Goal: Information Seeking & Learning: Learn about a topic

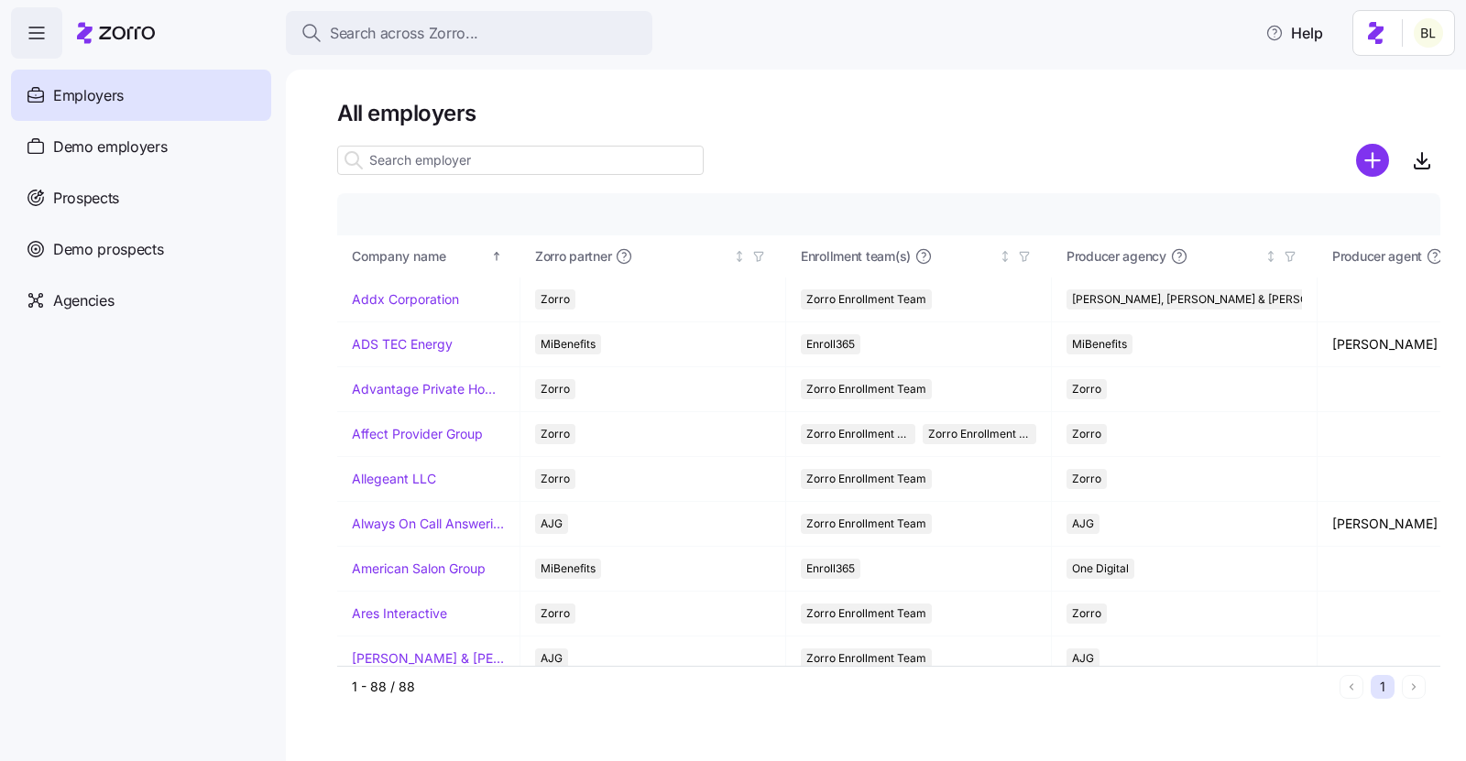
click at [82, 202] on span "Prospects" at bounding box center [86, 198] width 66 height 23
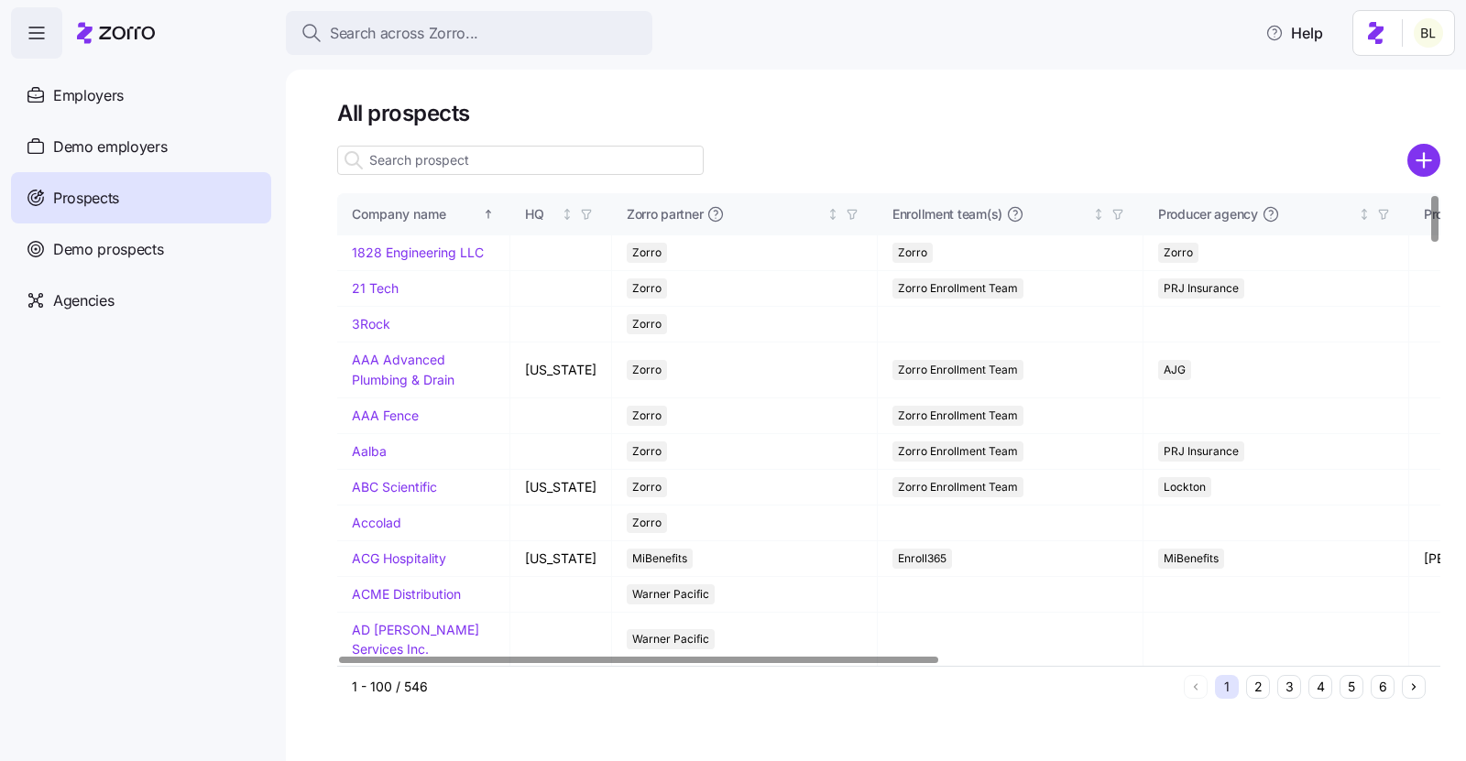
click at [485, 166] on input at bounding box center [520, 160] width 366 height 29
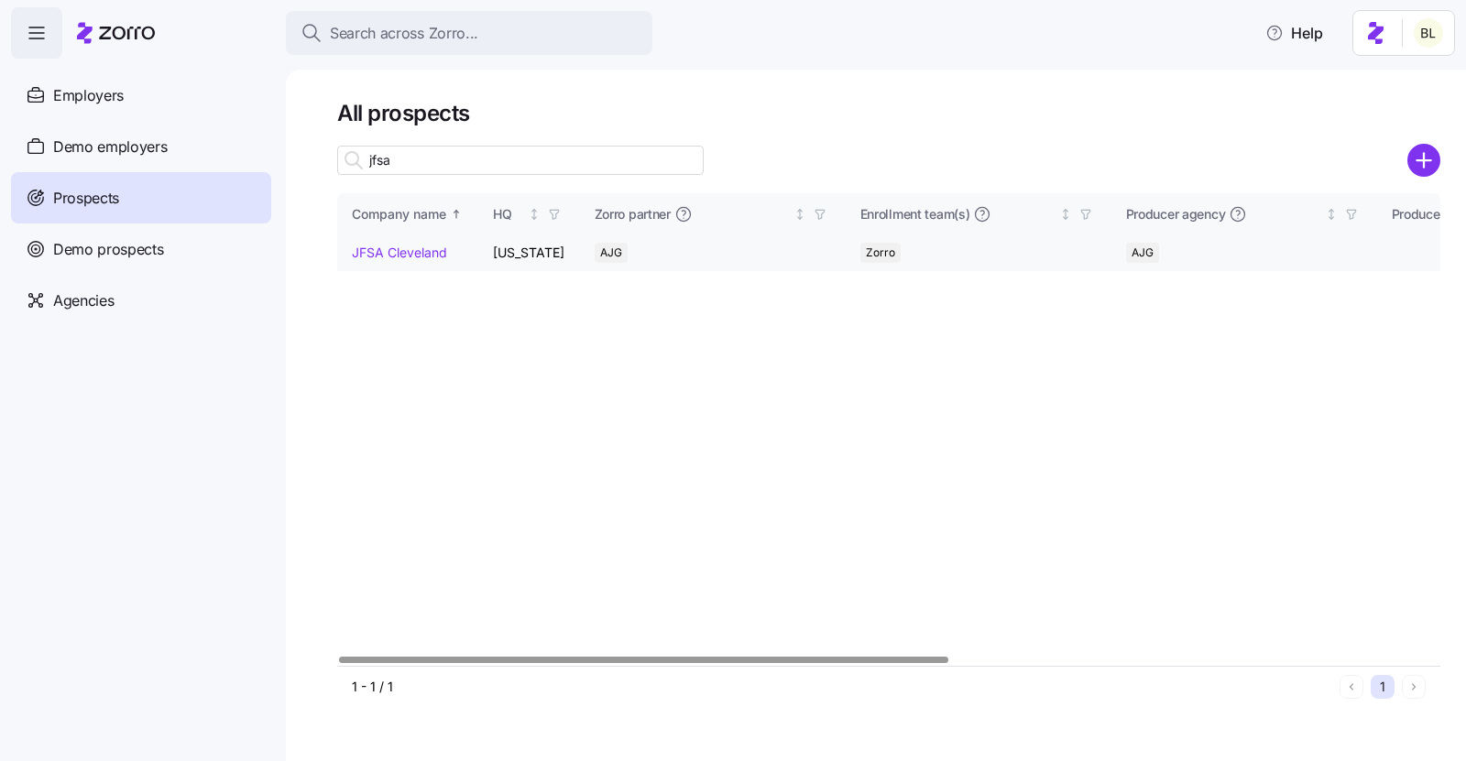
type input "jfsa"
click at [396, 256] on link "JFSA Cleveland" at bounding box center [399, 253] width 95 height 16
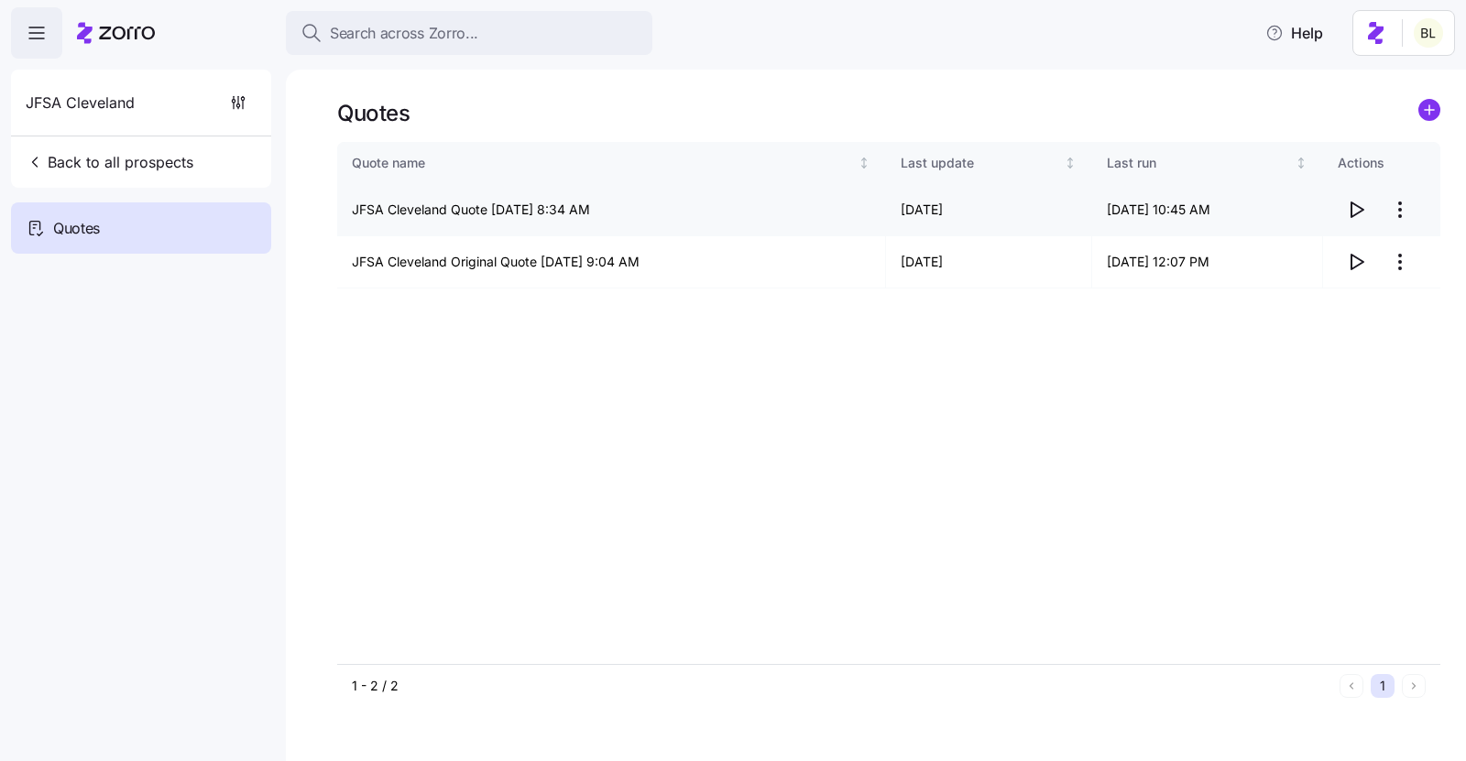
click at [1347, 214] on icon "button" at bounding box center [1356, 210] width 22 height 22
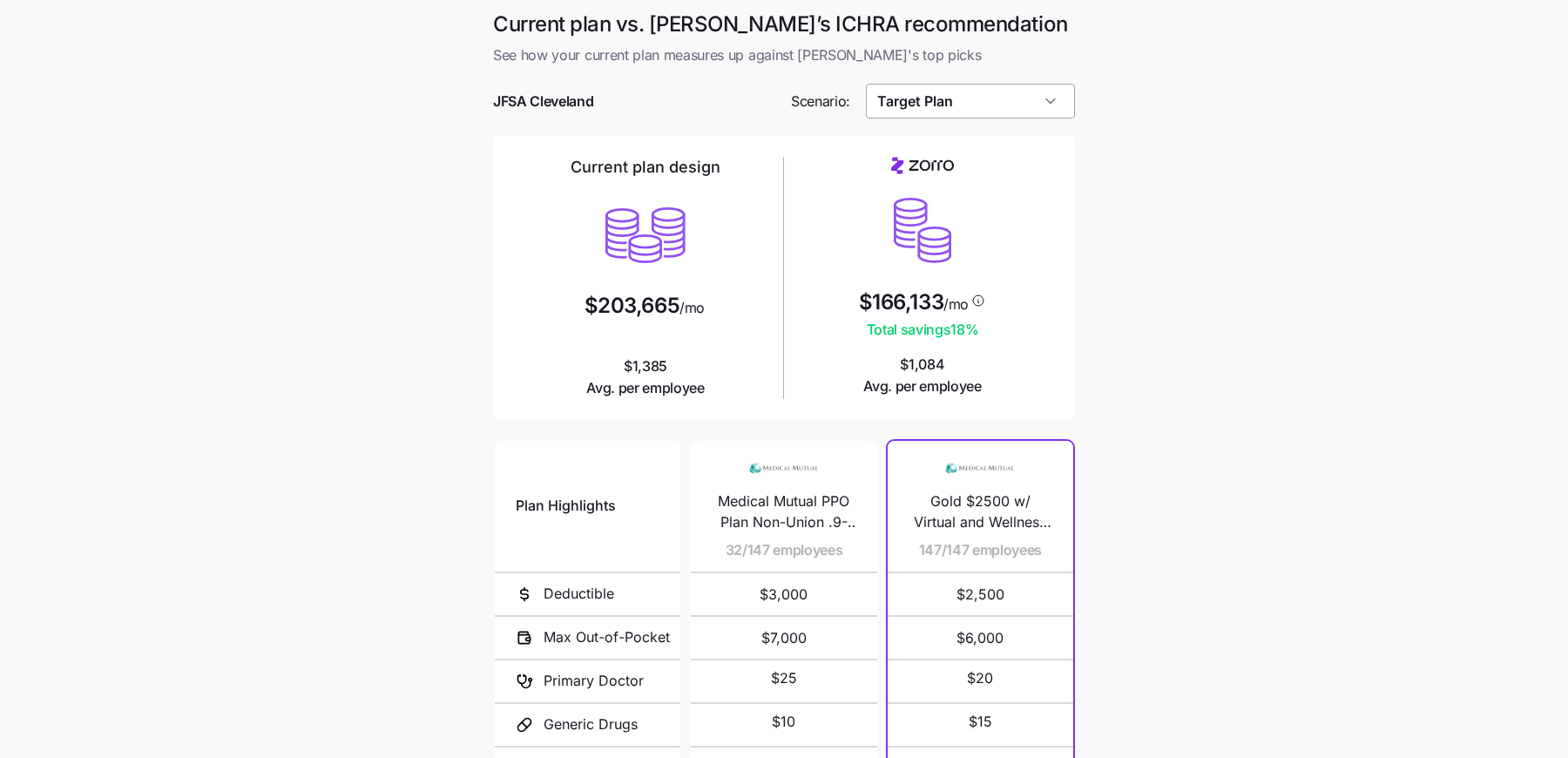
click at [1011, 96] on input "Target Plan" at bounding box center [970, 101] width 210 height 35
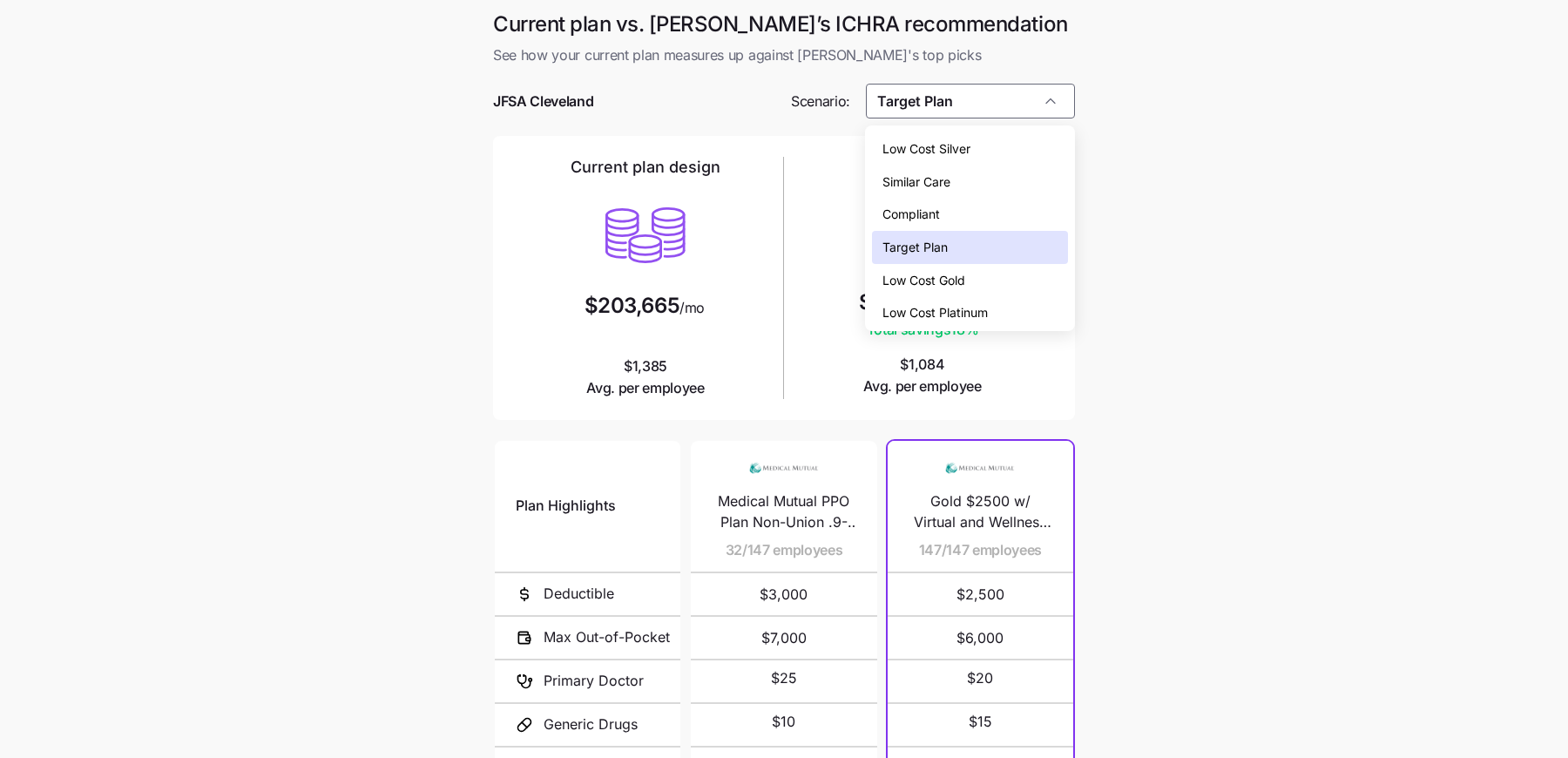
click at [972, 213] on div "Compliant" at bounding box center [969, 214] width 195 height 33
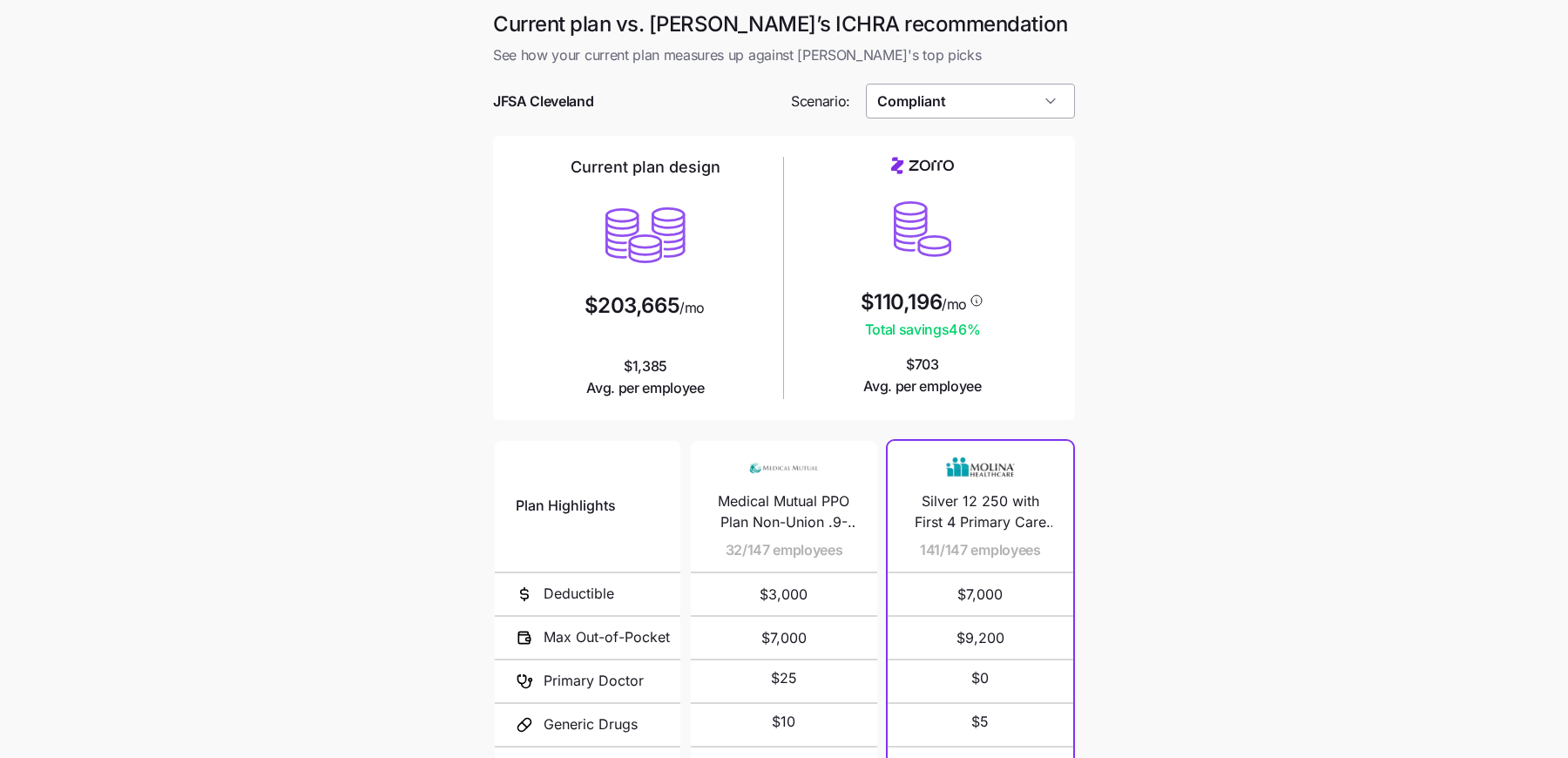
click at [992, 107] on input "Compliant" at bounding box center [970, 101] width 210 height 35
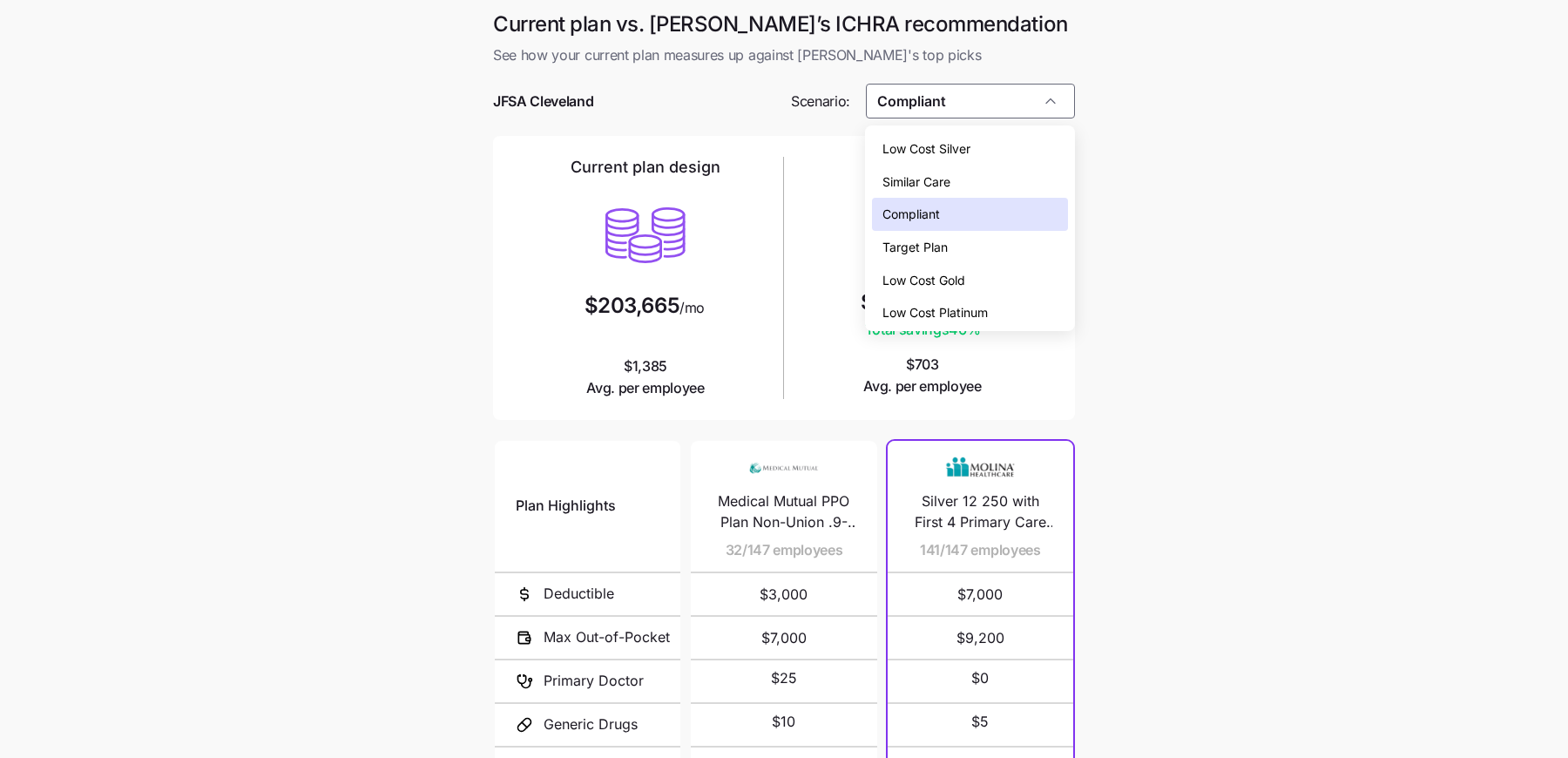
click at [960, 248] on div "Target Plan" at bounding box center [969, 247] width 195 height 33
type input "Target Plan"
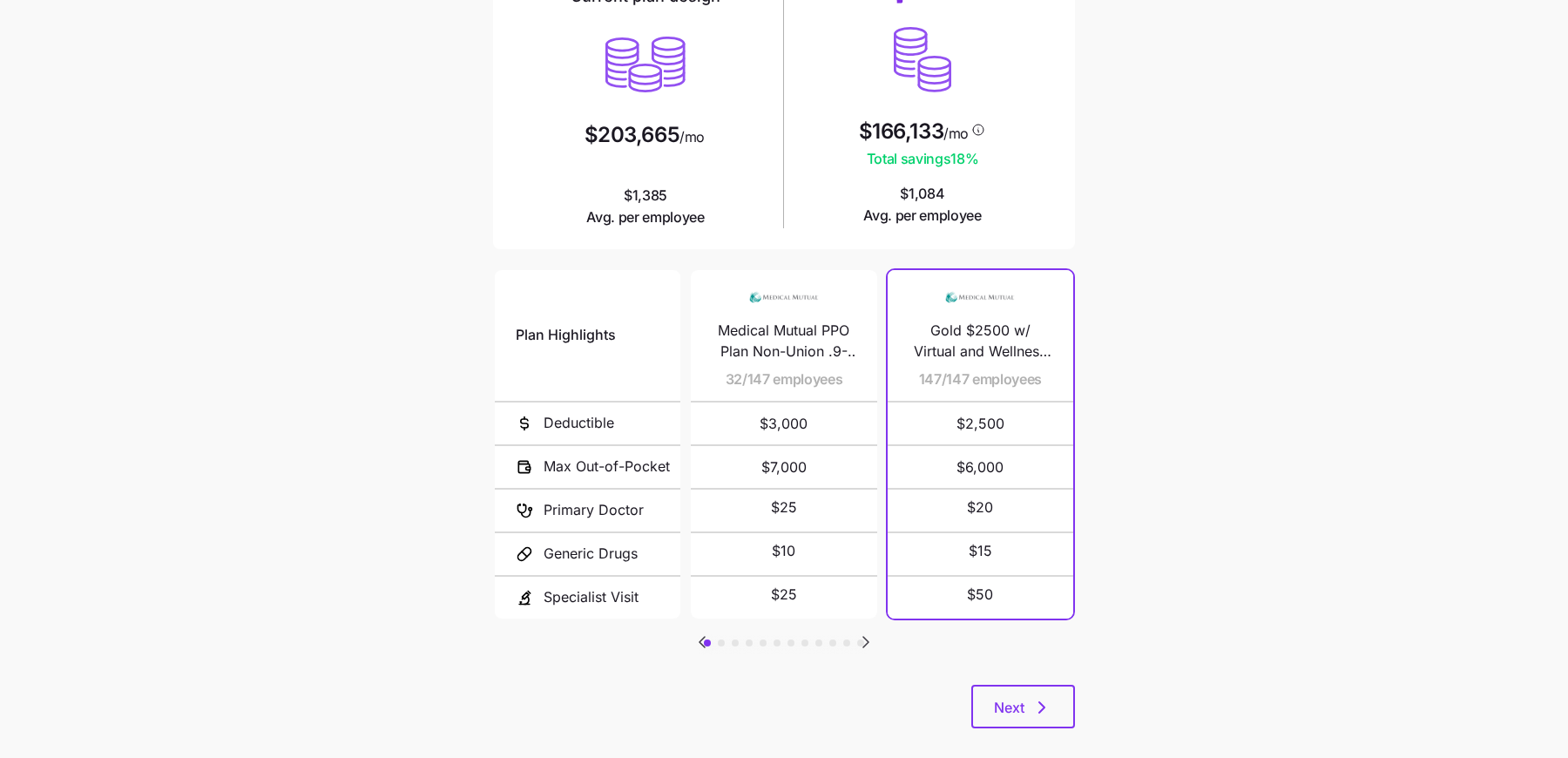
scroll to position [175, 0]
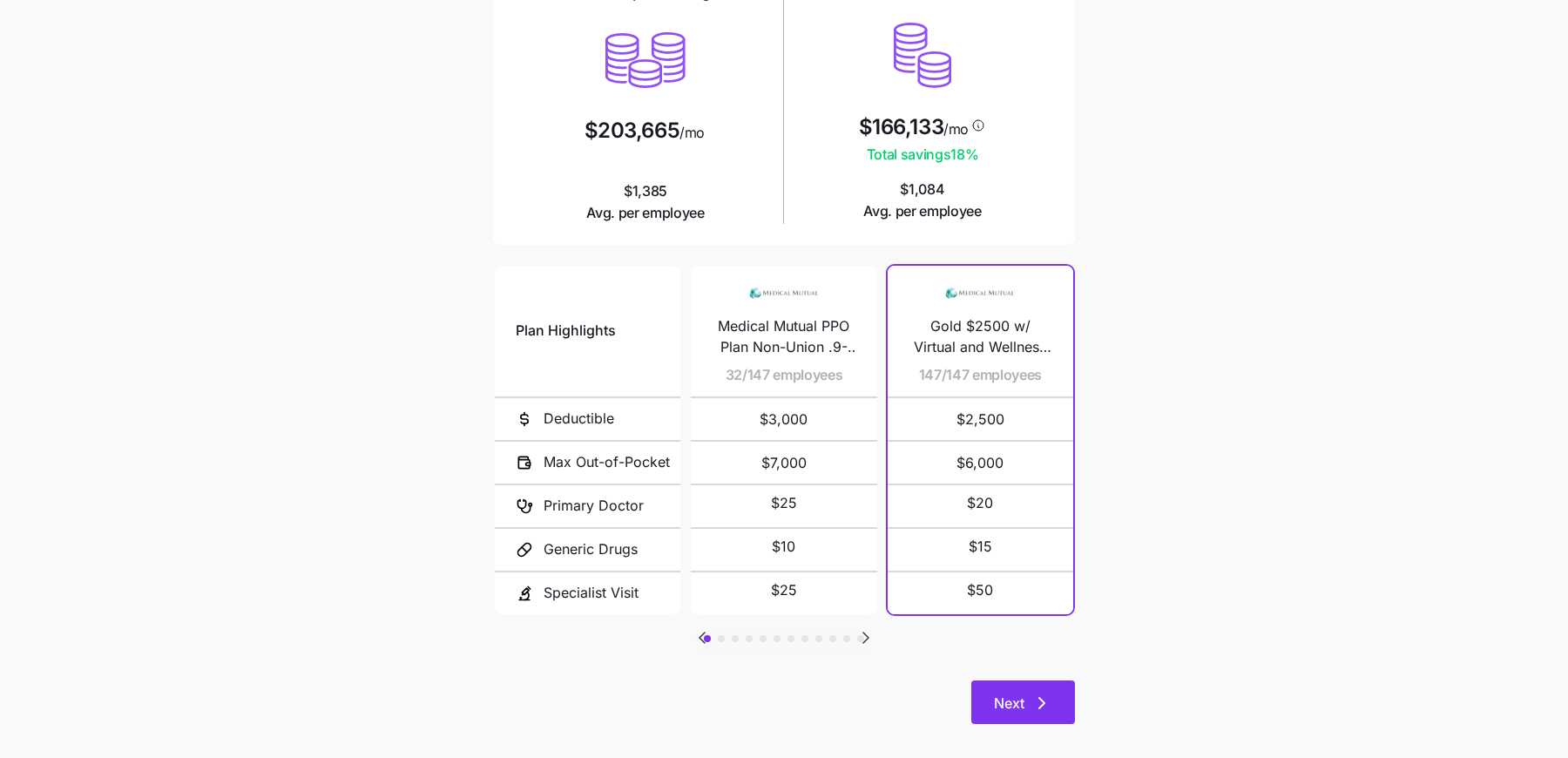
click at [1032, 690] on button "Next" at bounding box center [1022, 702] width 104 height 44
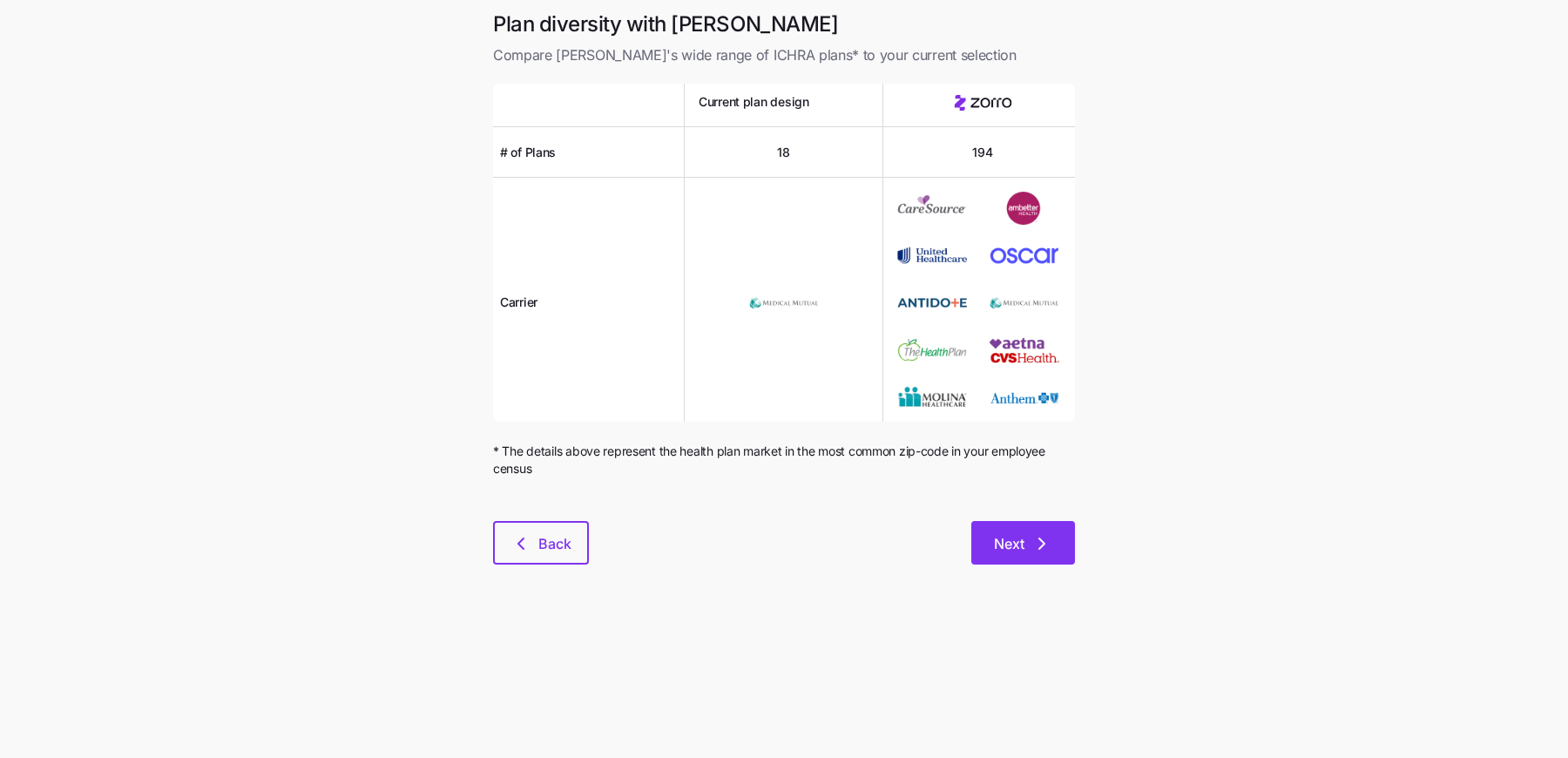
click at [1047, 525] on button "Next" at bounding box center [1022, 543] width 104 height 44
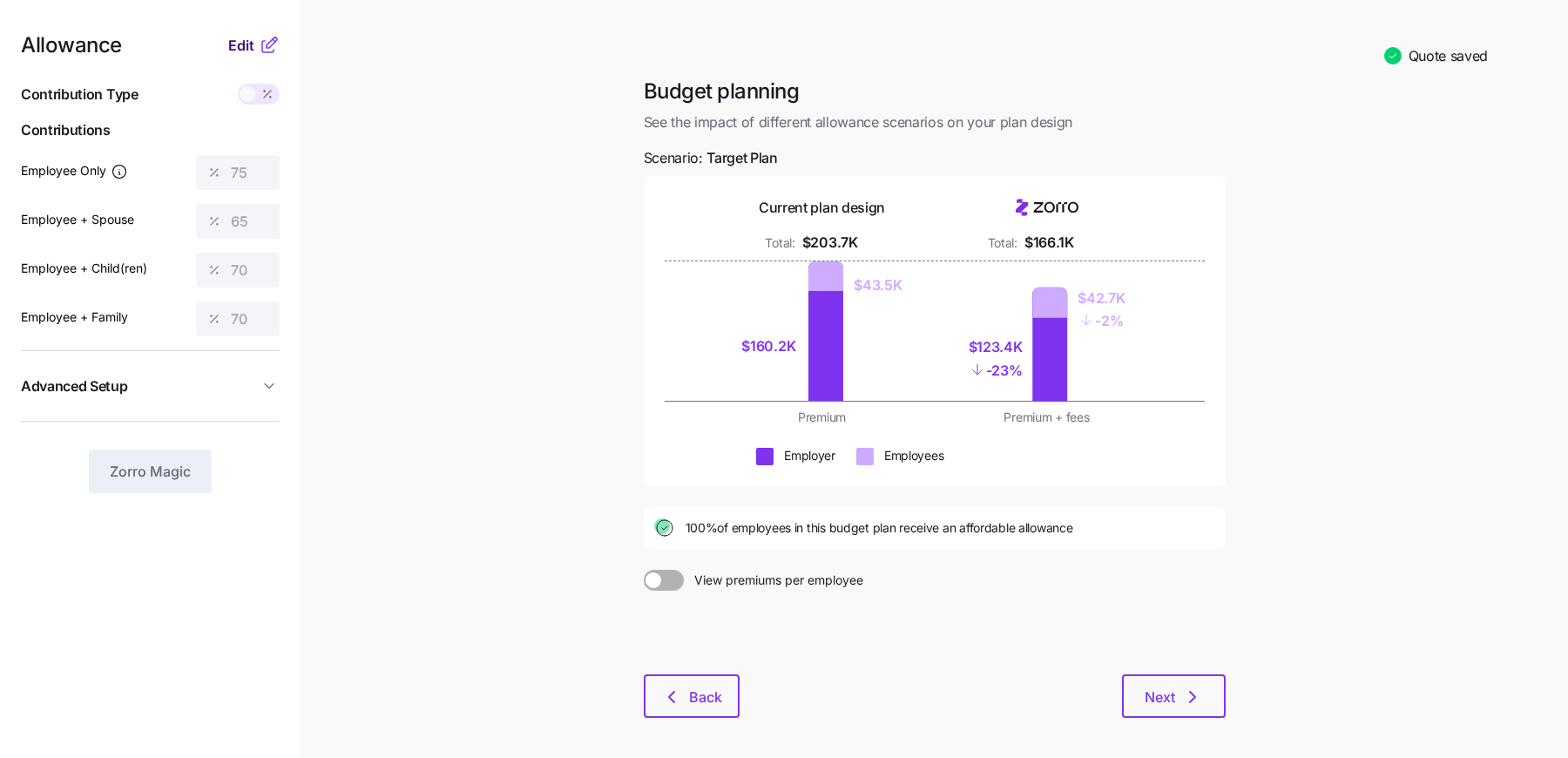
click at [239, 46] on span "Edit" at bounding box center [241, 46] width 26 height 21
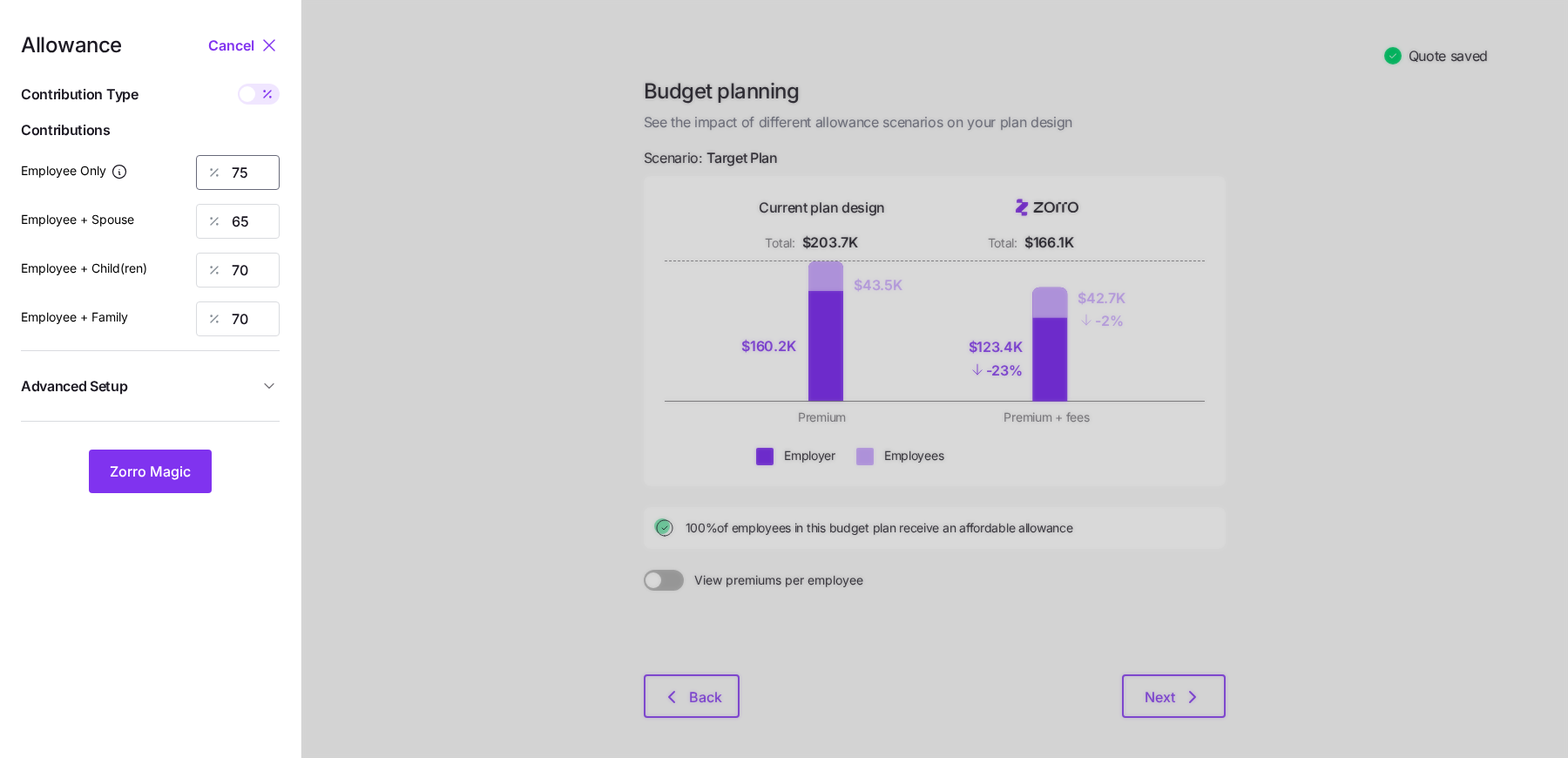
click at [242, 173] on input "75" at bounding box center [238, 172] width 84 height 35
type input "80"
type input "70"
type input "65"
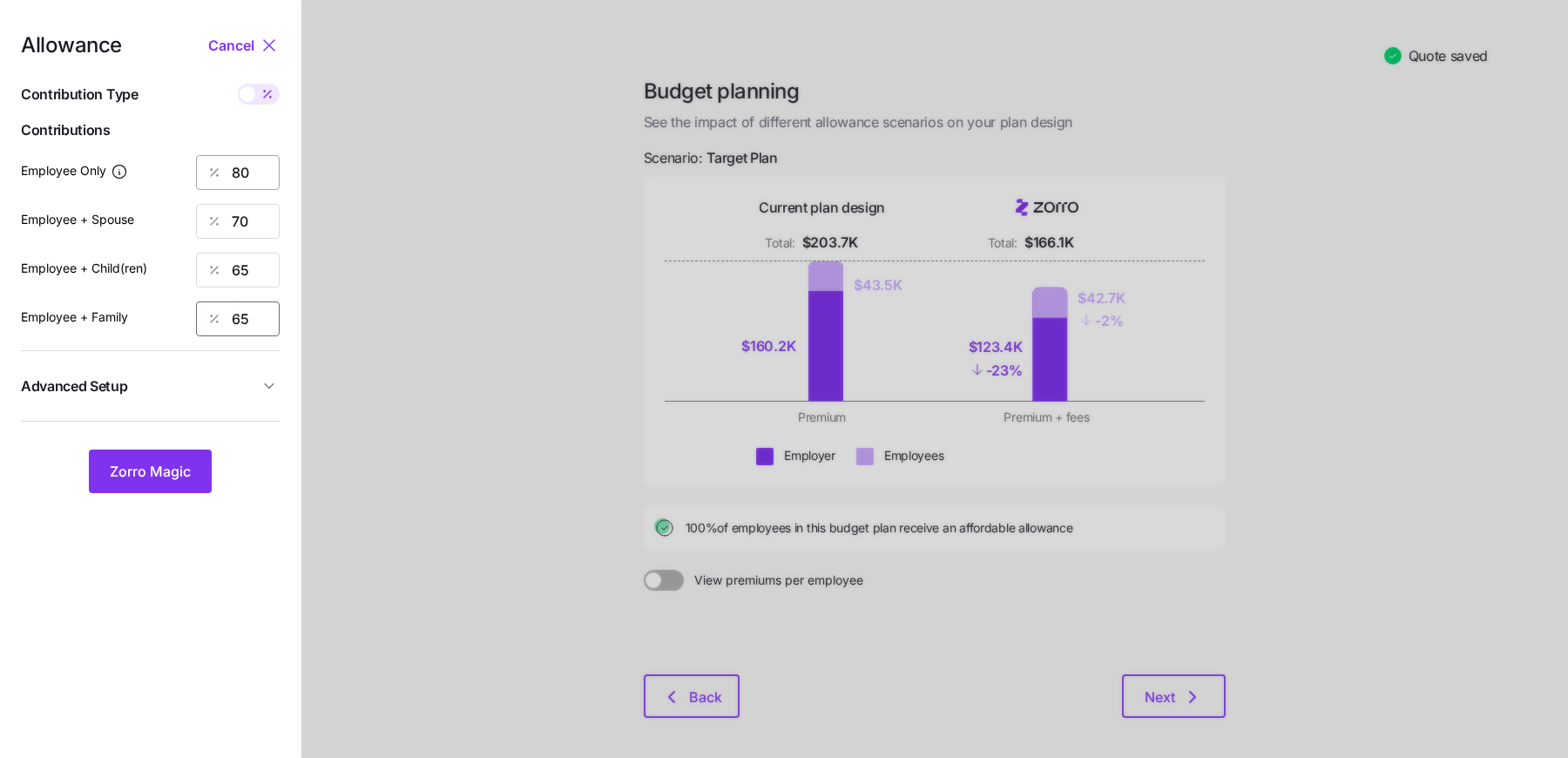
type input "65"
click at [161, 454] on button "Zorro Magic" at bounding box center [149, 472] width 123 height 44
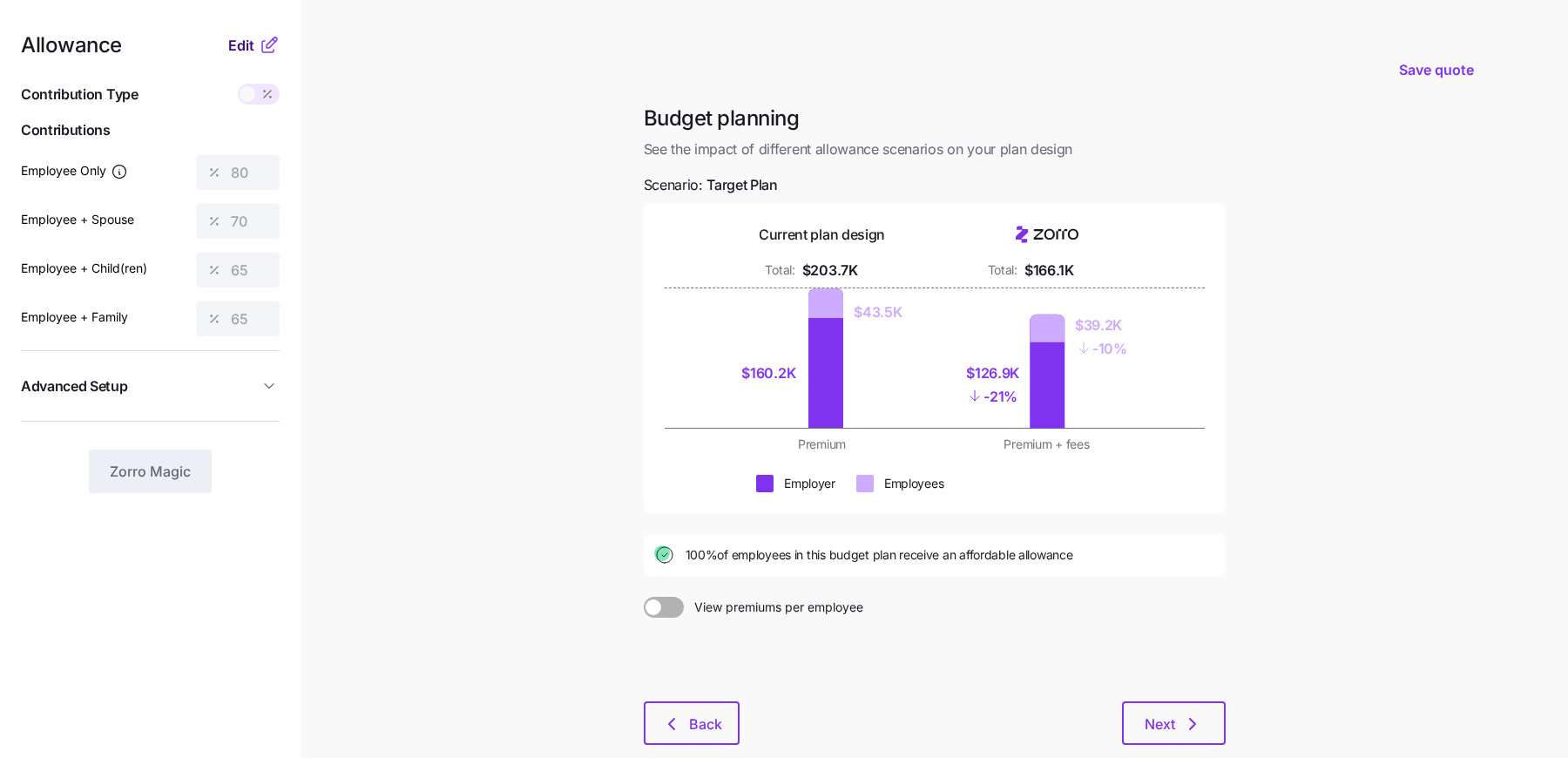
click at [238, 49] on span "Edit" at bounding box center [241, 46] width 26 height 21
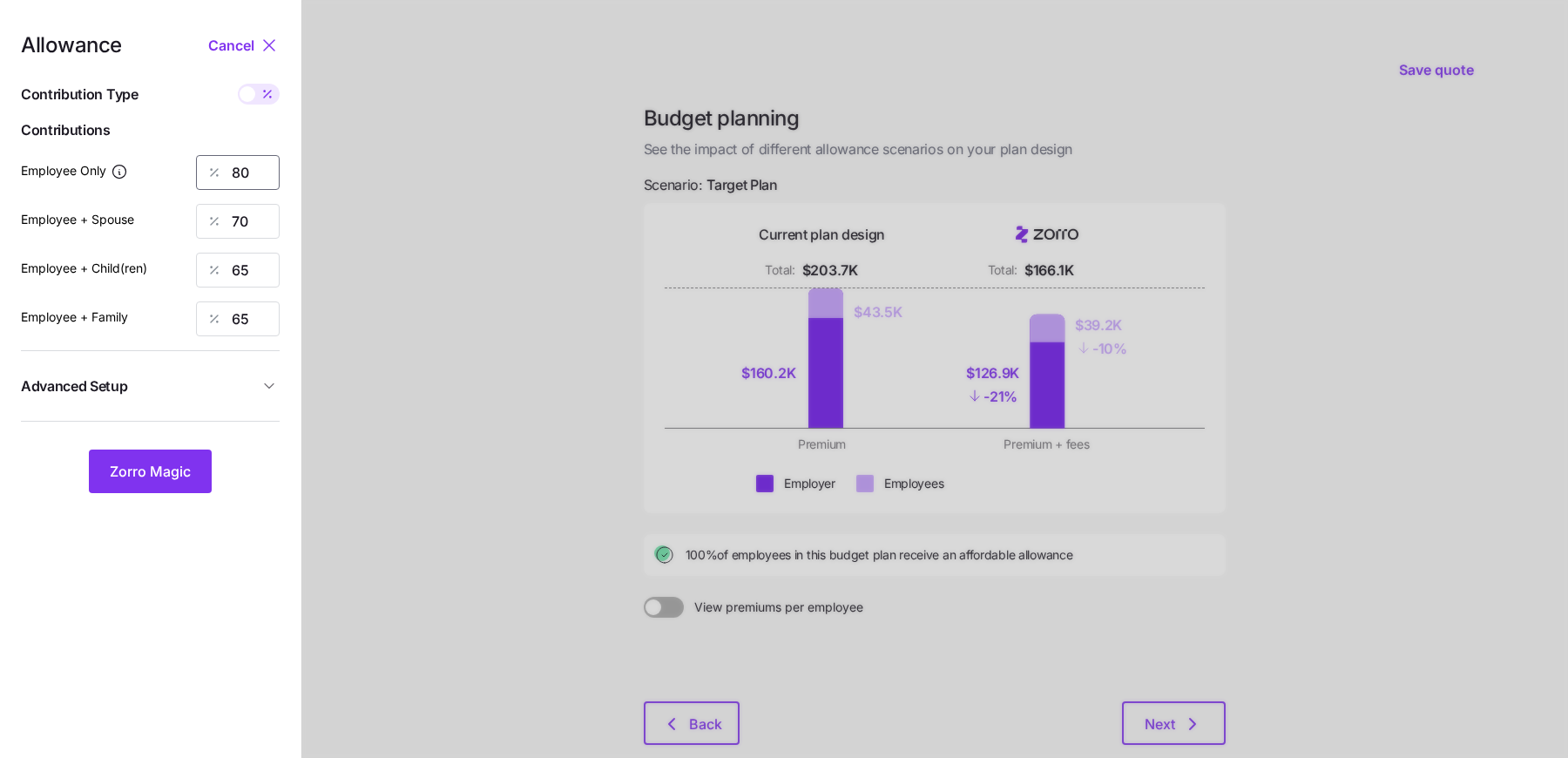
click at [234, 172] on input "80" at bounding box center [238, 172] width 84 height 35
type input "50"
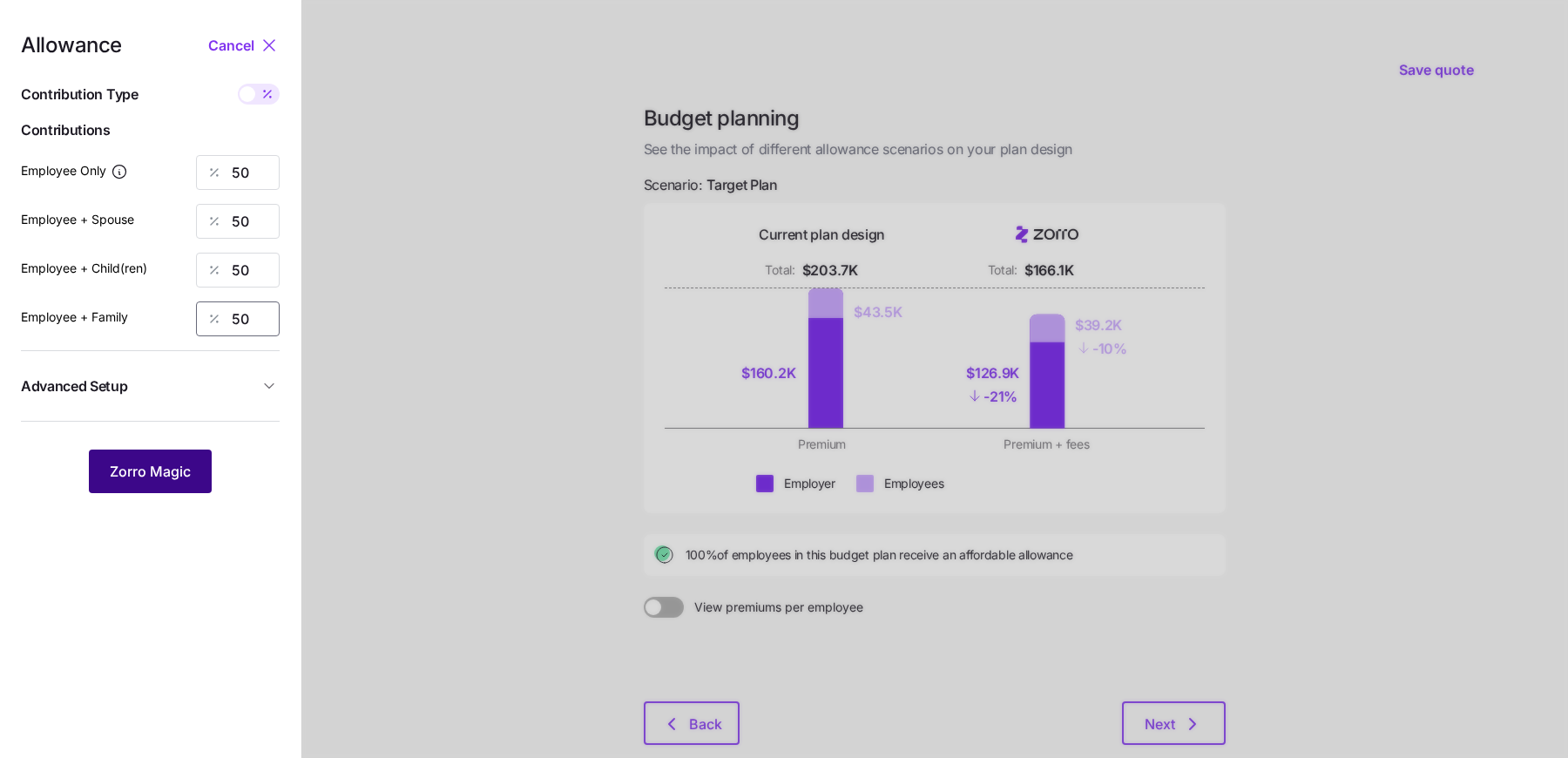
type input "50"
click at [176, 474] on span "Zorro Magic" at bounding box center [149, 472] width 81 height 21
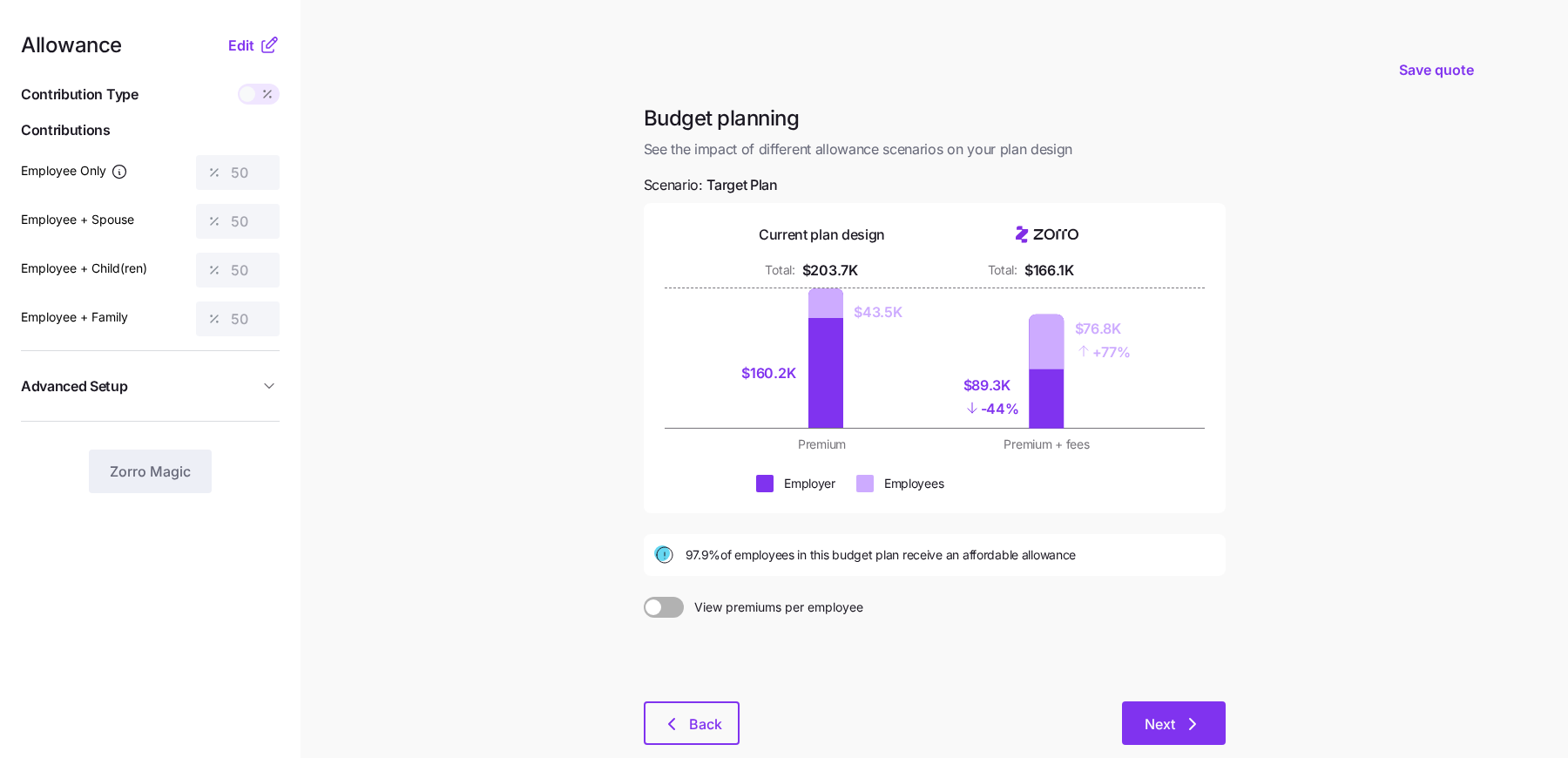
click at [1187, 724] on icon "button" at bounding box center [1192, 724] width 21 height 21
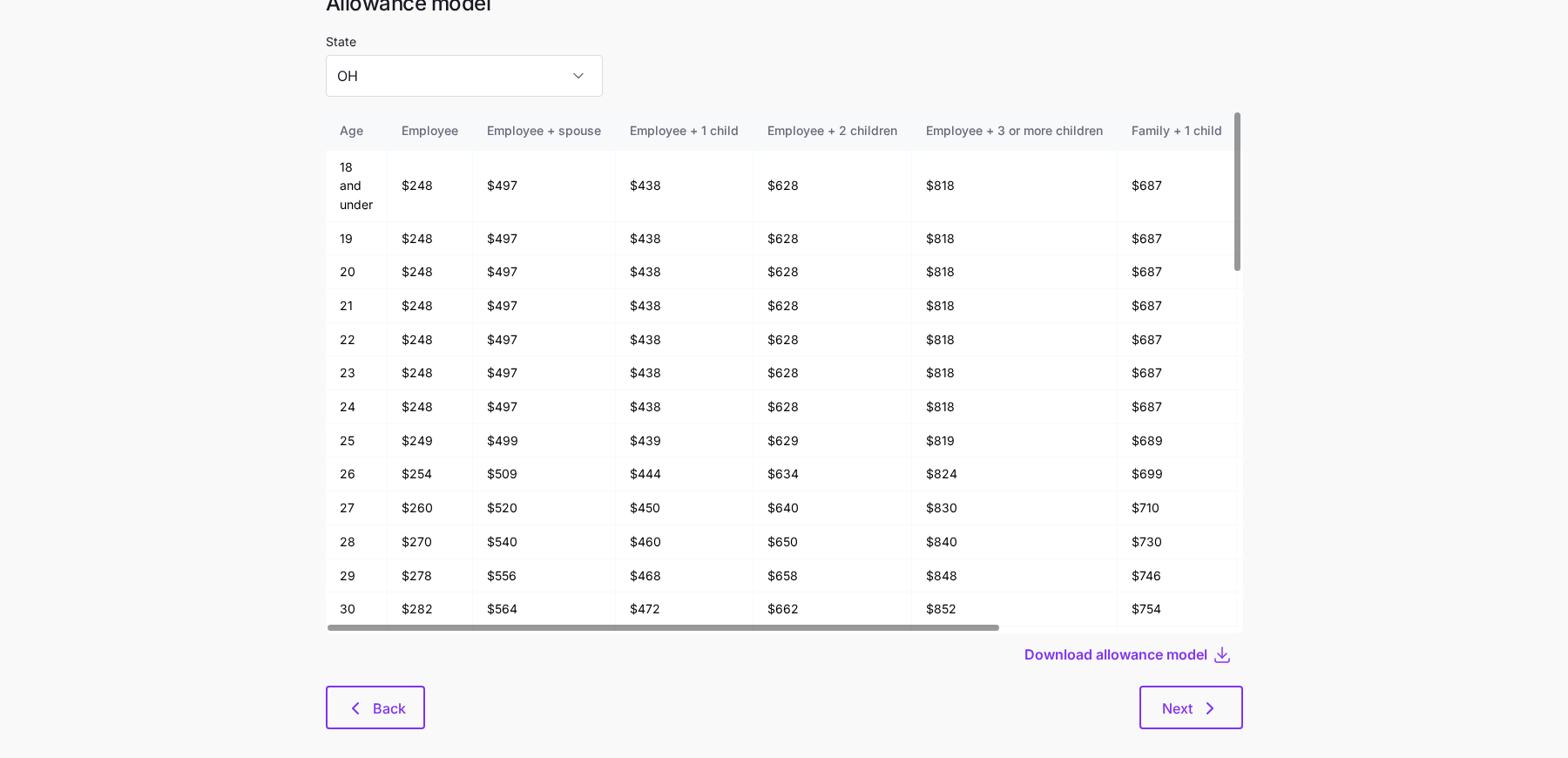
scroll to position [80, 0]
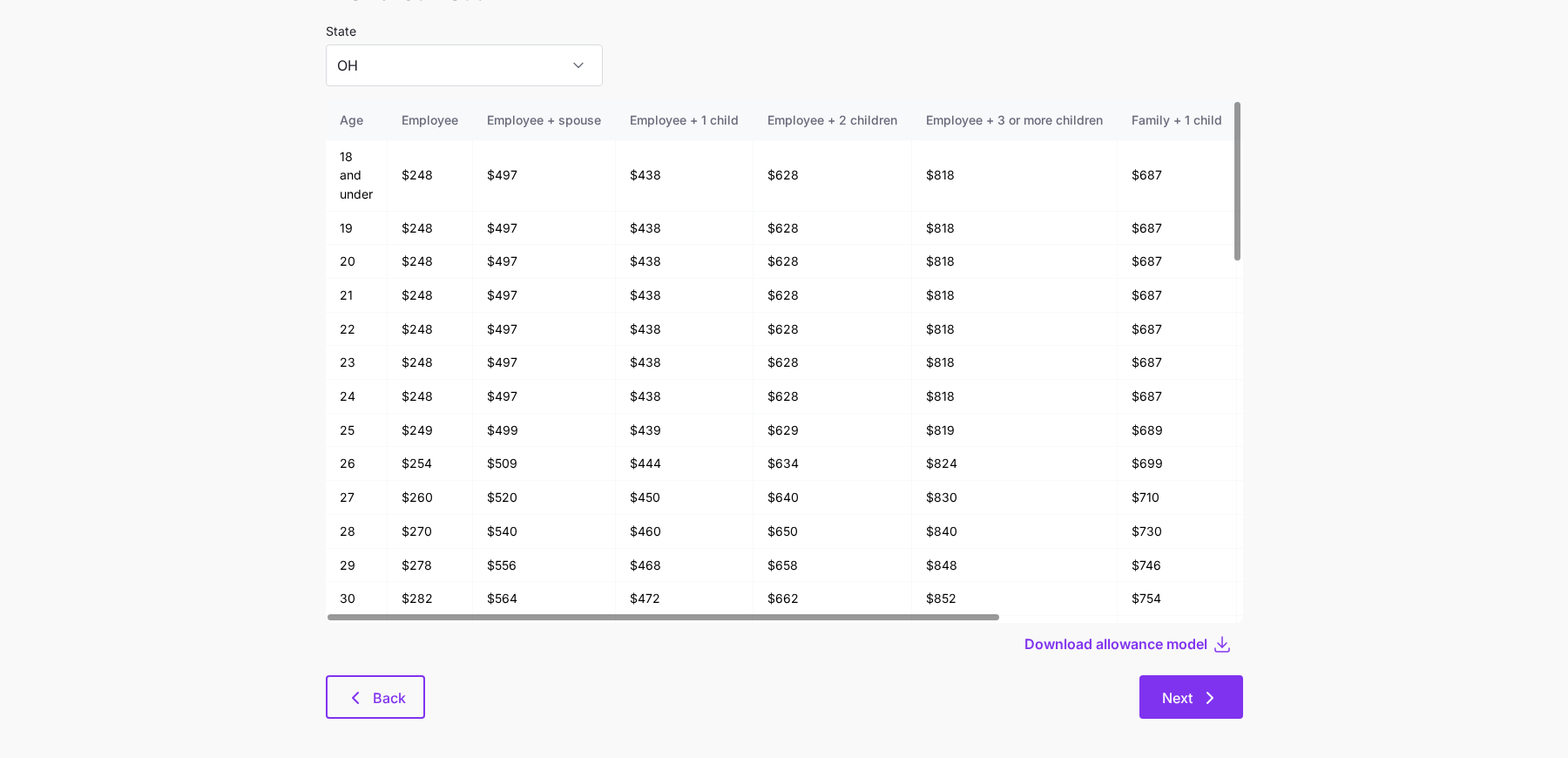
click at [1175, 685] on button "Next" at bounding box center [1191, 697] width 104 height 44
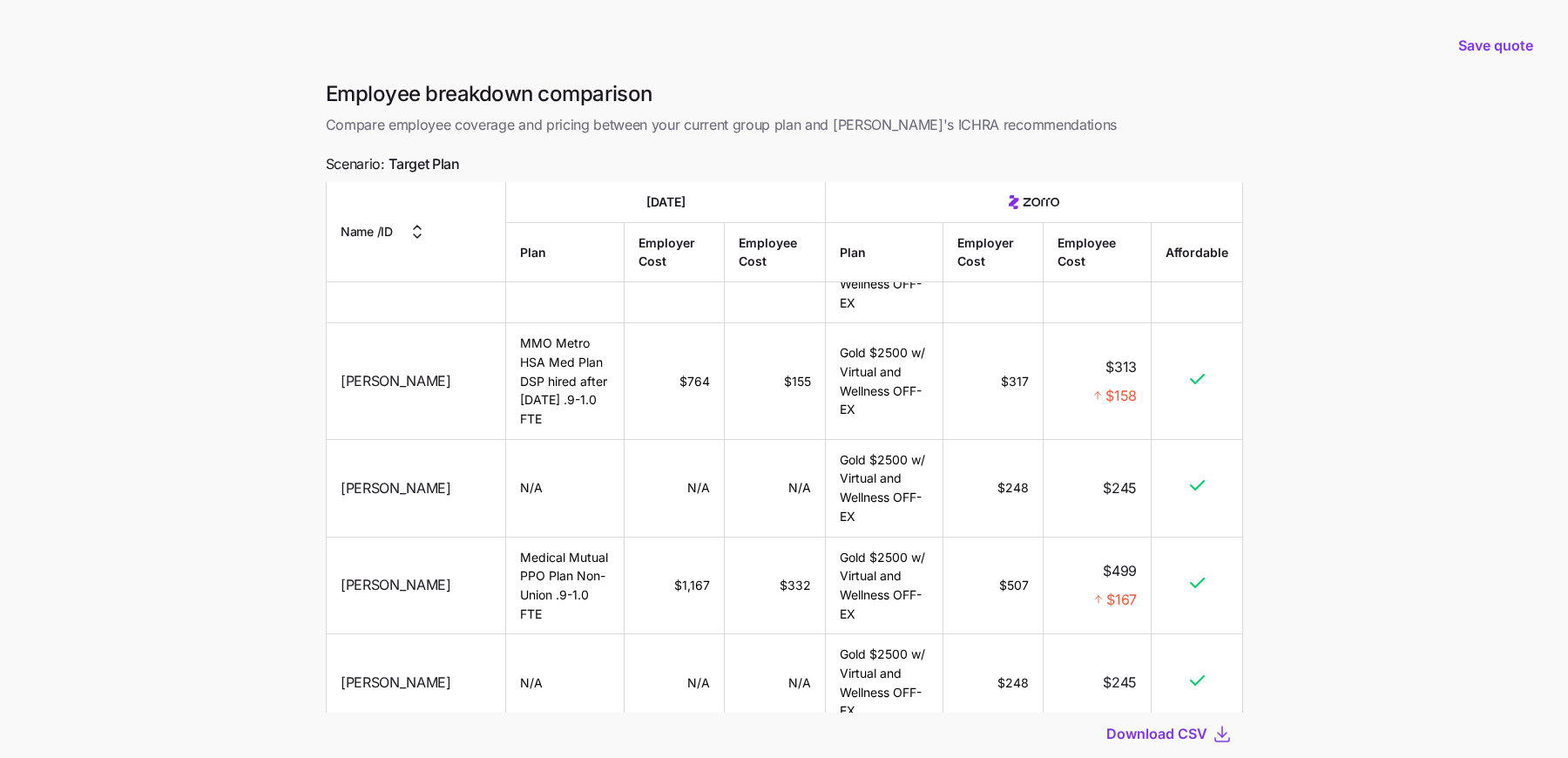
scroll to position [113, 0]
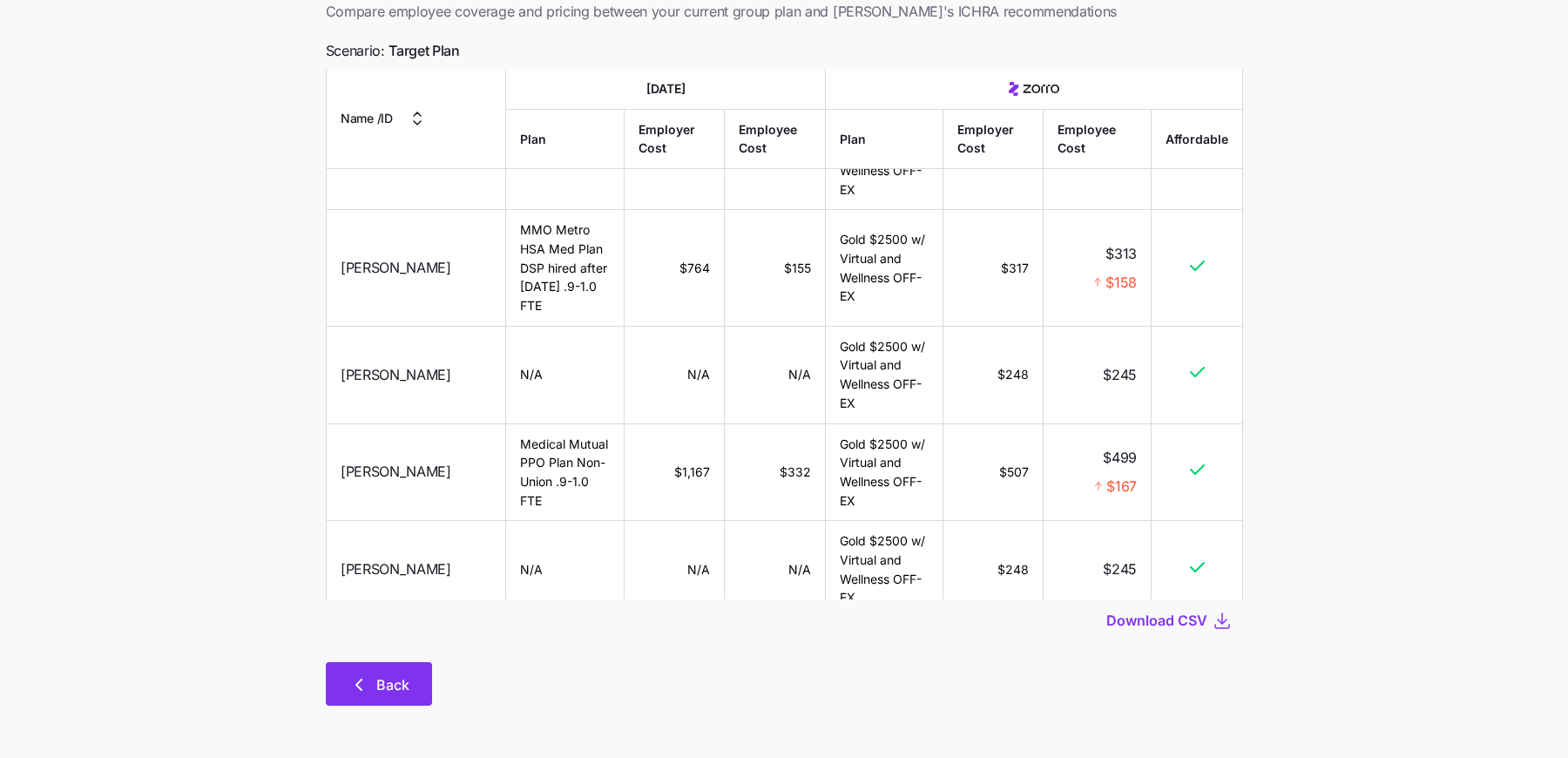
click at [366, 672] on button "Back" at bounding box center [379, 684] width 106 height 44
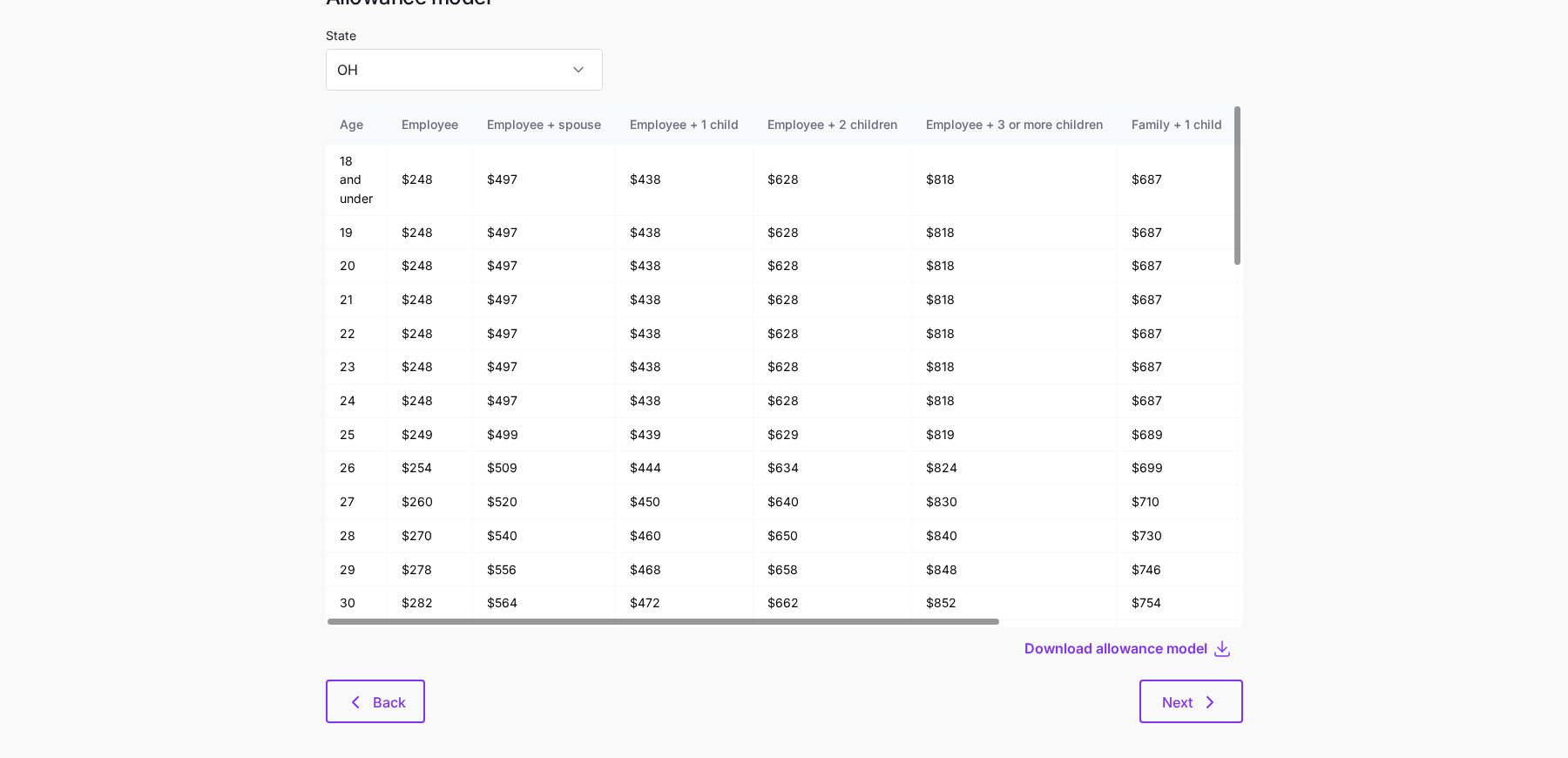
scroll to position [93, 0]
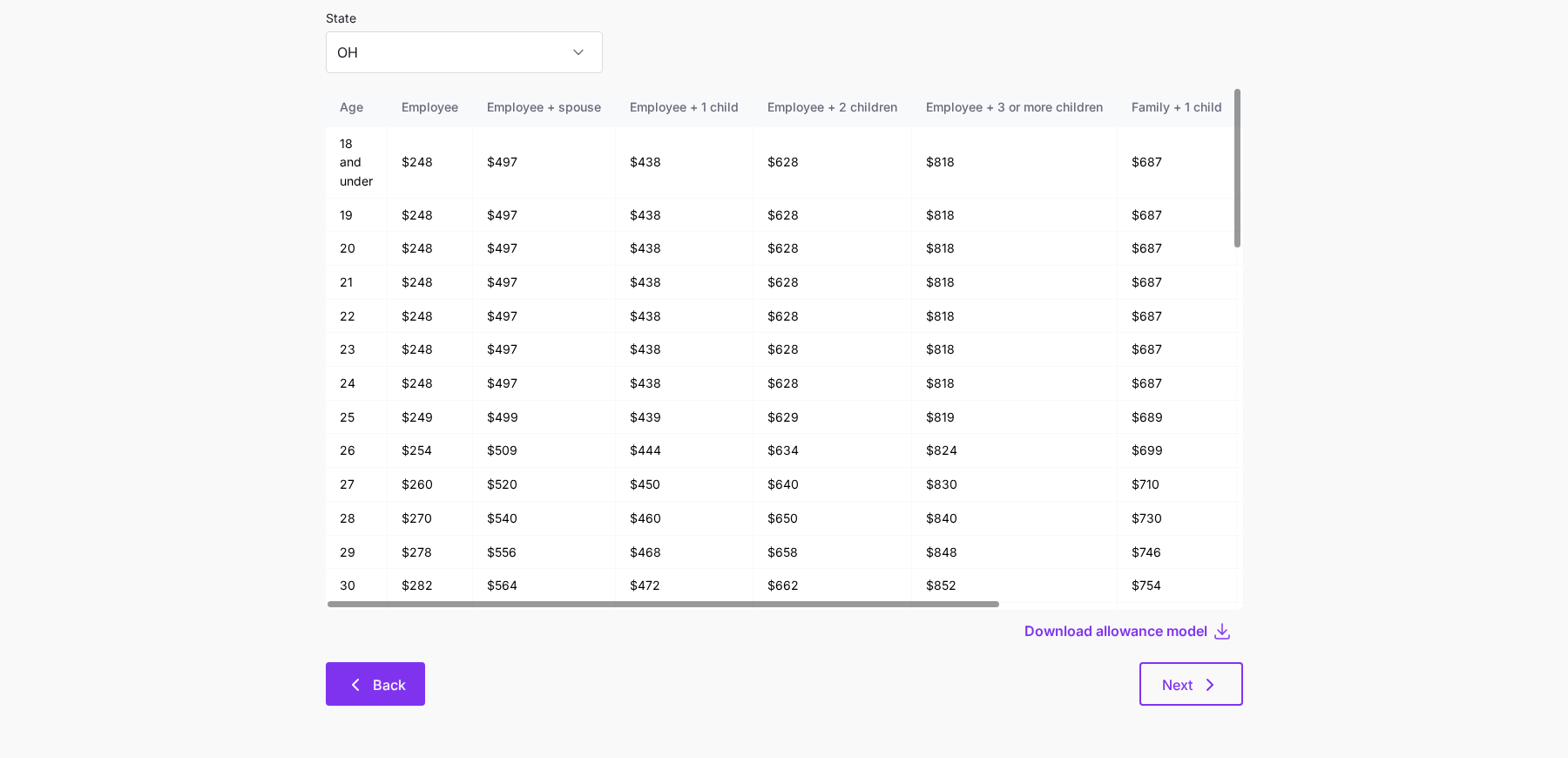
click at [341, 679] on button "Back" at bounding box center [376, 684] width 99 height 44
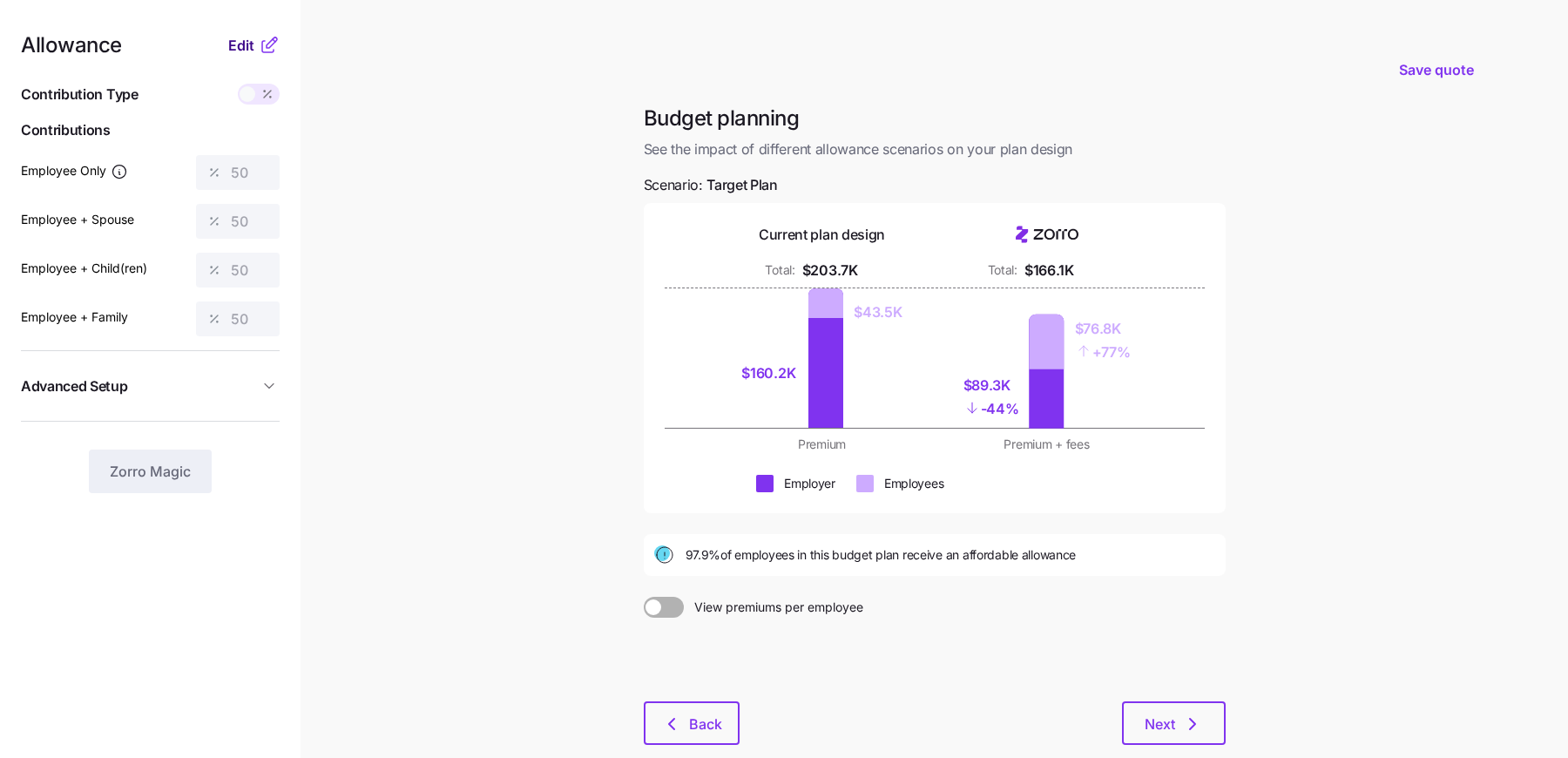
click at [244, 46] on span "Edit" at bounding box center [241, 46] width 26 height 21
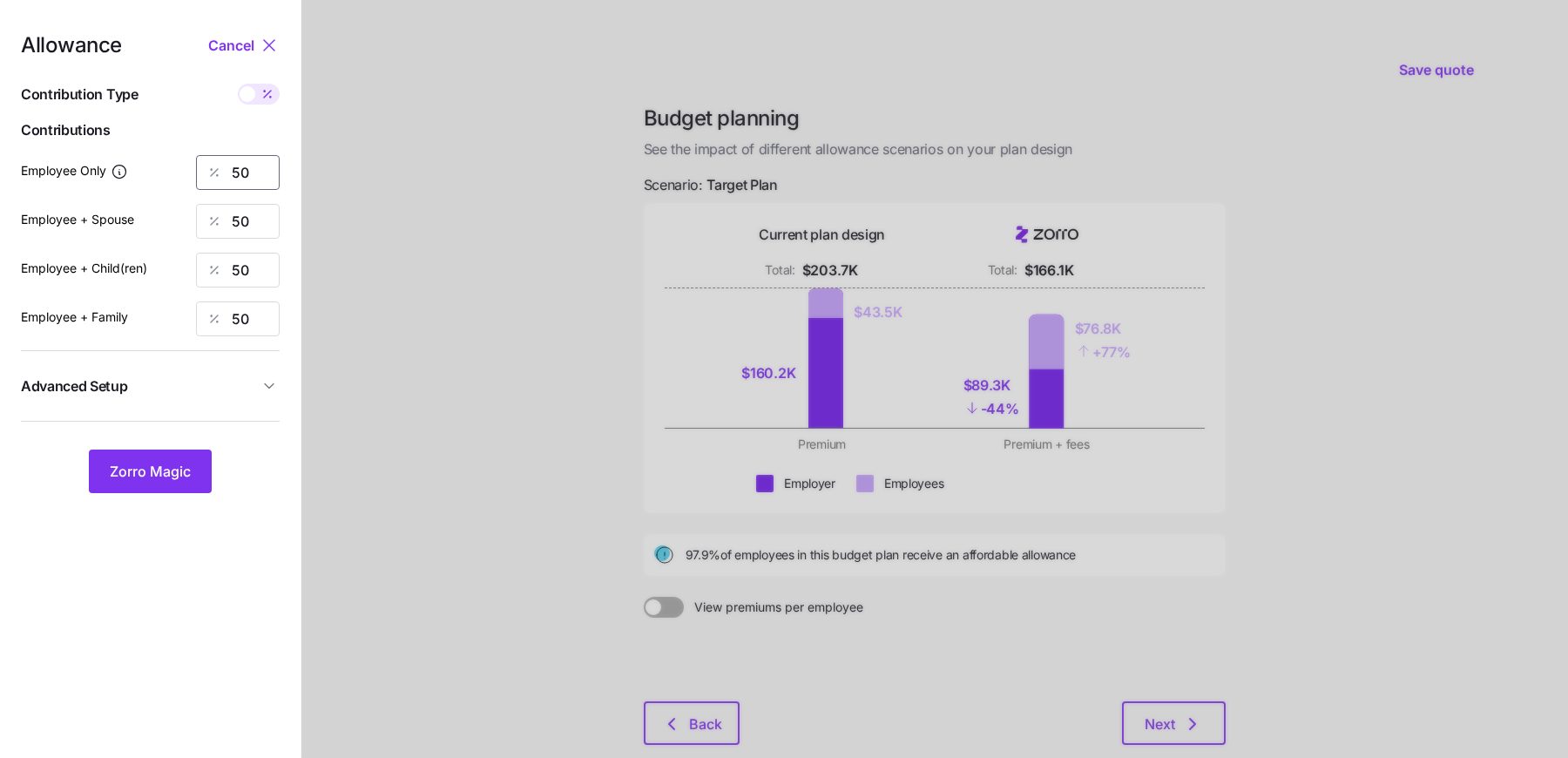
click at [238, 172] on input "50" at bounding box center [238, 172] width 84 height 35
type input "75"
type input "65"
type input "70"
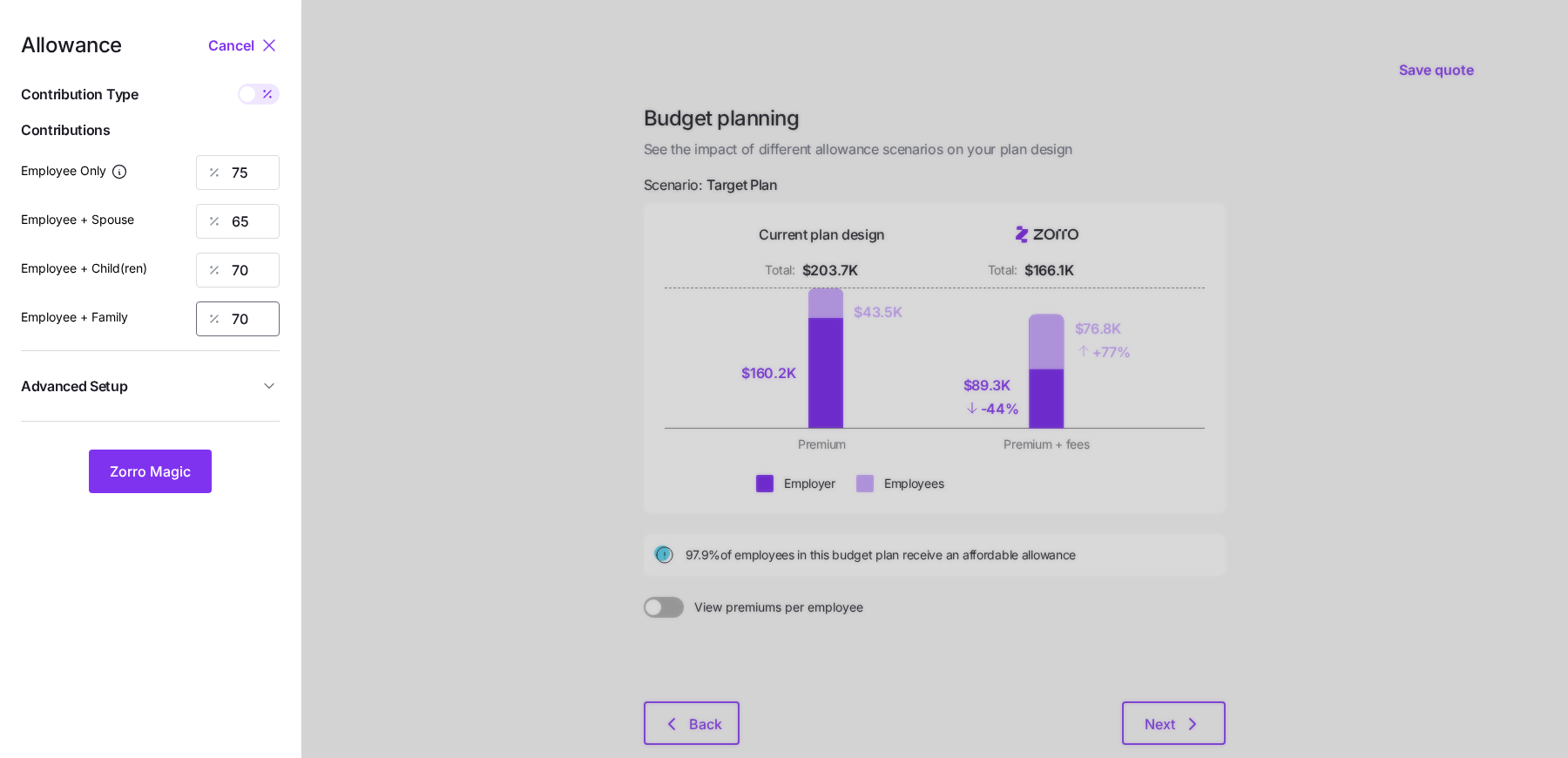
type input "70"
click at [165, 446] on div "Allowance Cancel Contribution Type Use classes Contributions Employee Only 75 E…" at bounding box center [150, 264] width 259 height 458
click at [161, 472] on span "Zorro Magic" at bounding box center [149, 472] width 81 height 21
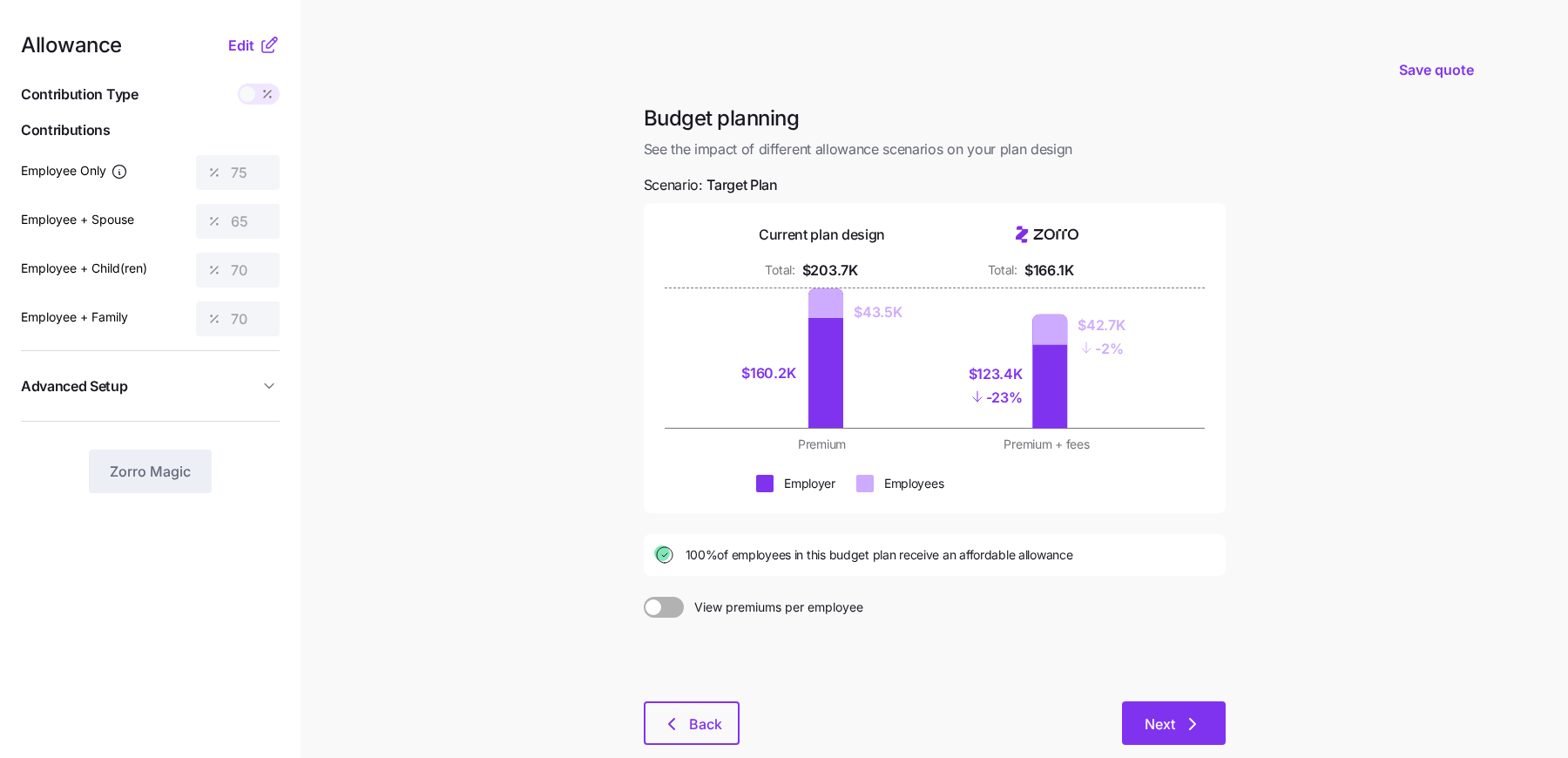
click at [1176, 709] on button "Next" at bounding box center [1173, 723] width 104 height 44
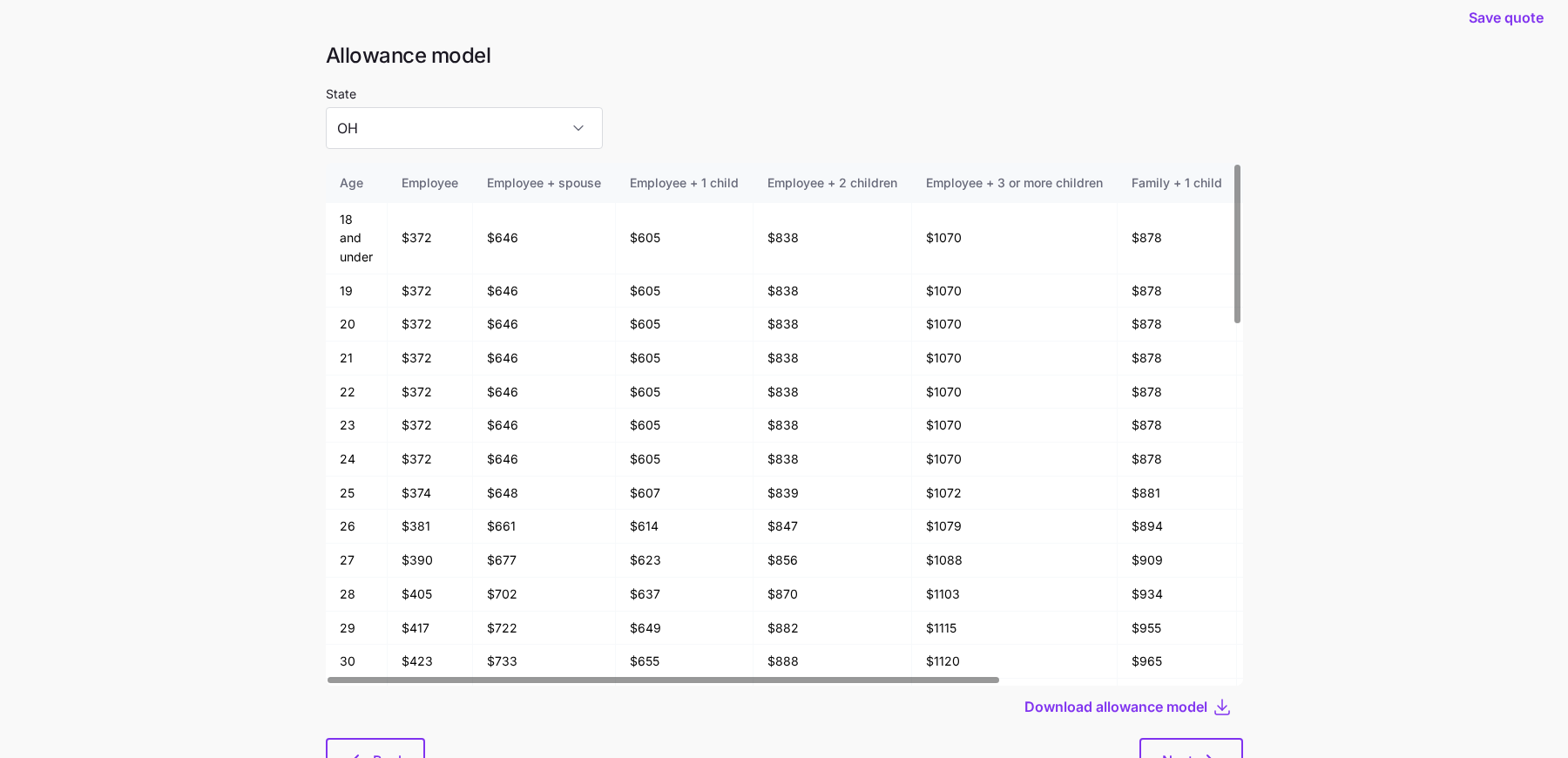
scroll to position [92, 0]
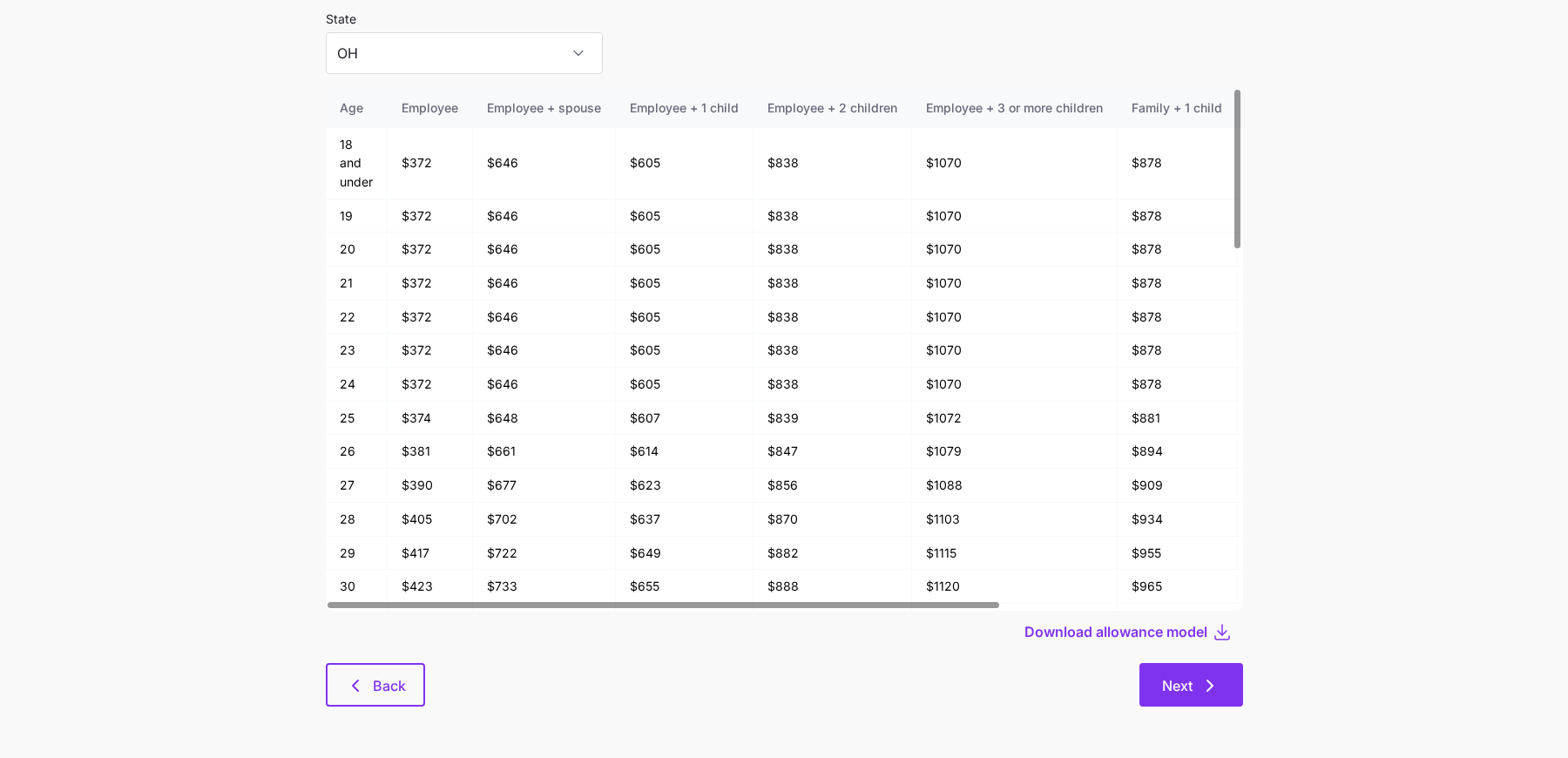
click at [1210, 690] on icon "button" at bounding box center [1210, 686] width 21 height 21
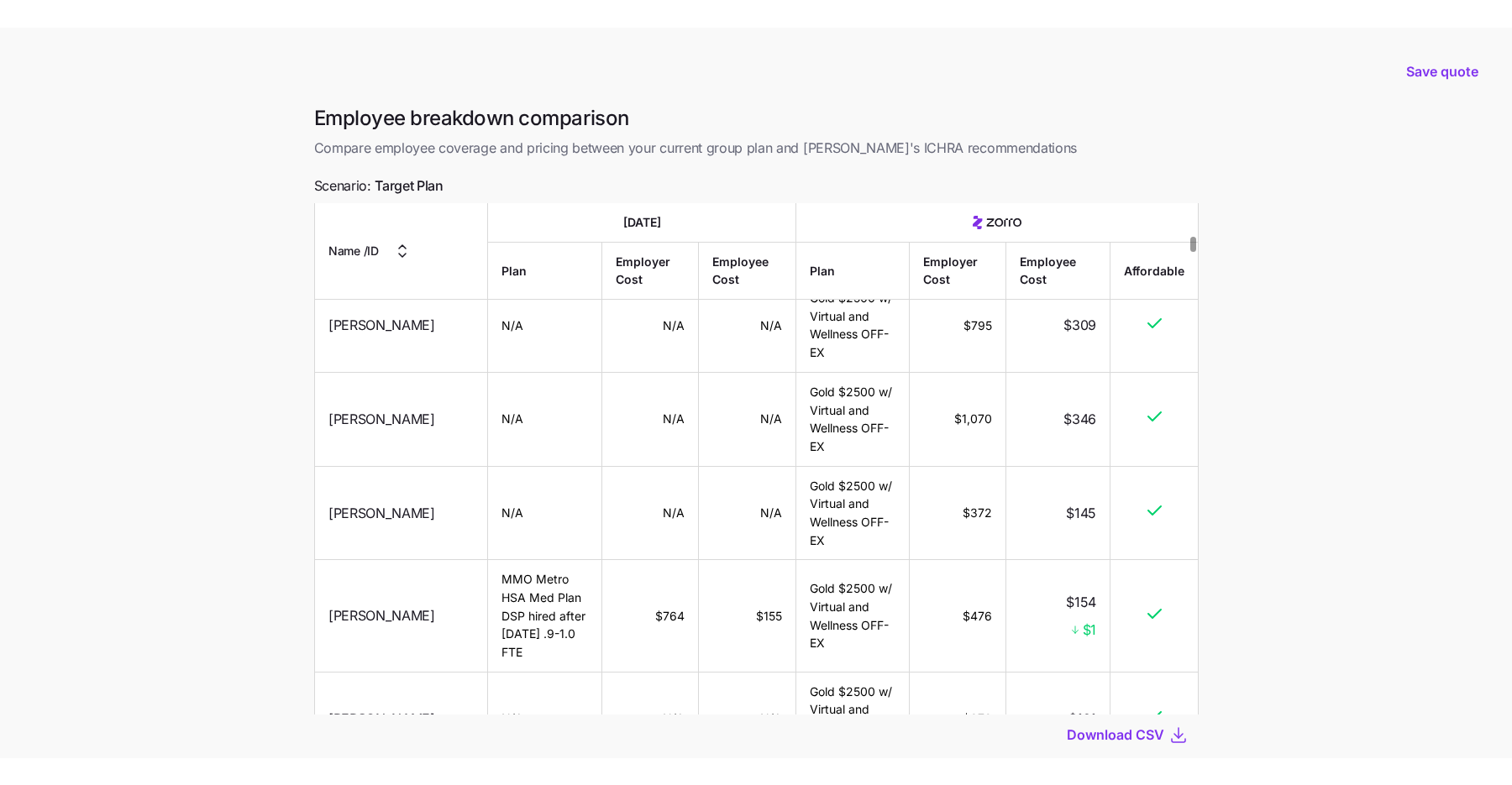
scroll to position [1573, 0]
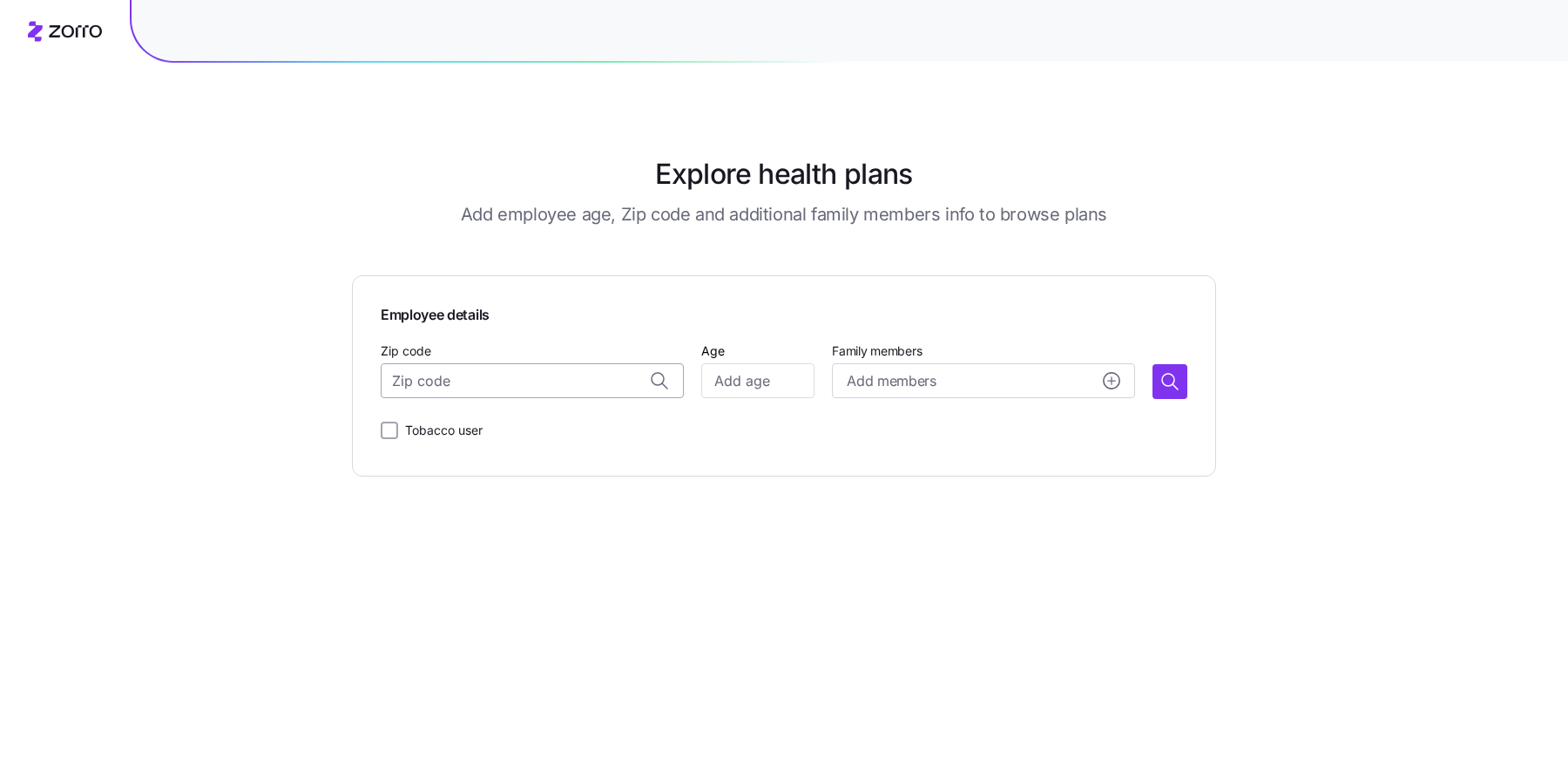
click at [487, 374] on input "Zip code" at bounding box center [532, 380] width 303 height 35
click at [565, 421] on span "[GEOGRAPHIC_DATA], [GEOGRAPHIC_DATA]" at bounding box center [550, 427] width 243 height 22
type input "[GEOGRAPHIC_DATA], [GEOGRAPHIC_DATA]"
click at [740, 386] on input "Age" at bounding box center [757, 380] width 113 height 35
type input "29"
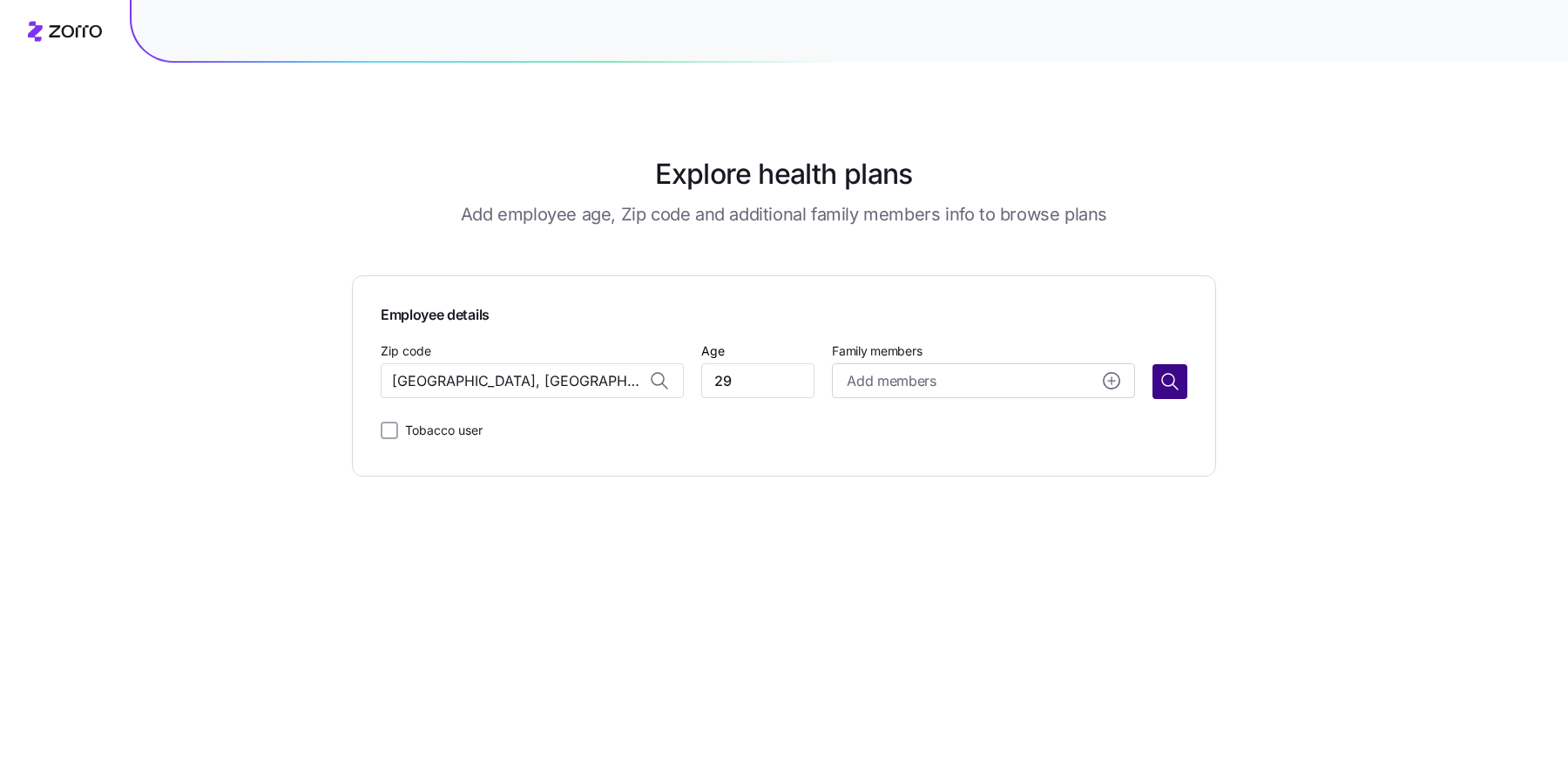
click at [1168, 379] on icon "button" at bounding box center [1170, 381] width 21 height 21
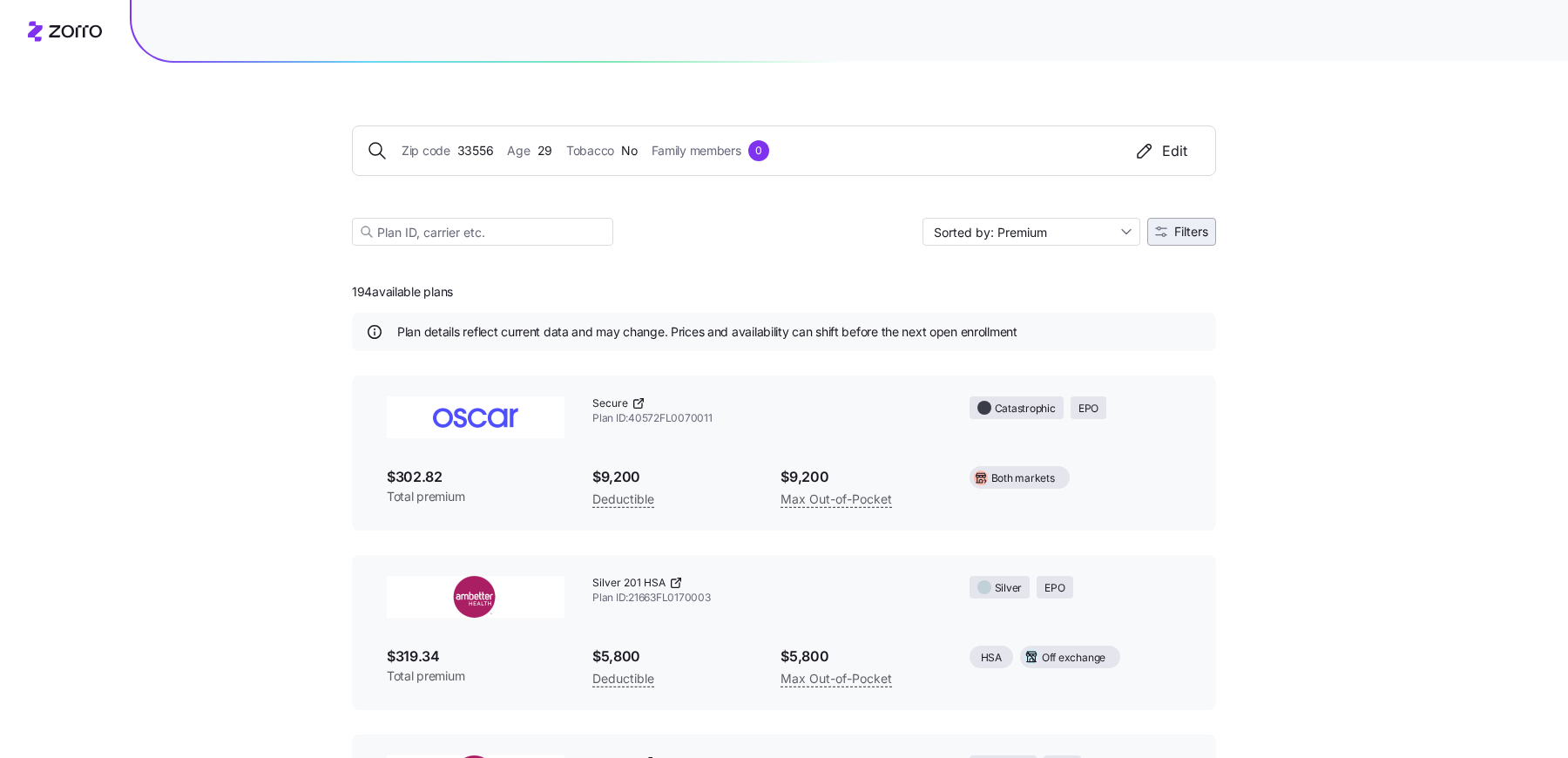
click at [1184, 232] on span "Filters" at bounding box center [1191, 231] width 34 height 12
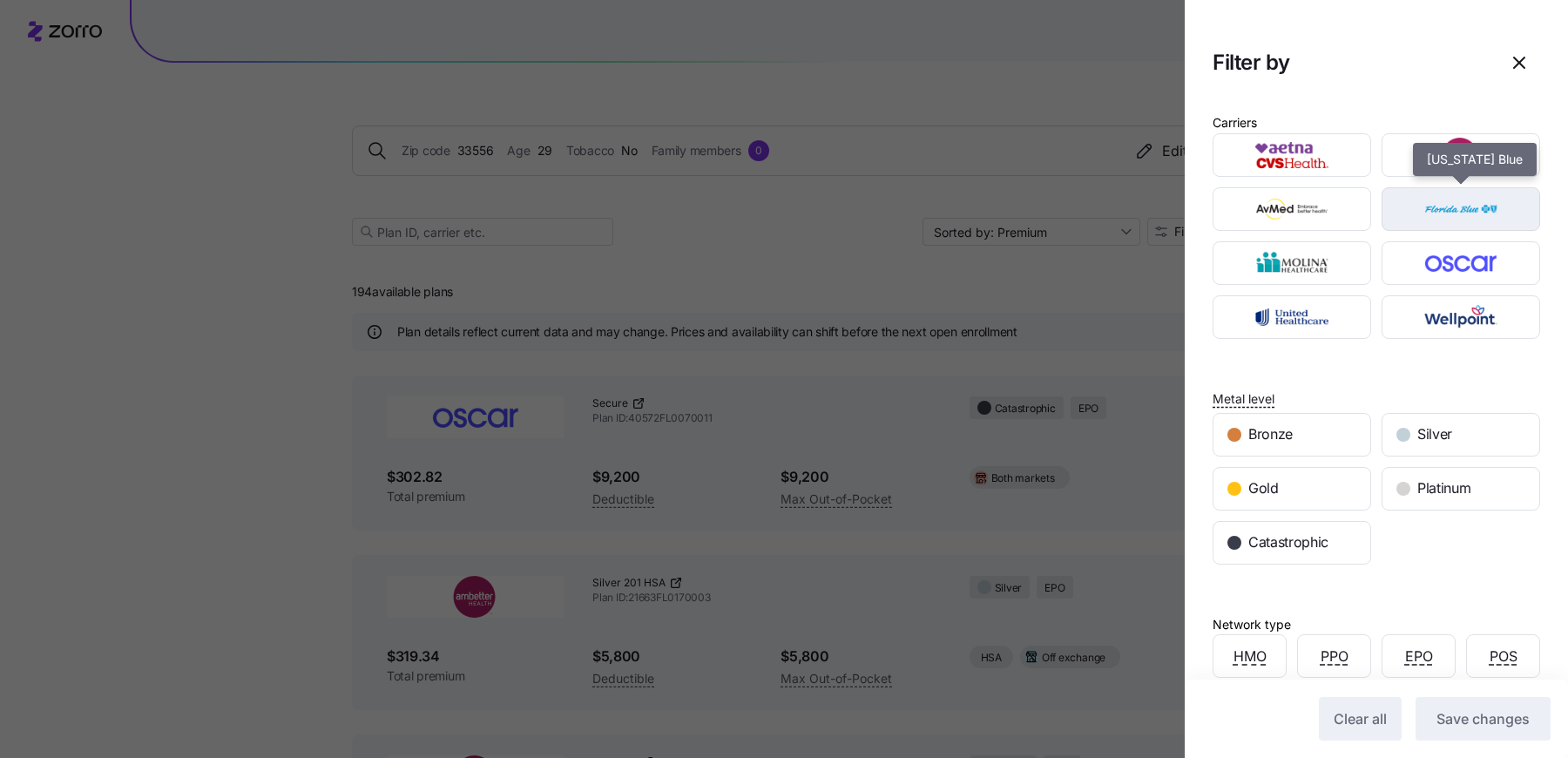
click at [1455, 204] on img "button" at bounding box center [1461, 209] width 128 height 35
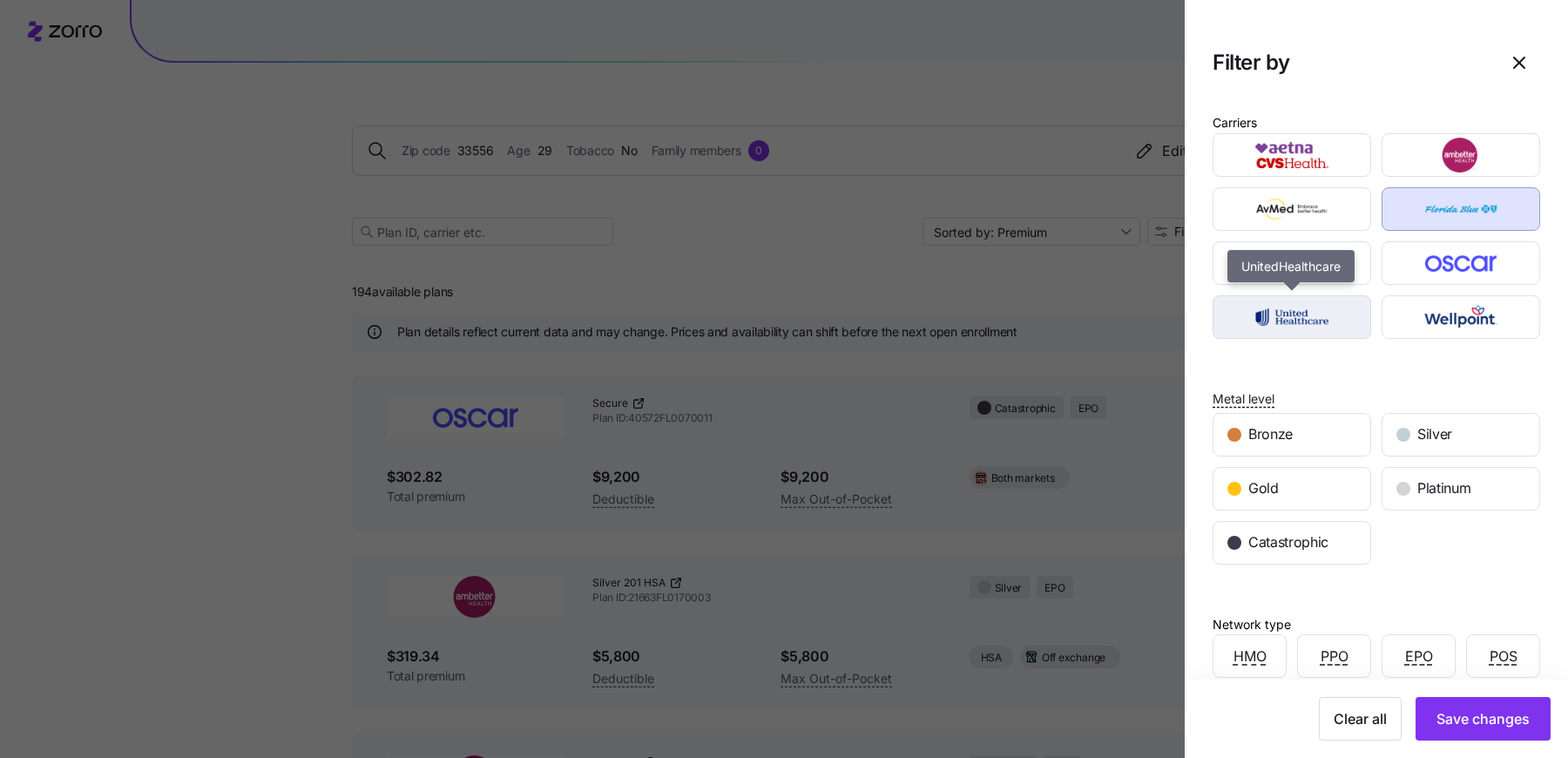
click at [1312, 312] on img "button" at bounding box center [1292, 317] width 128 height 35
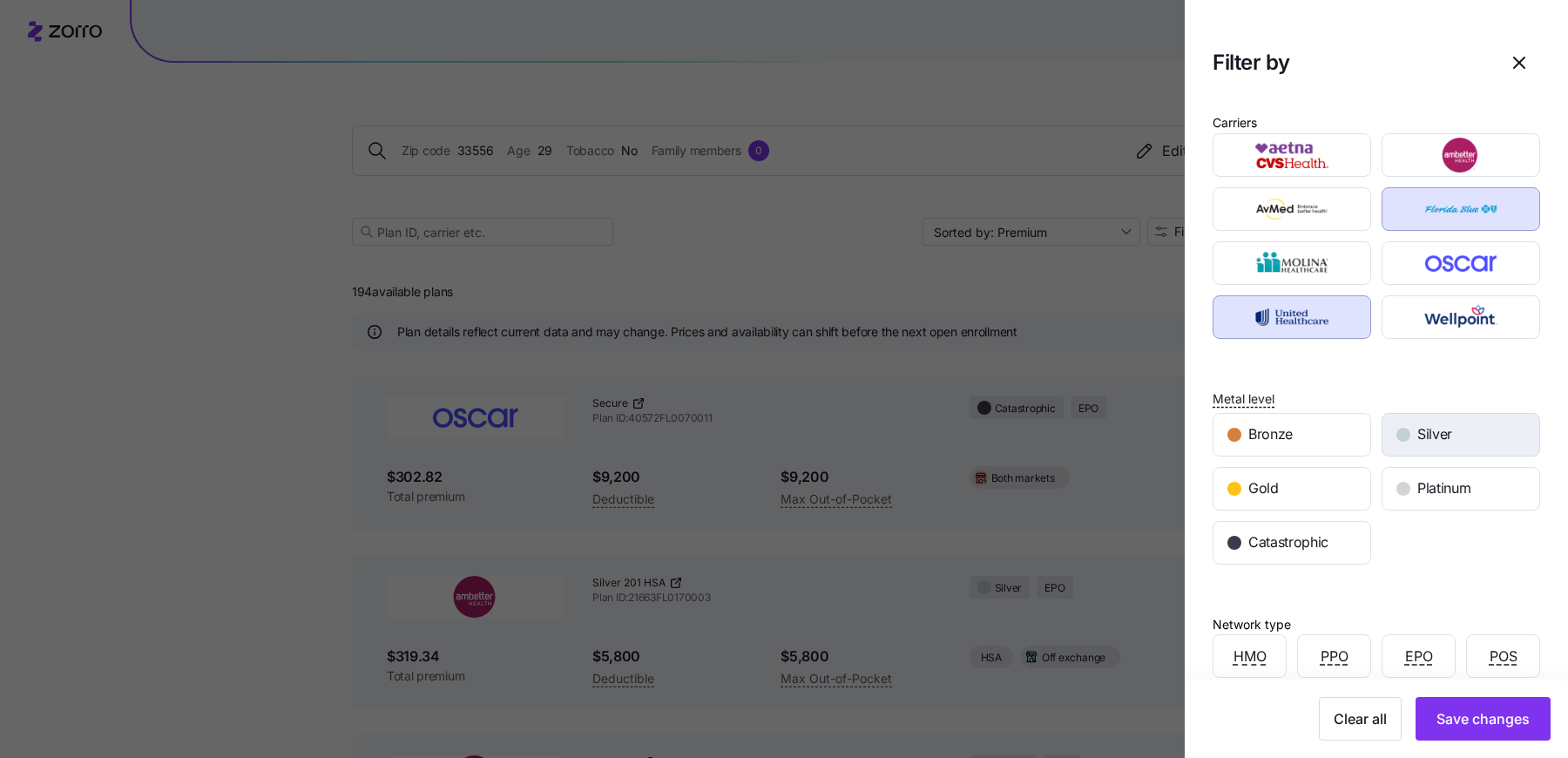
click at [1446, 431] on span "Silver" at bounding box center [1434, 434] width 35 height 22
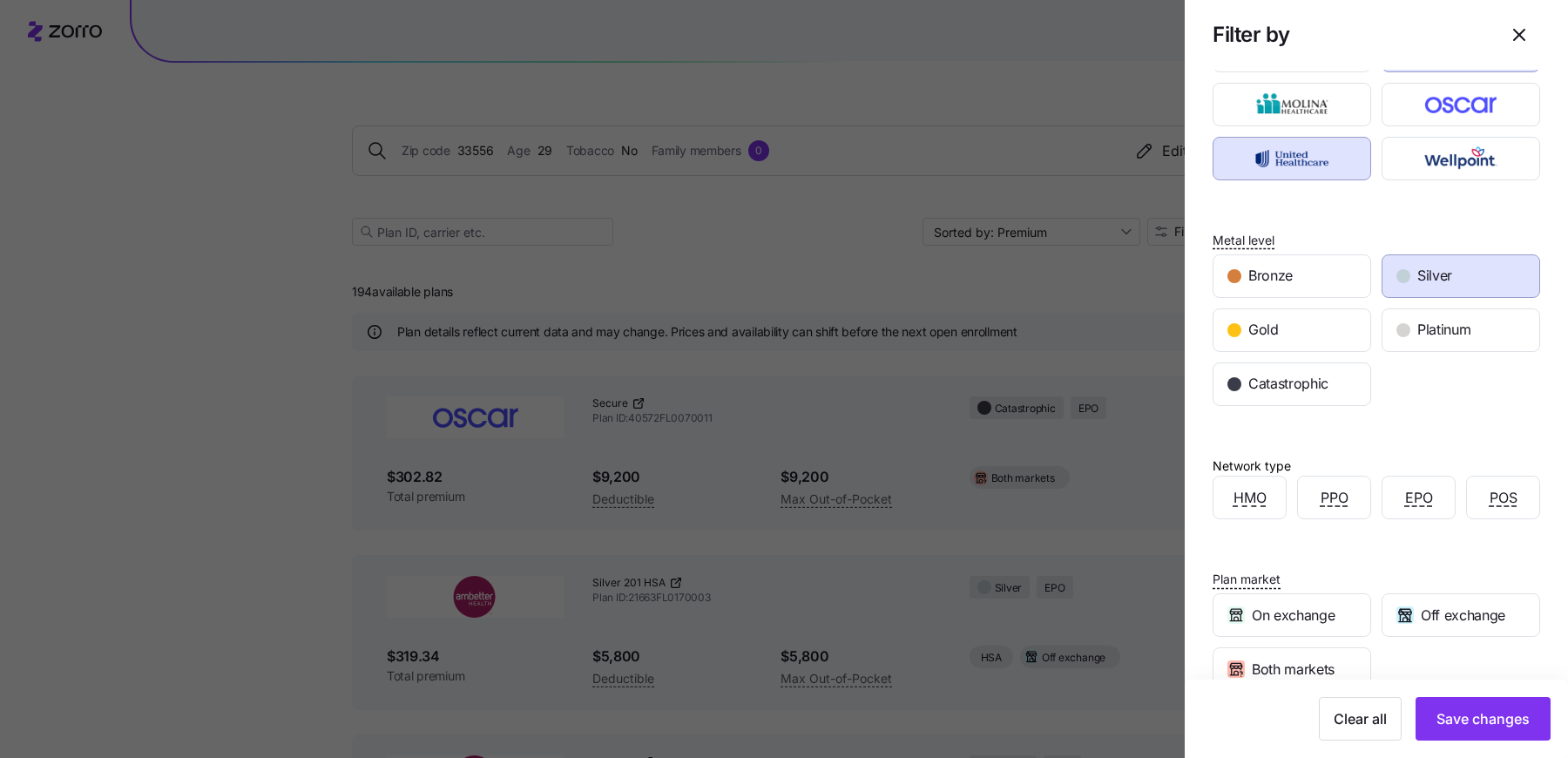
scroll to position [168, 0]
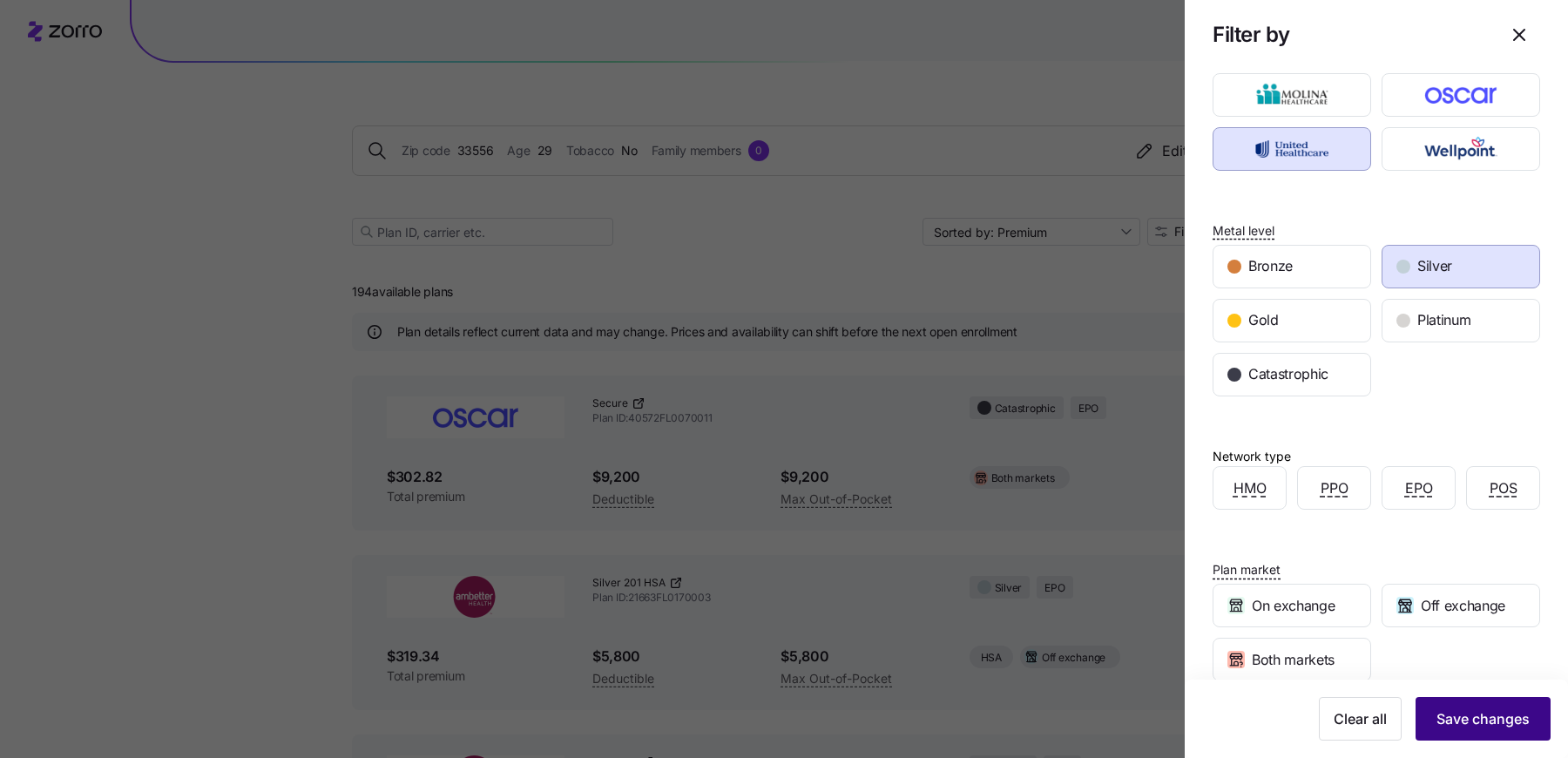
click at [1476, 734] on button "Save changes" at bounding box center [1482, 719] width 135 height 44
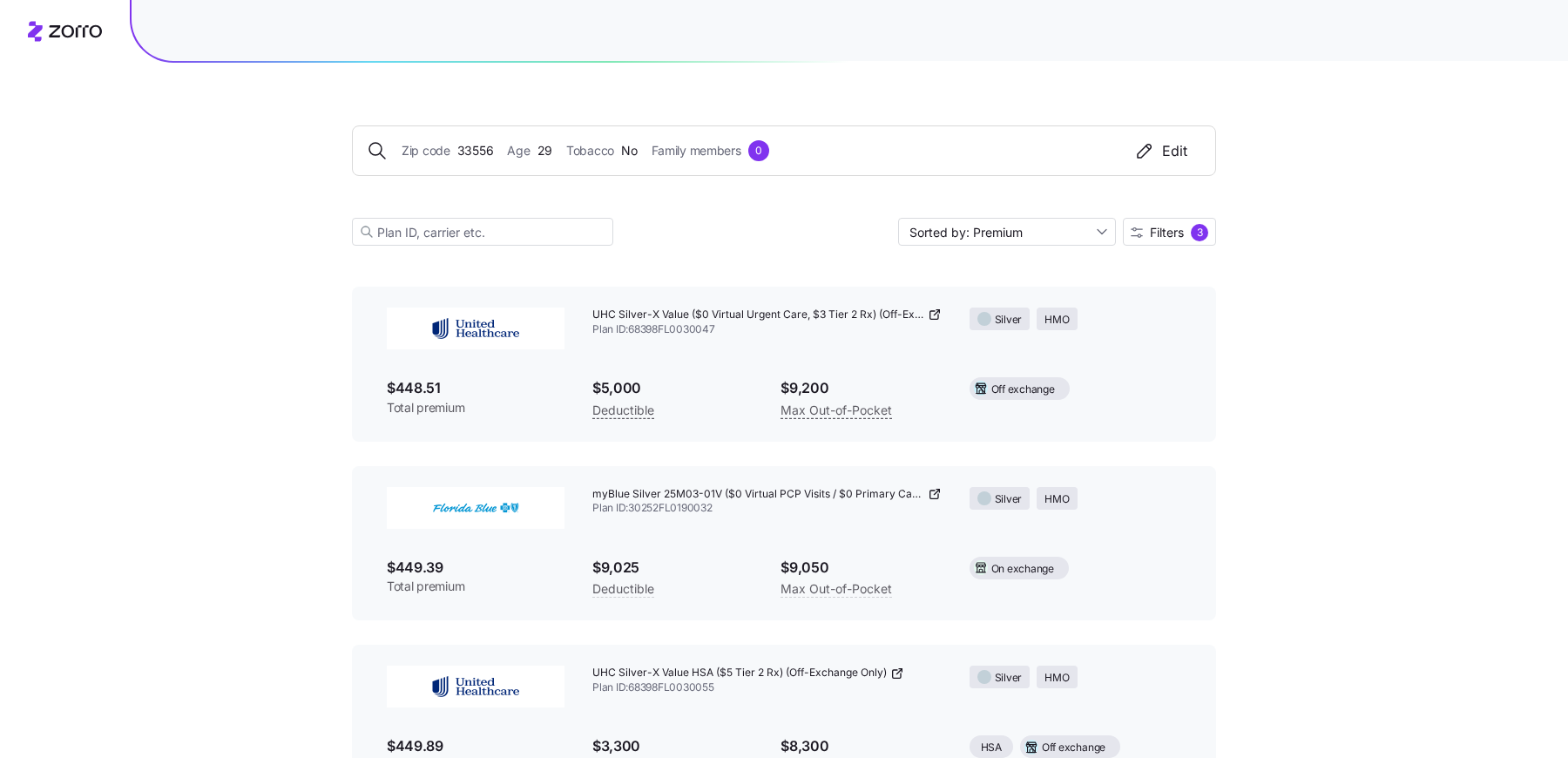
scroll to position [275, 0]
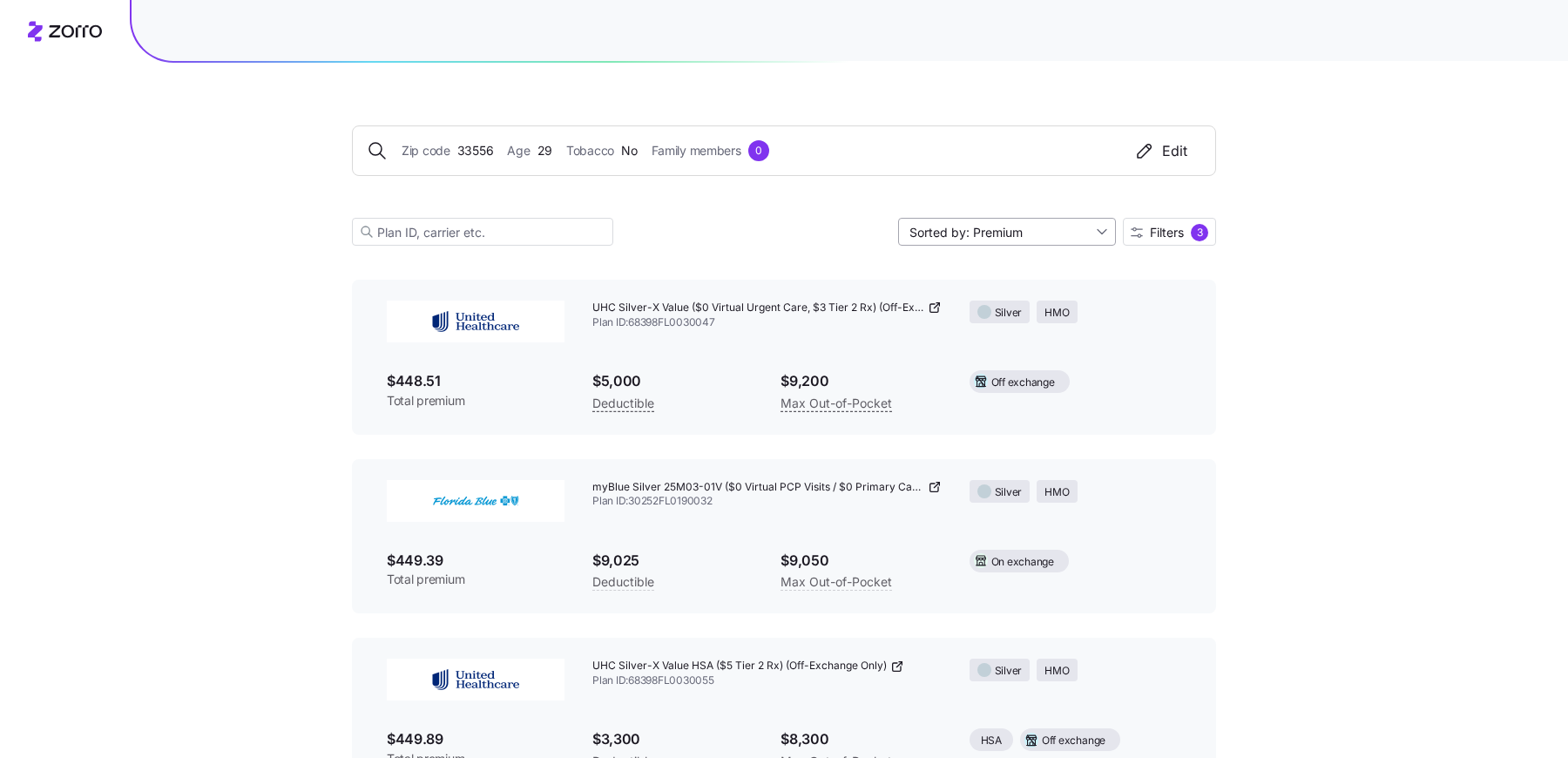
click at [1046, 233] on input "Sorted by: Premium" at bounding box center [1006, 231] width 218 height 28
click at [1036, 294] on div "Deductible" at bounding box center [1006, 298] width 203 height 26
type input "Sorted by: Deductible"
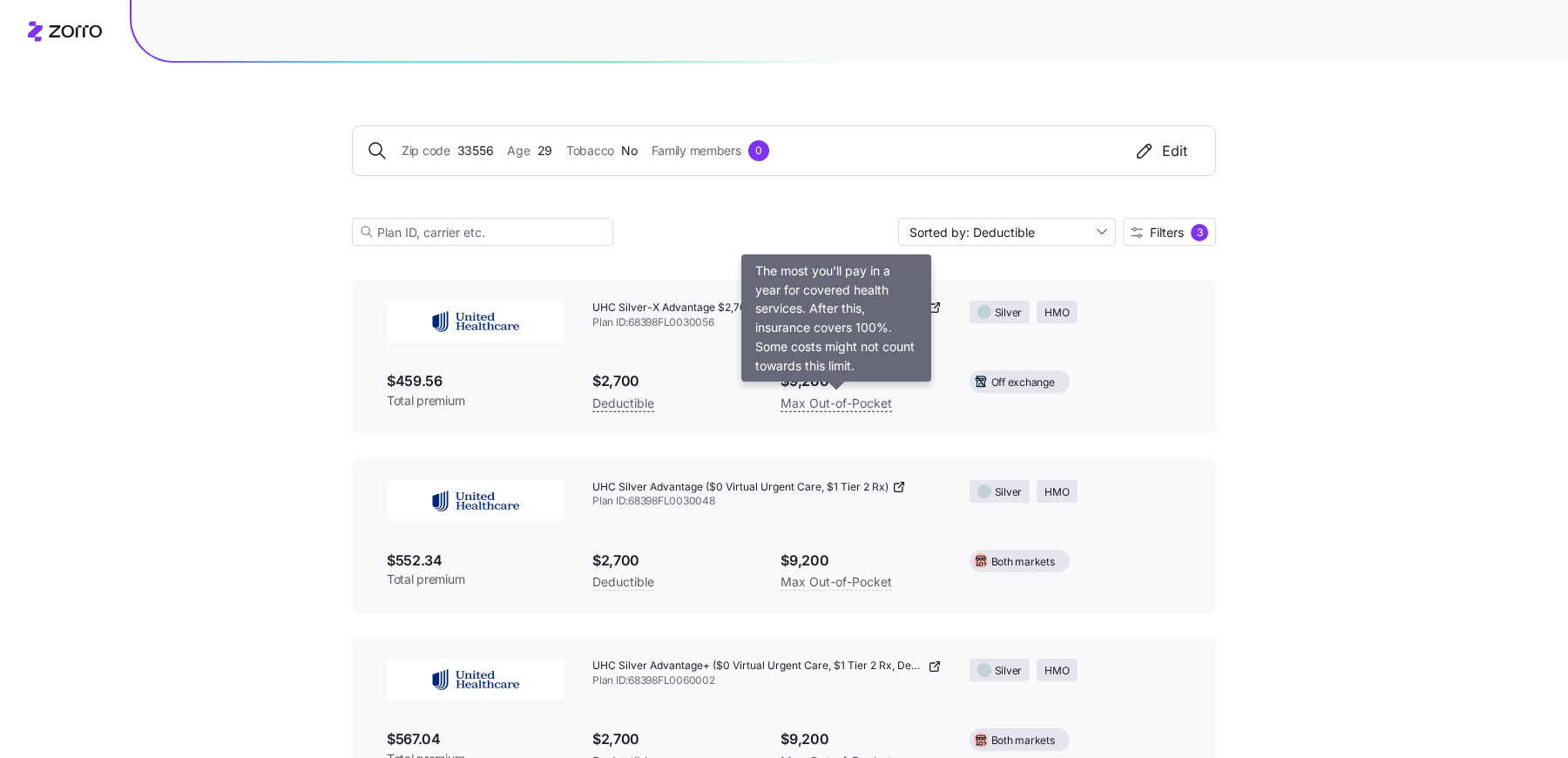
scroll to position [0, 0]
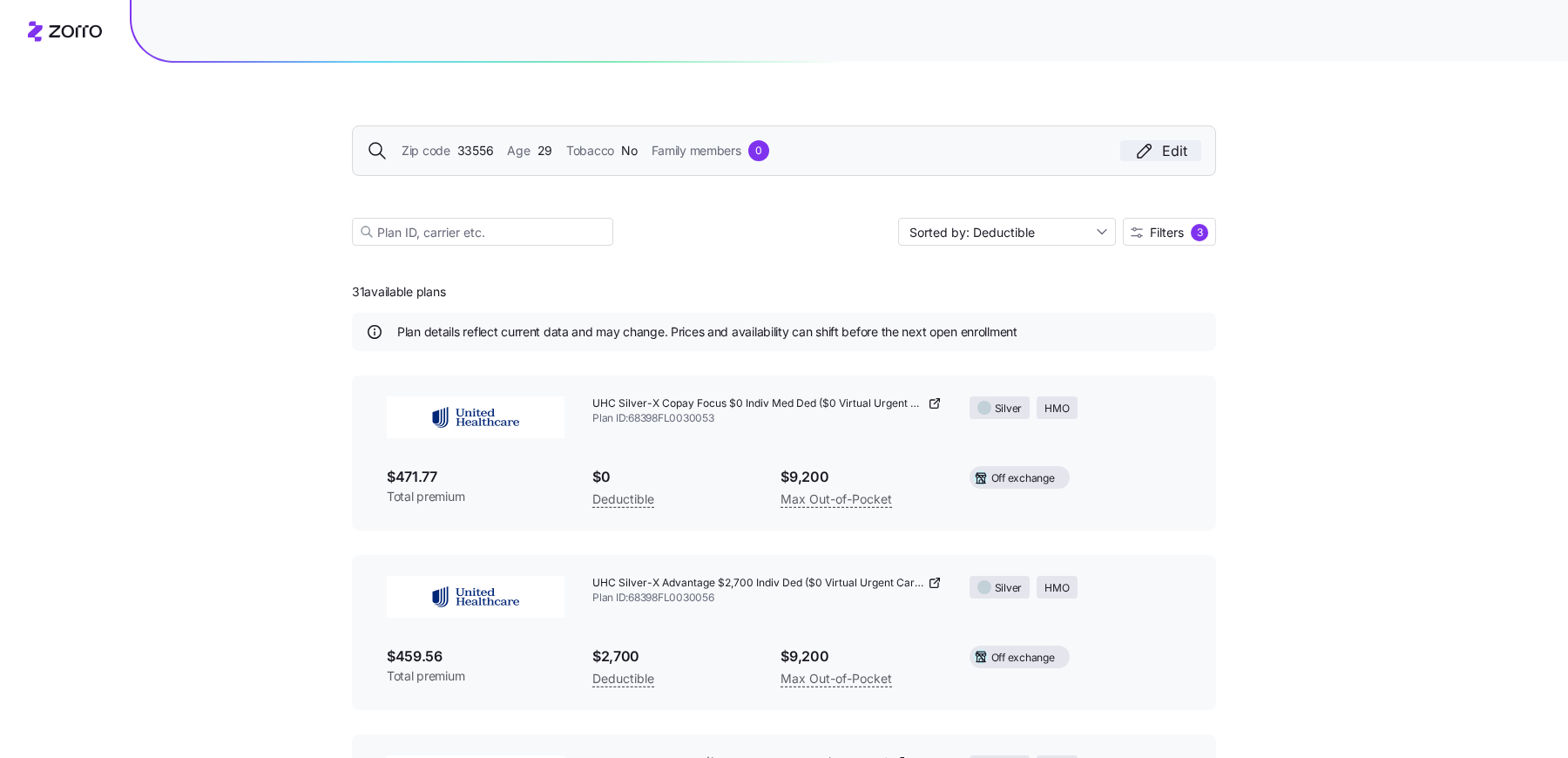
click at [1169, 150] on div "Edit" at bounding box center [1161, 150] width 53 height 21
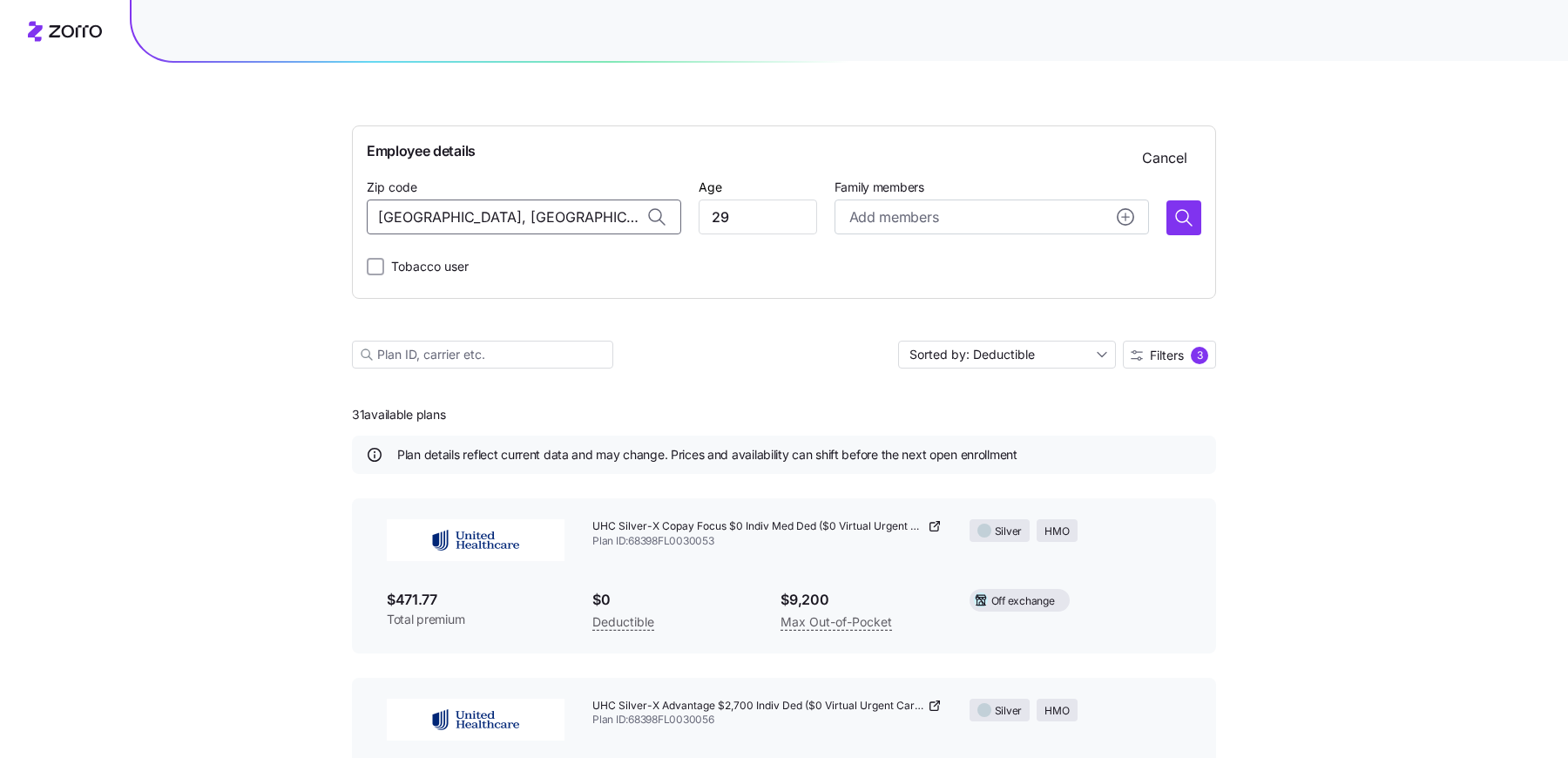
drag, startPoint x: 590, startPoint y: 218, endPoint x: 337, endPoint y: 207, distance: 253.2
click at [465, 256] on span "44122, Cuyahoga County, OH" at bounding box center [542, 263] width 243 height 22
type input "44122, Cuyahoga County, OH"
drag, startPoint x: 731, startPoint y: 227, endPoint x: 687, endPoint y: 223, distance: 44.2
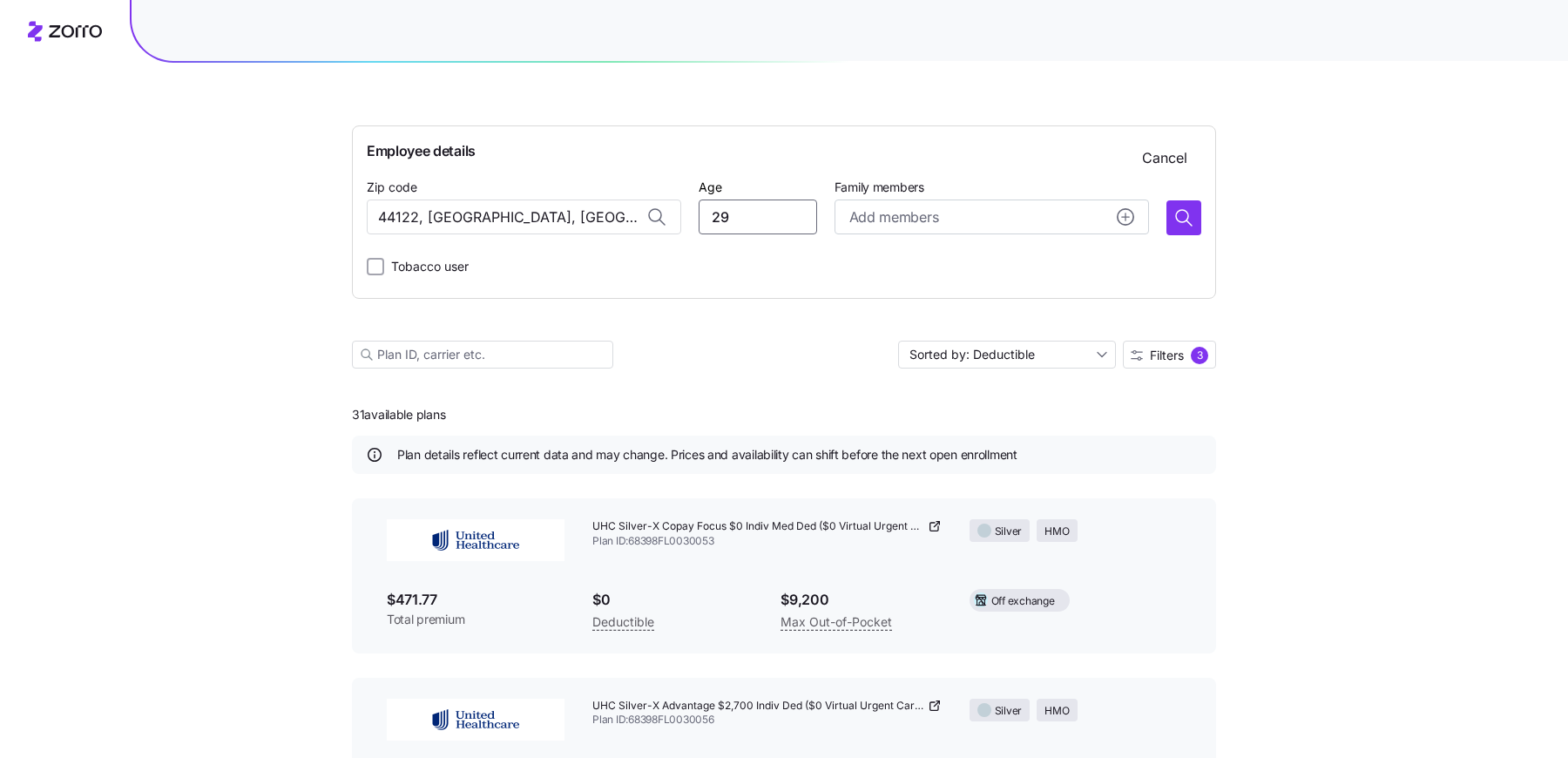
click at [687, 223] on div "Zip code 44122, Cuyahoga County, OH Age 29 Family members Add members" at bounding box center [784, 205] width 835 height 59
type input "53"
click at [1184, 216] on icon "button" at bounding box center [1184, 218] width 21 height 21
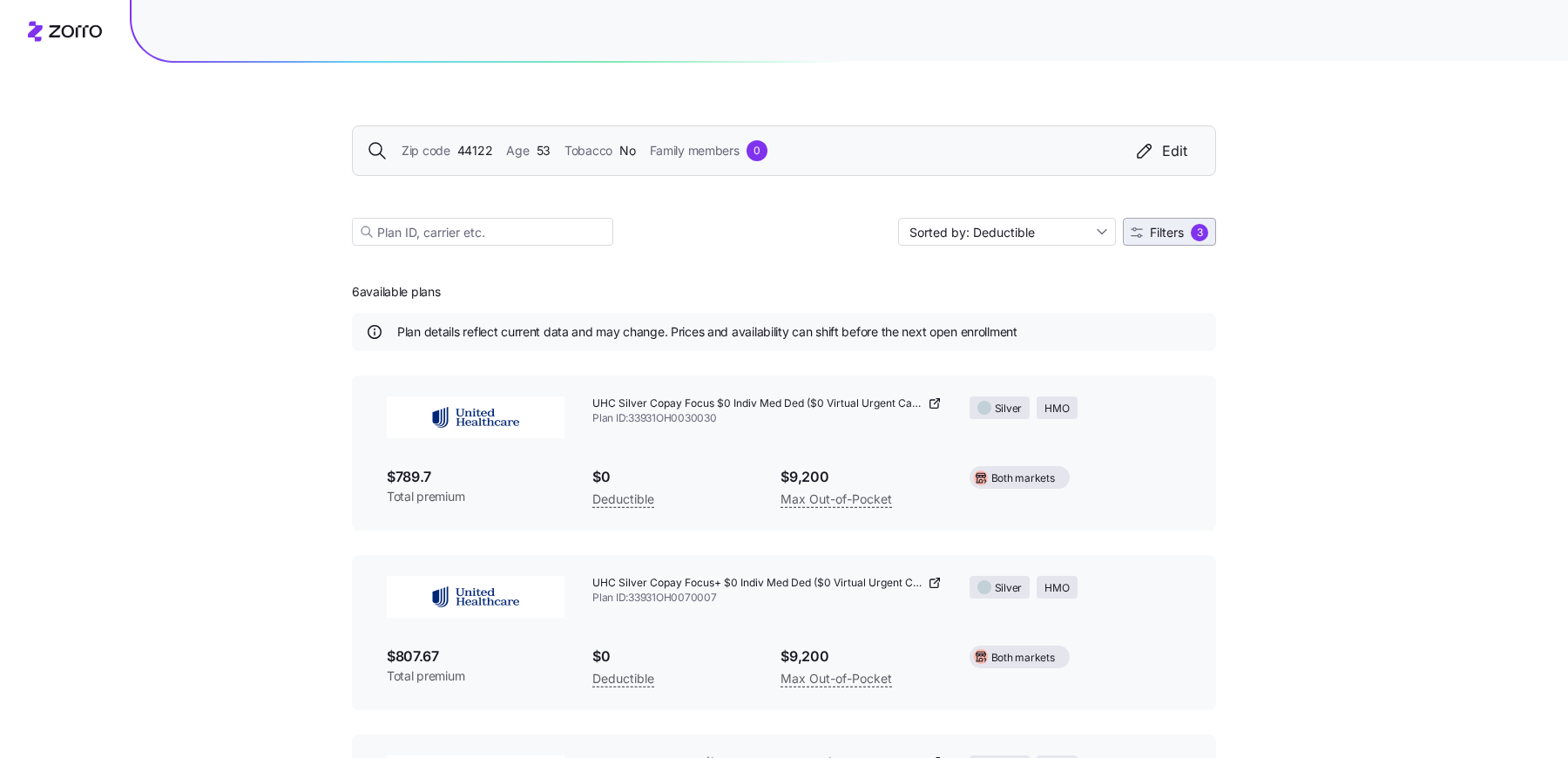
click at [1191, 229] on div "3" at bounding box center [1199, 232] width 17 height 17
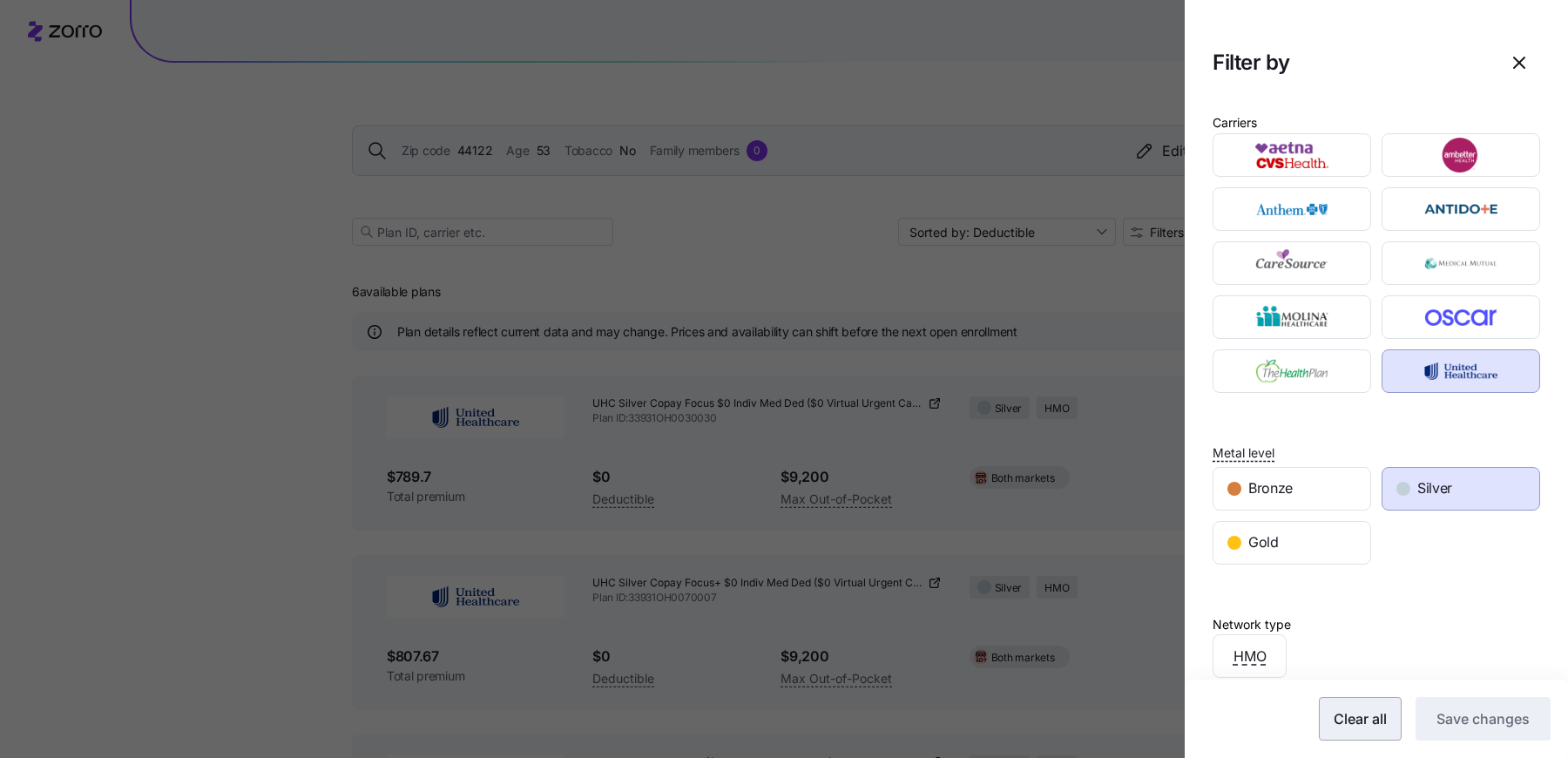
click at [1364, 709] on span "Clear all" at bounding box center [1360, 719] width 53 height 21
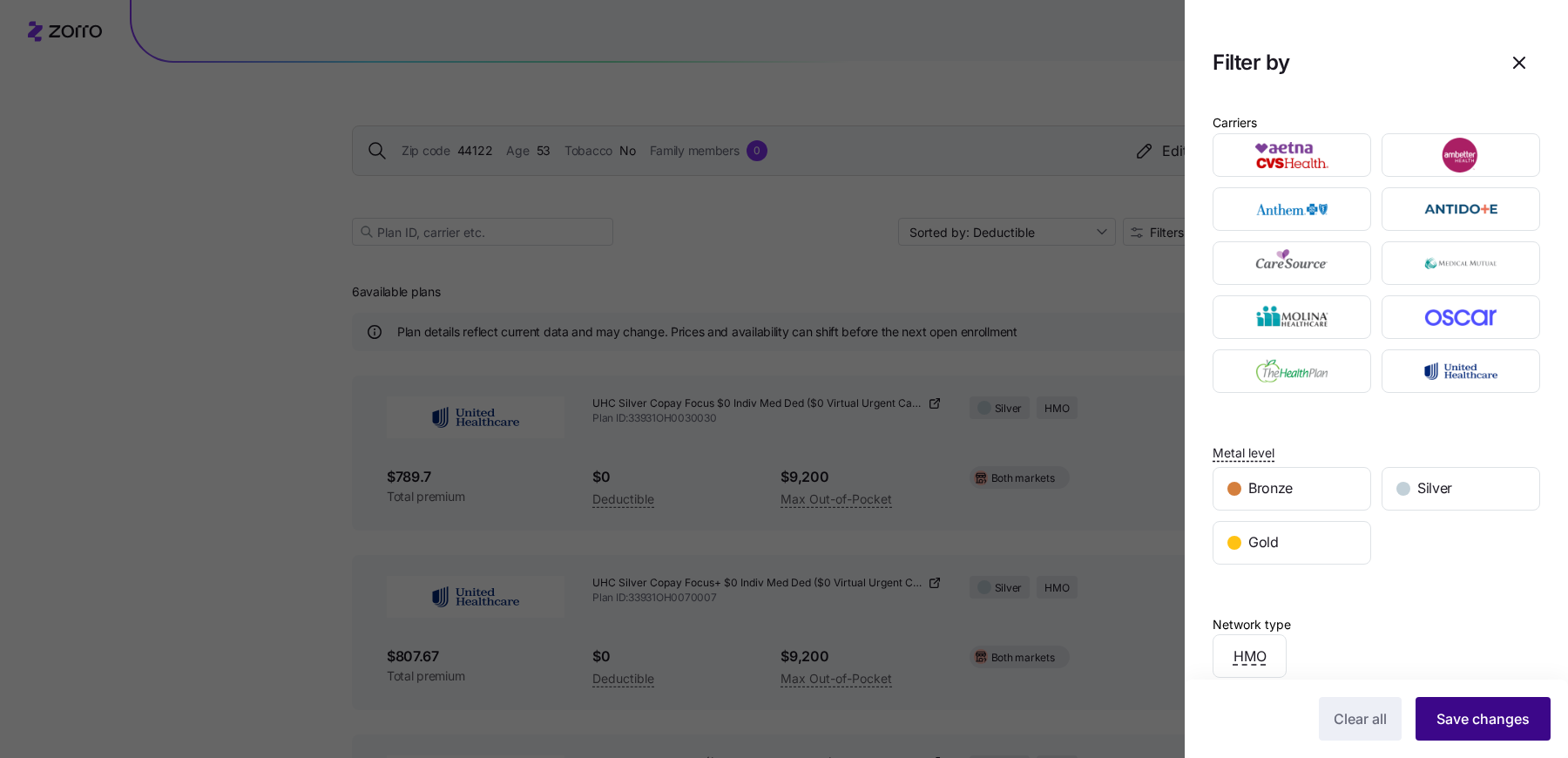
click at [1479, 709] on span "Save changes" at bounding box center [1482, 719] width 93 height 21
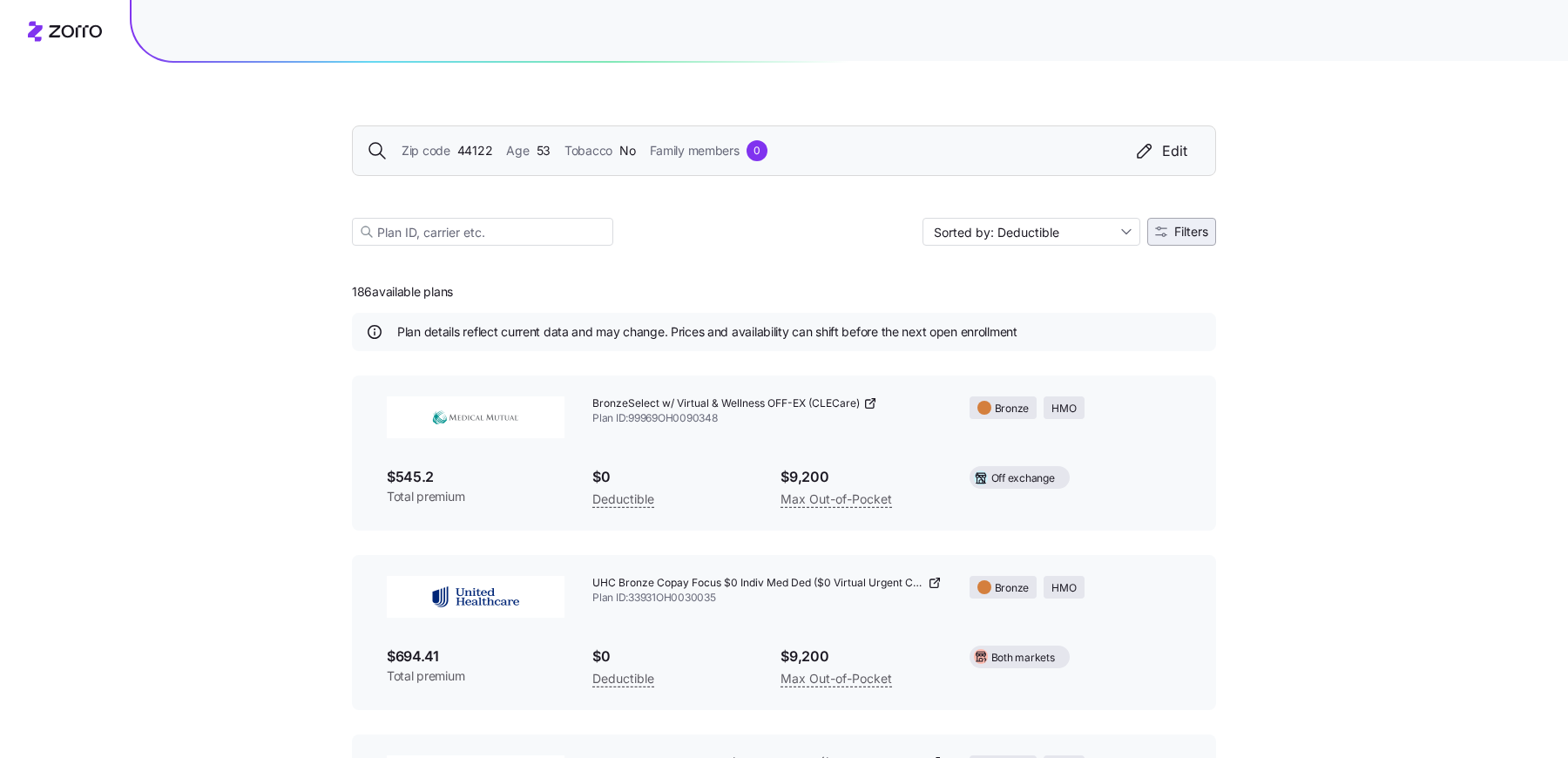
click at [1191, 232] on span "Filters" at bounding box center [1191, 231] width 34 height 12
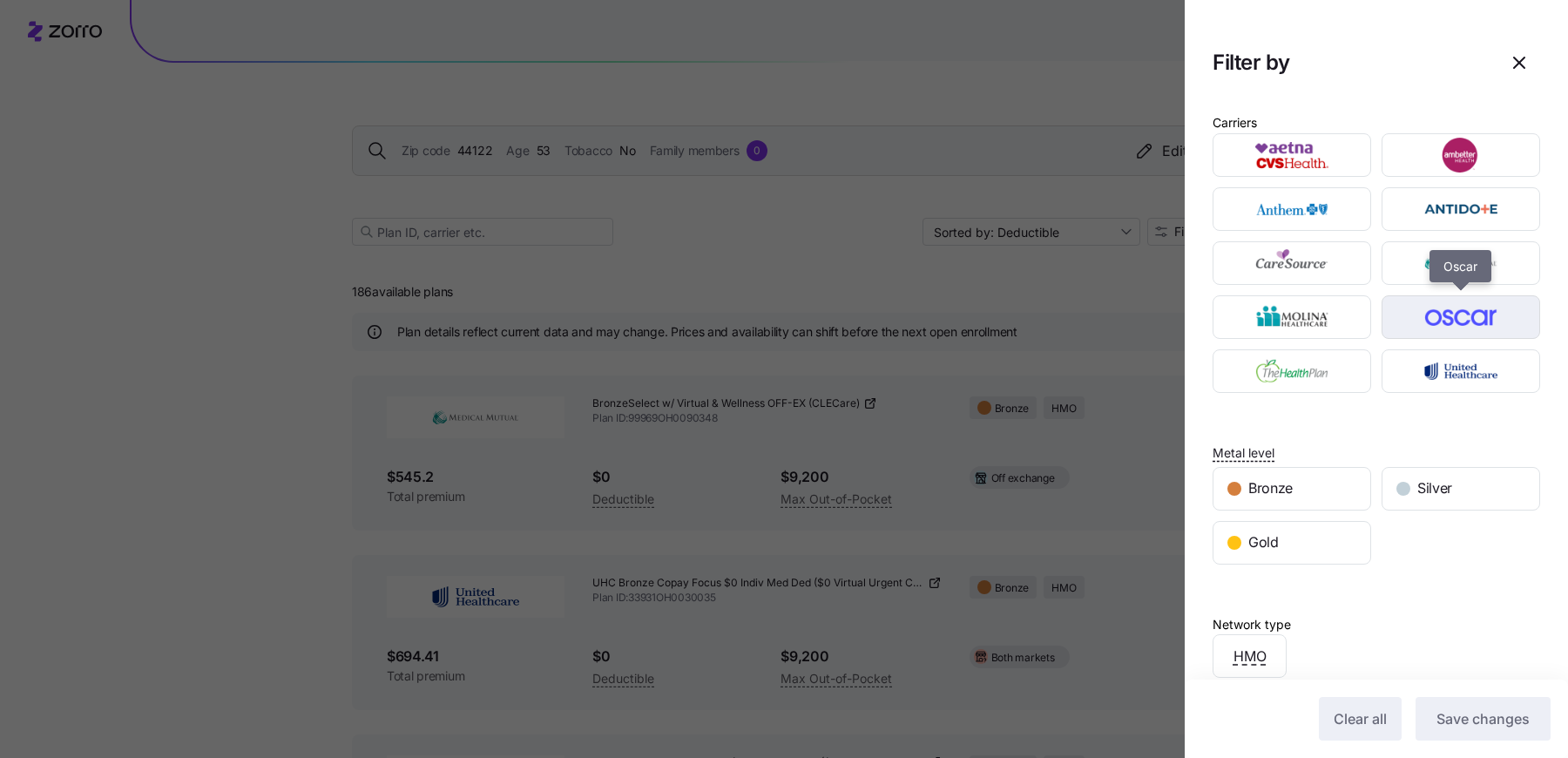
click at [1439, 312] on img "button" at bounding box center [1461, 317] width 128 height 35
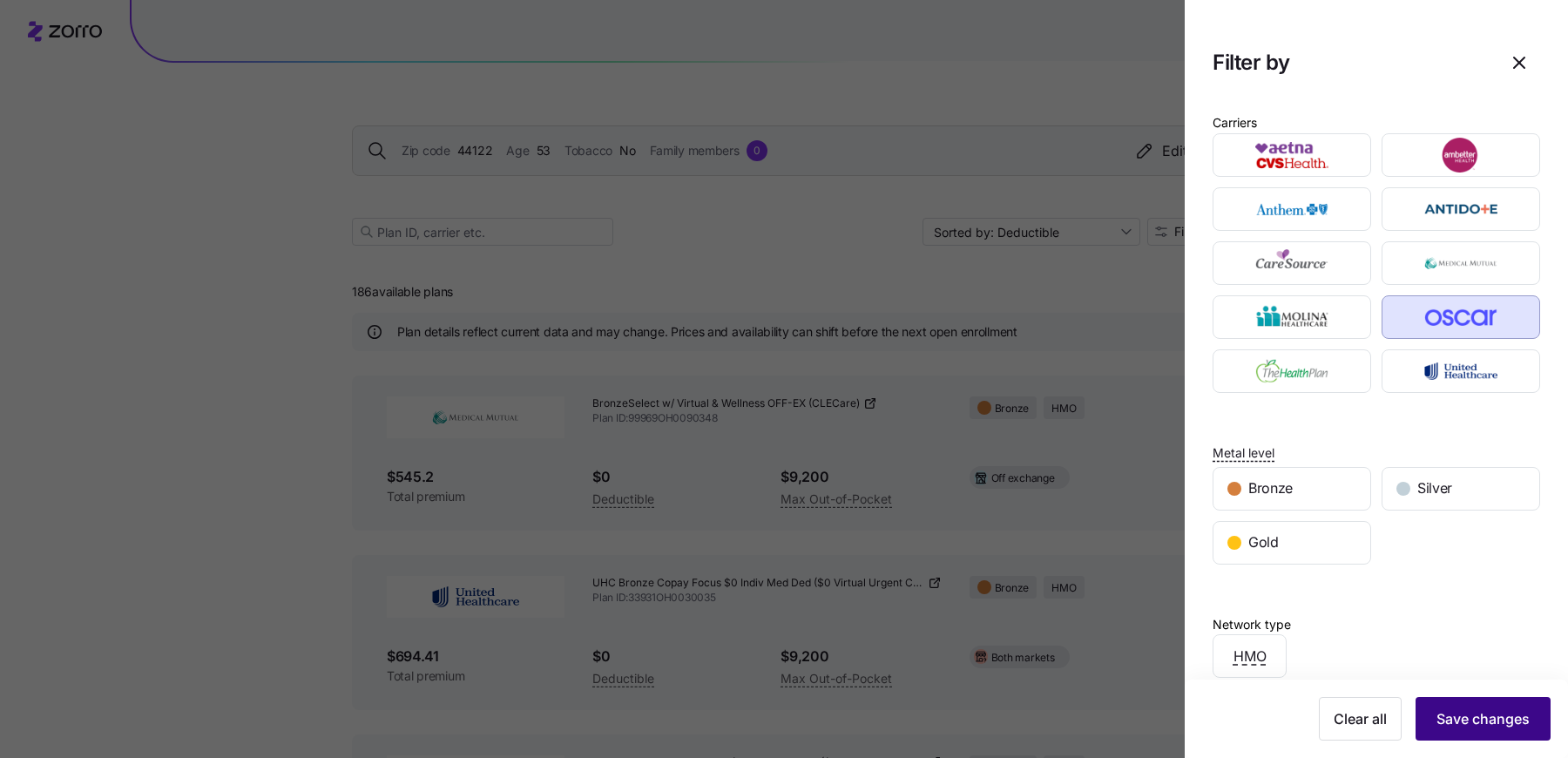
click at [1483, 715] on span "Save changes" at bounding box center [1482, 719] width 93 height 21
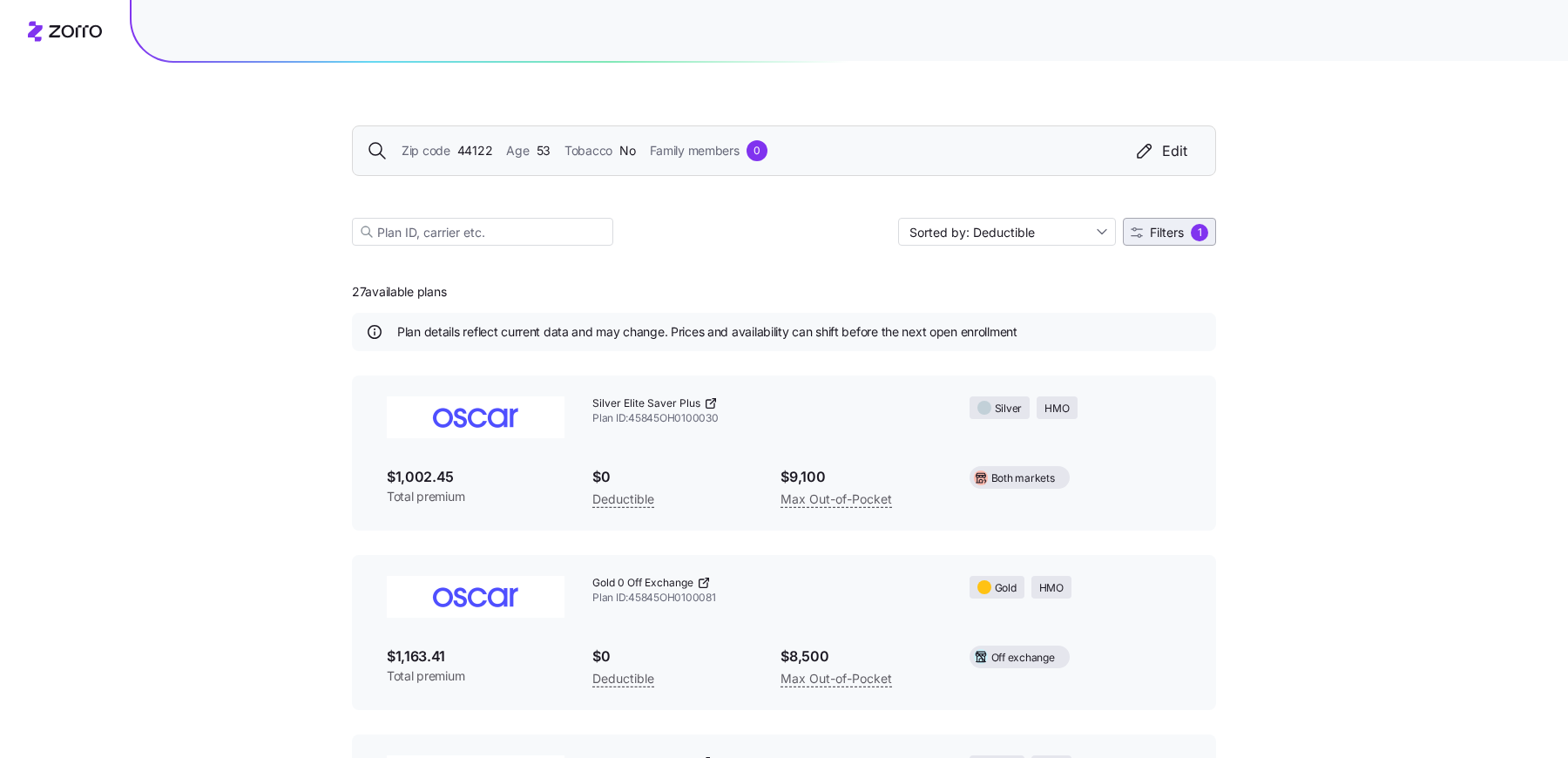
click at [1167, 220] on button "Filters 1" at bounding box center [1170, 231] width 93 height 28
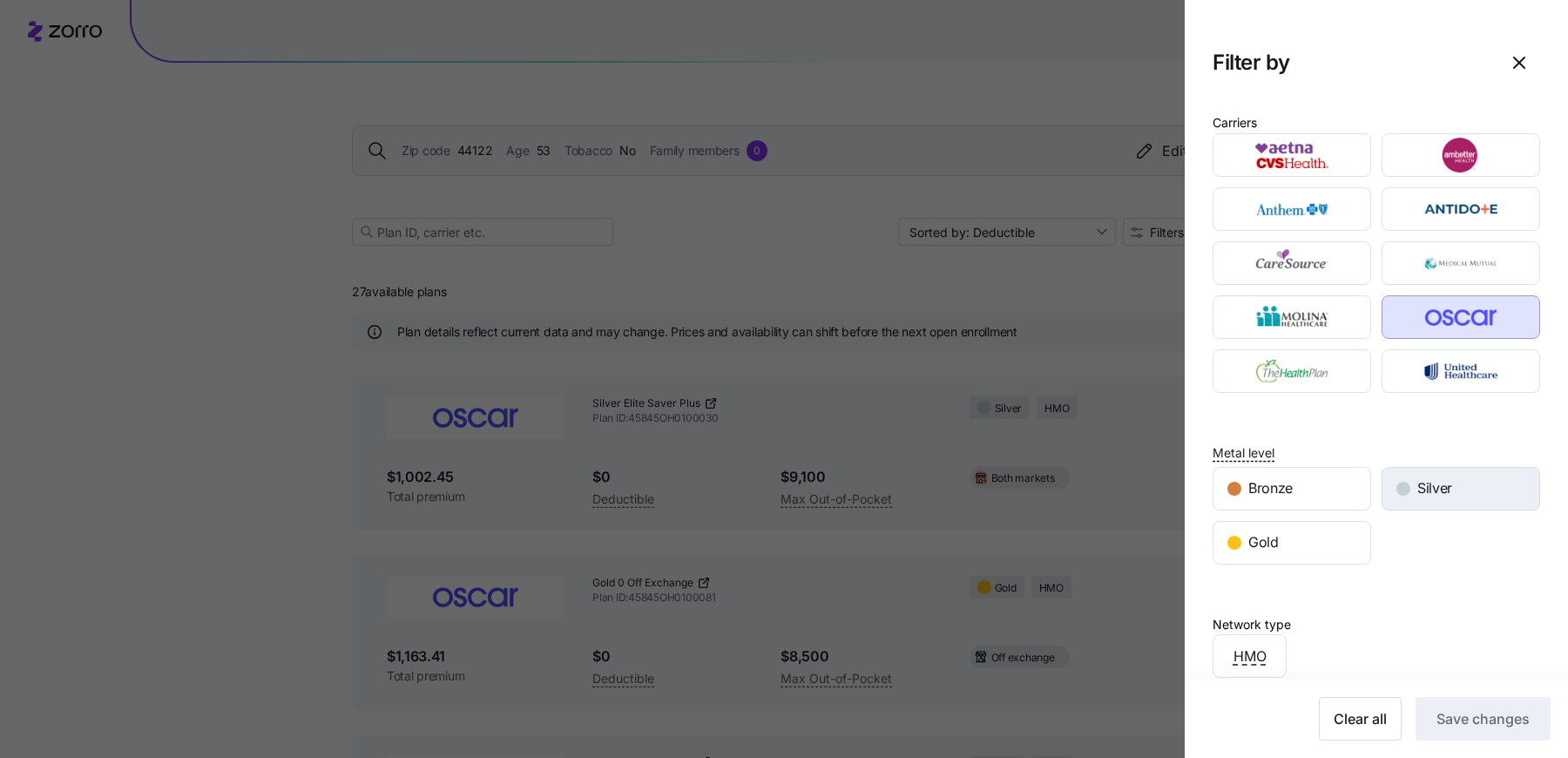
click at [1433, 490] on span "Silver" at bounding box center [1434, 488] width 35 height 22
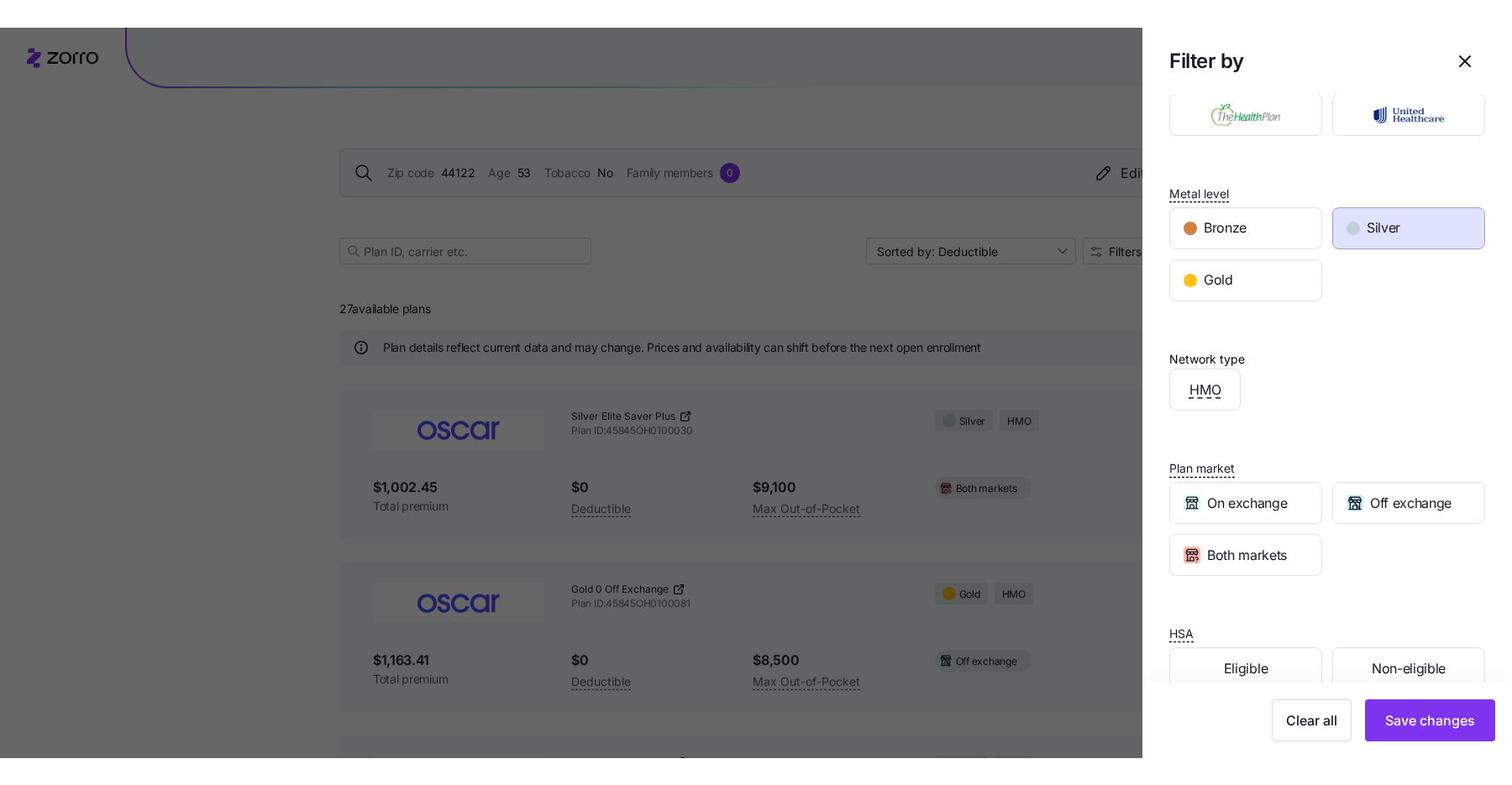
scroll to position [296, 0]
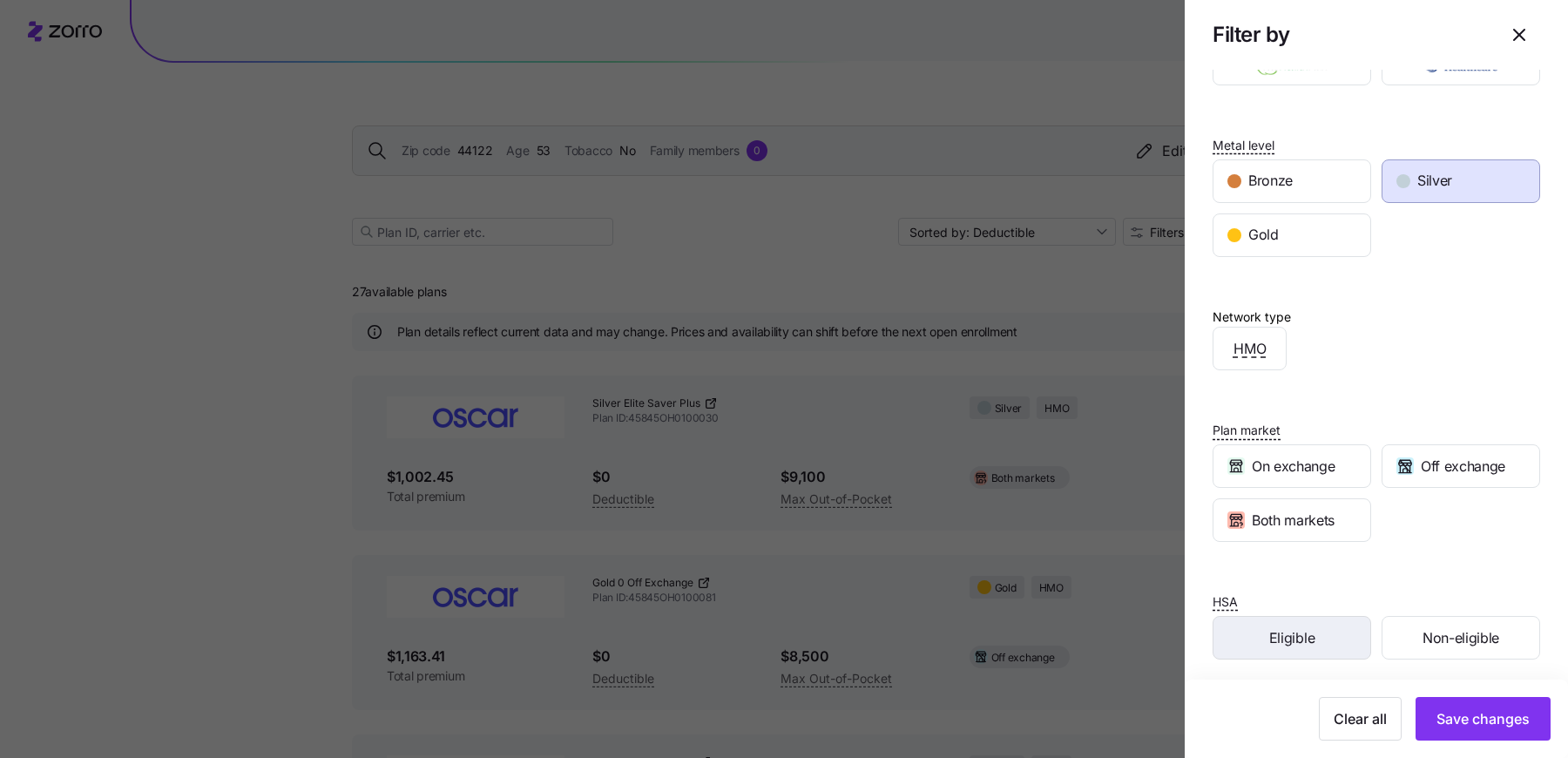
click at [1315, 634] on div "Eligible" at bounding box center [1291, 638] width 157 height 42
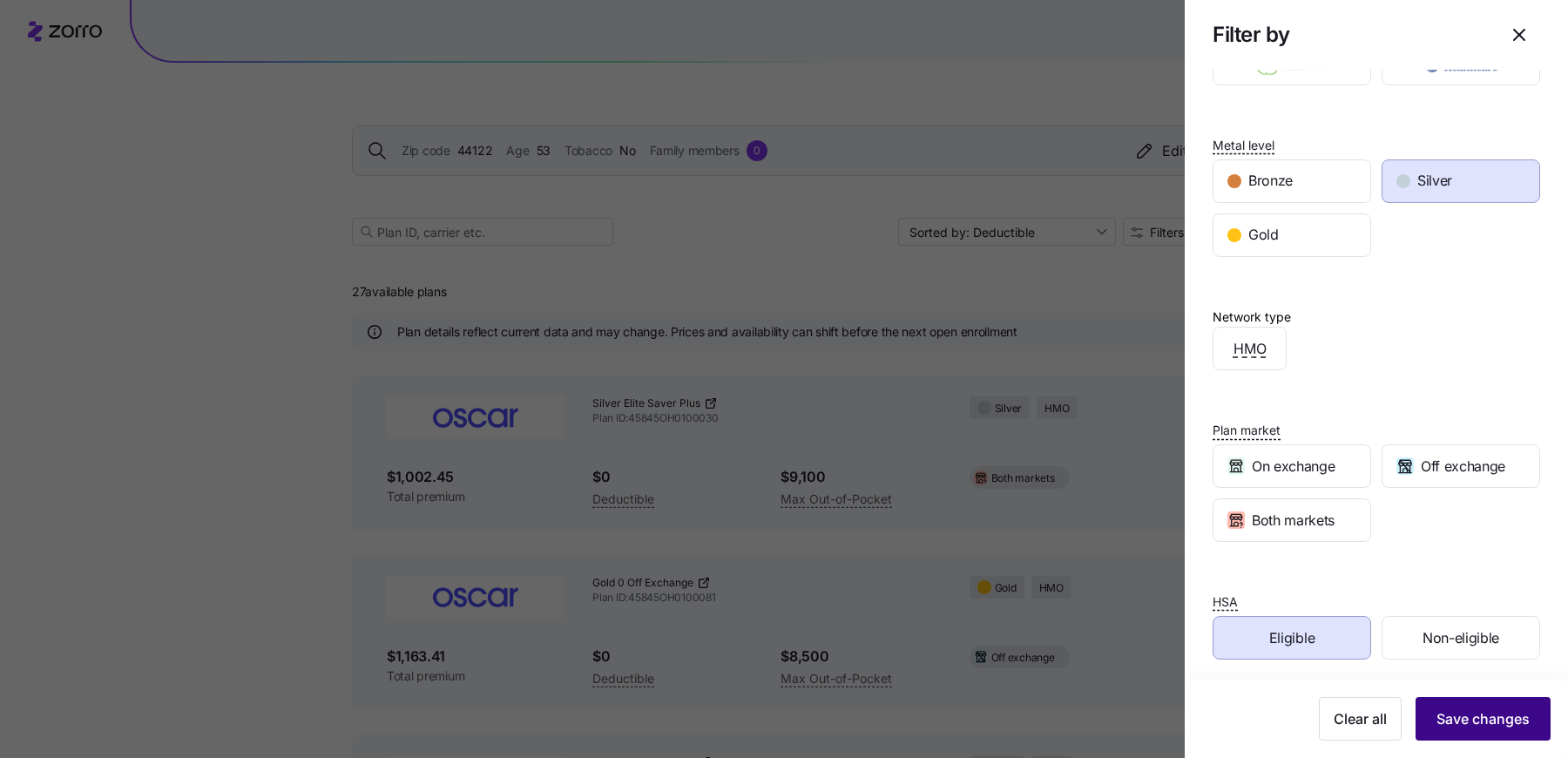
click at [1466, 713] on span "Save changes" at bounding box center [1482, 719] width 93 height 21
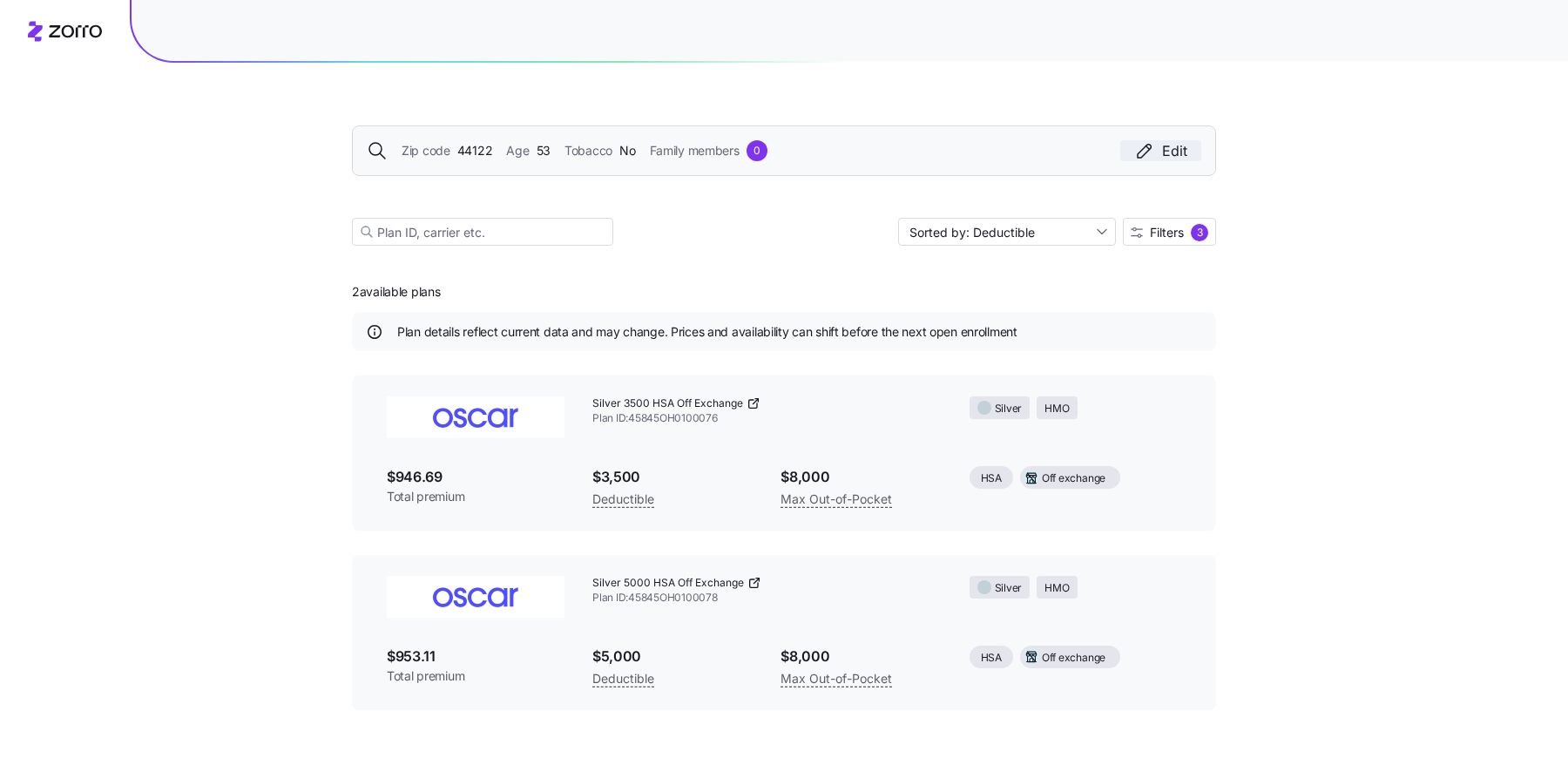
click at [1172, 150] on div "Edit" at bounding box center [1161, 150] width 53 height 21
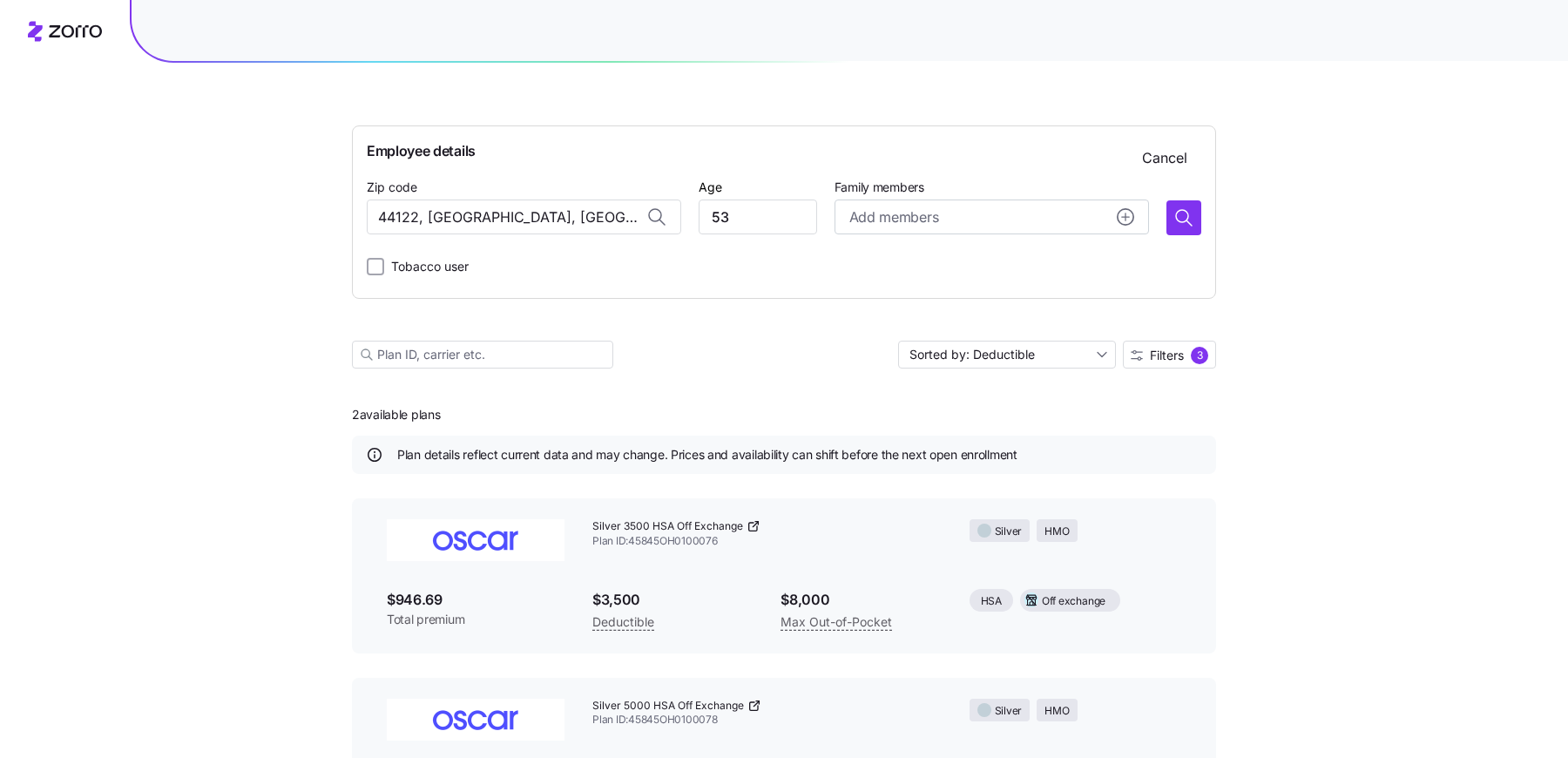
click at [963, 193] on span "Family members" at bounding box center [992, 187] width 315 height 17
click at [942, 213] on div "Add members" at bounding box center [992, 217] width 285 height 22
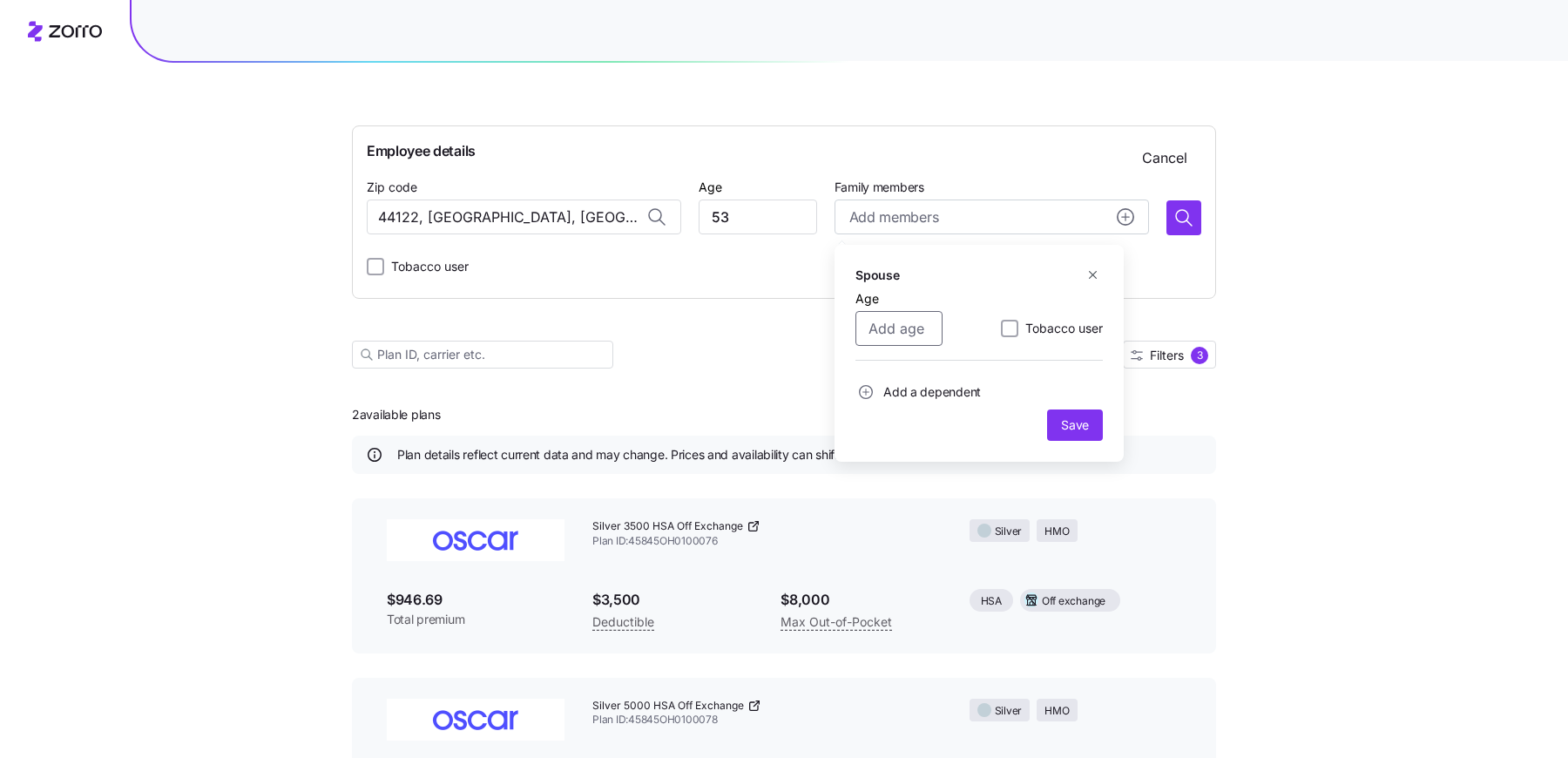
click at [903, 326] on input "Age" at bounding box center [900, 328] width 87 height 35
type input "51"
click at [931, 389] on span "Add a dependent" at bounding box center [932, 392] width 98 height 17
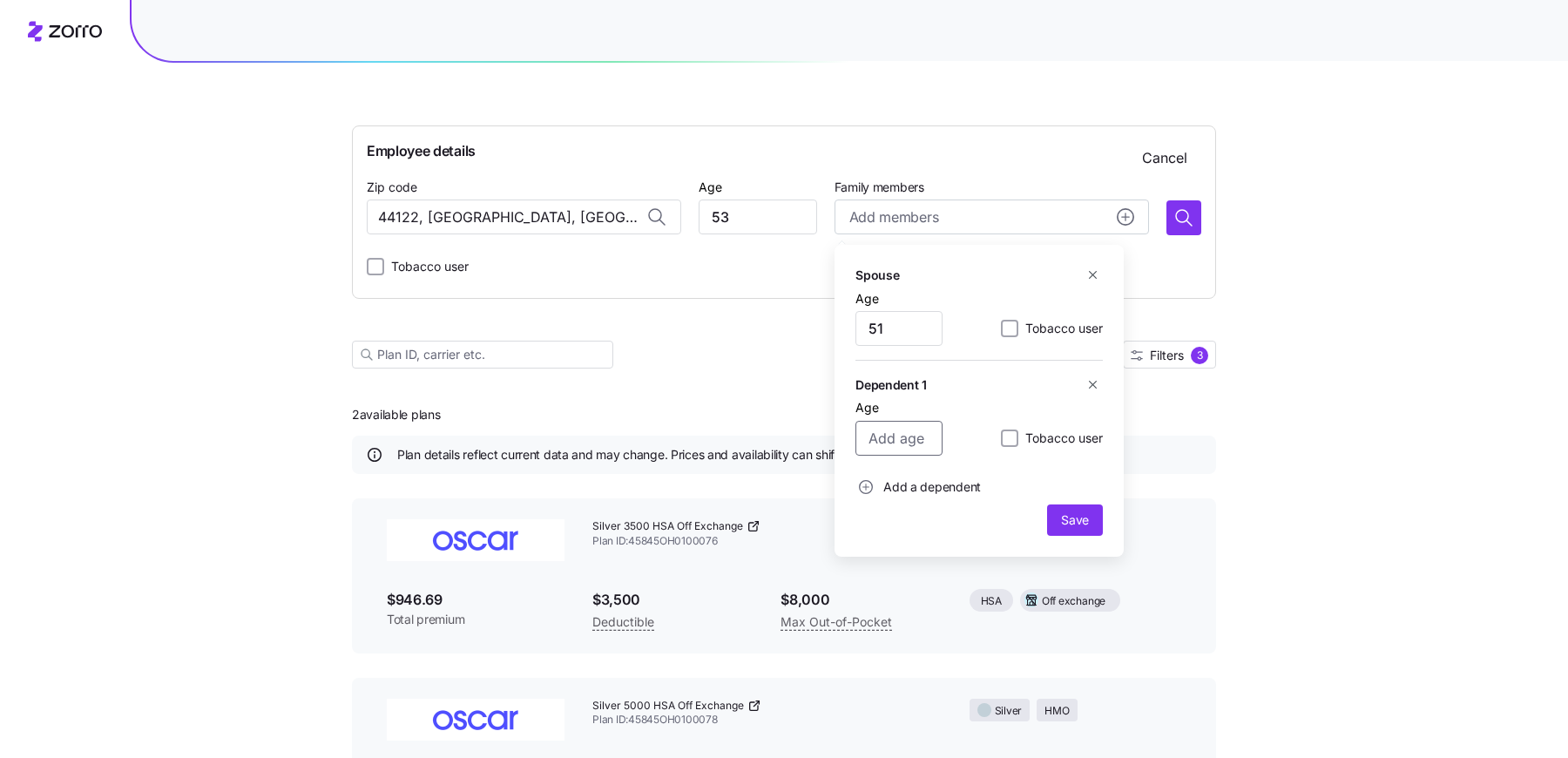
click at [900, 437] on input "Age" at bounding box center [900, 437] width 87 height 35
type input "22"
click at [1066, 514] on span "Save" at bounding box center [1074, 520] width 28 height 17
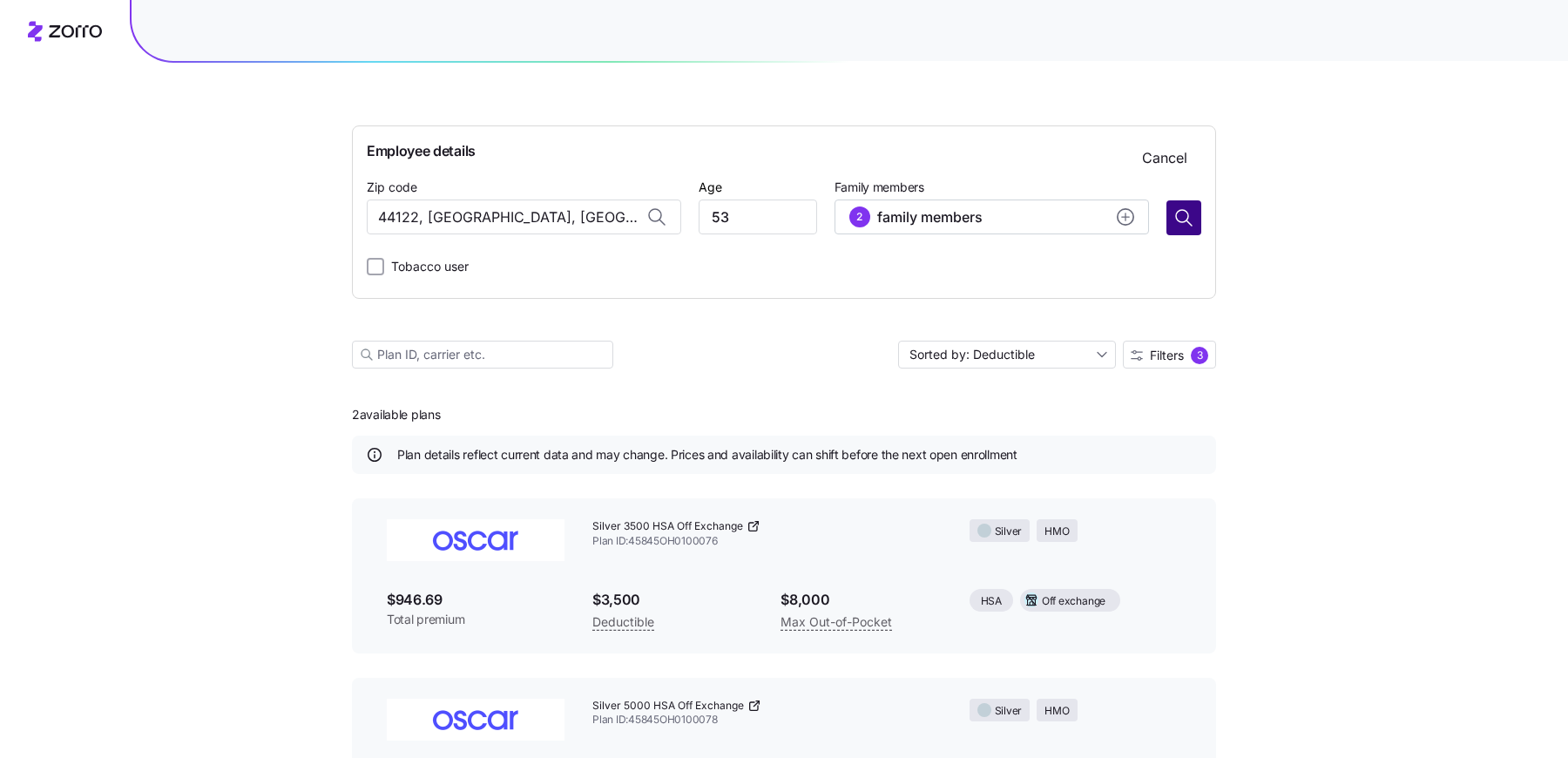
click at [1187, 223] on icon "button" at bounding box center [1184, 218] width 21 height 21
